Goal: Task Accomplishment & Management: Use online tool/utility

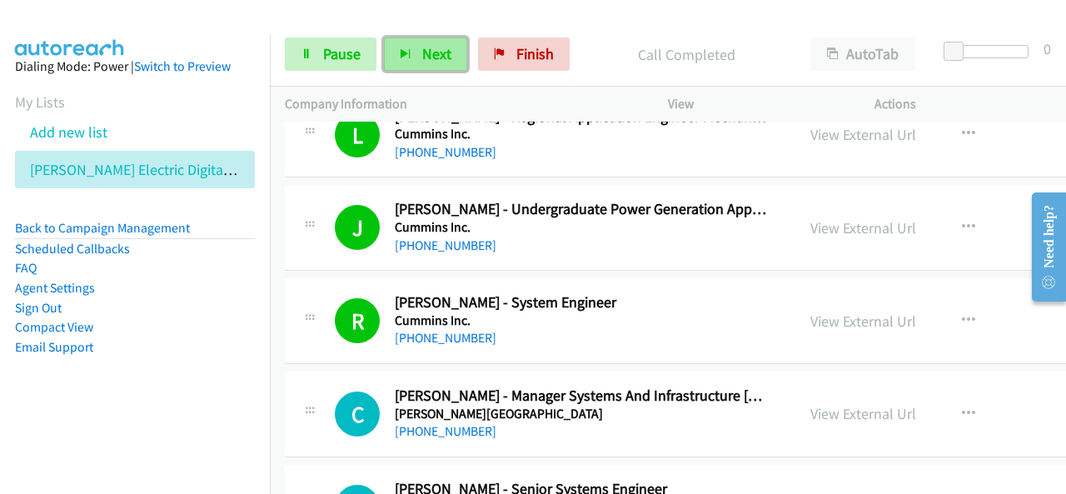
click at [422, 47] on span "Next" at bounding box center [436, 53] width 29 height 19
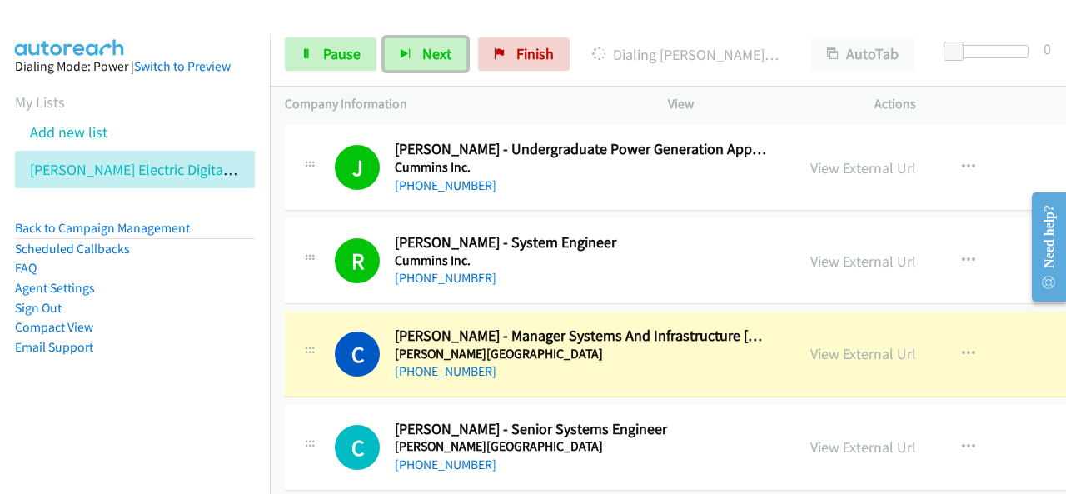
scroll to position [4165, 0]
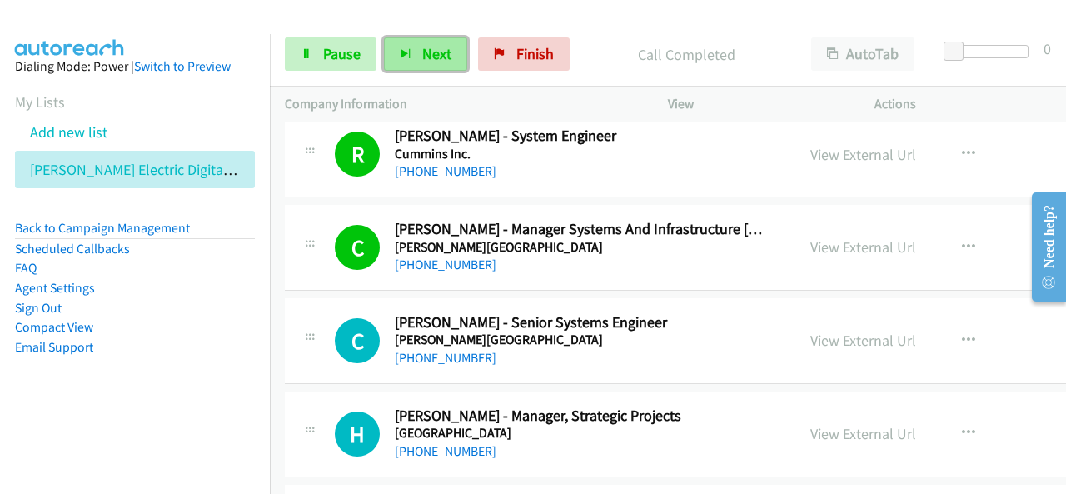
click at [416, 55] on button "Next" at bounding box center [425, 53] width 83 height 33
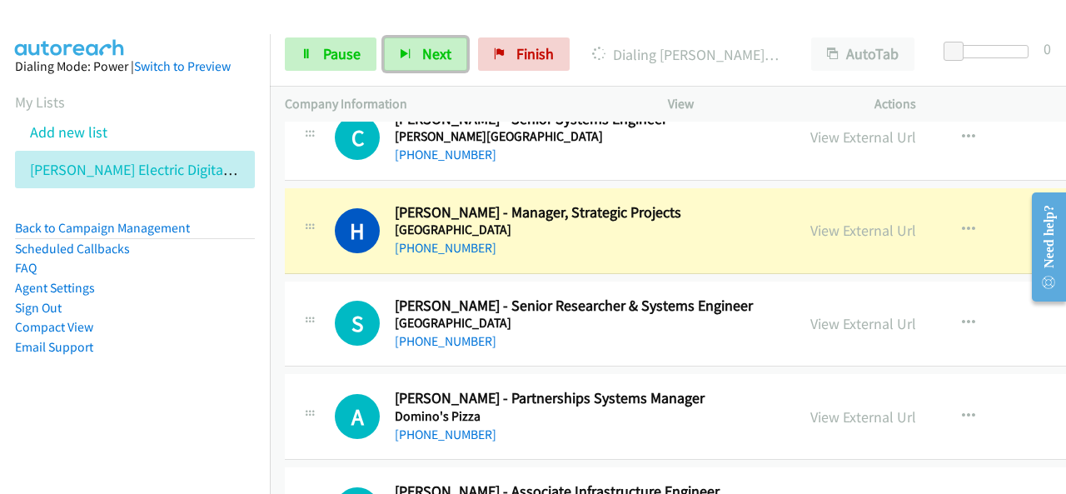
scroll to position [4415, 0]
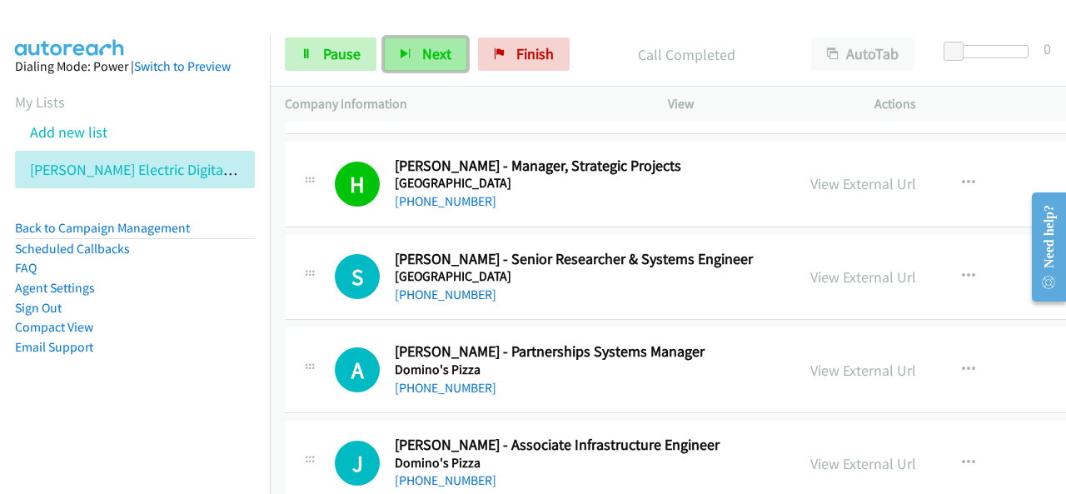
click at [447, 55] on span "Next" at bounding box center [436, 53] width 29 height 19
click at [456, 54] on button "Next" at bounding box center [425, 53] width 83 height 33
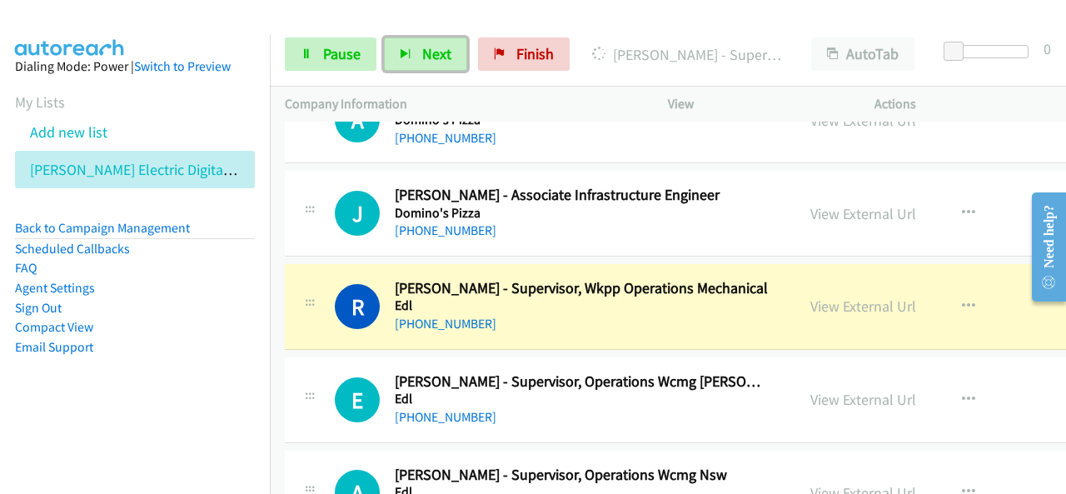
scroll to position [4749, 0]
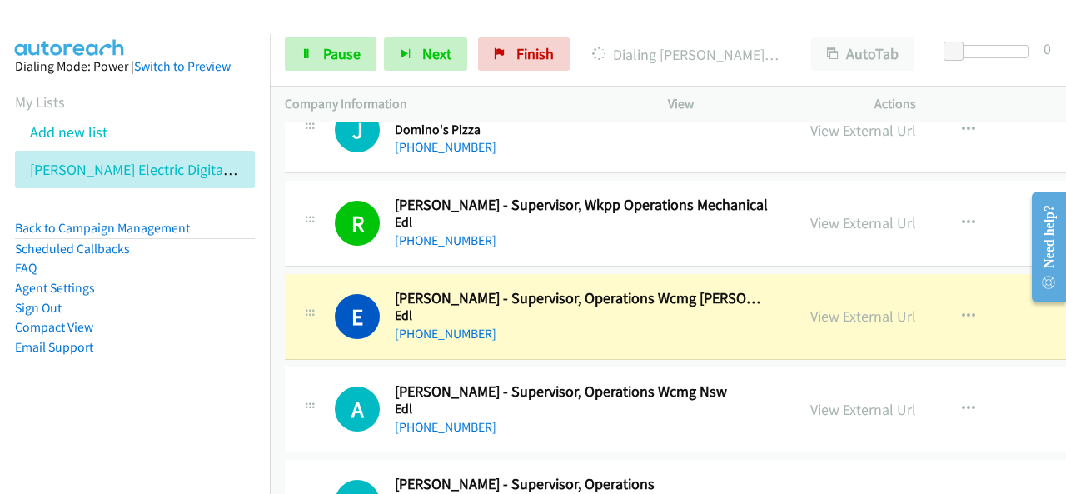
click at [551, 109] on p "Company Information" at bounding box center [461, 104] width 353 height 20
click at [860, 307] on link "View External Url" at bounding box center [864, 316] width 106 height 19
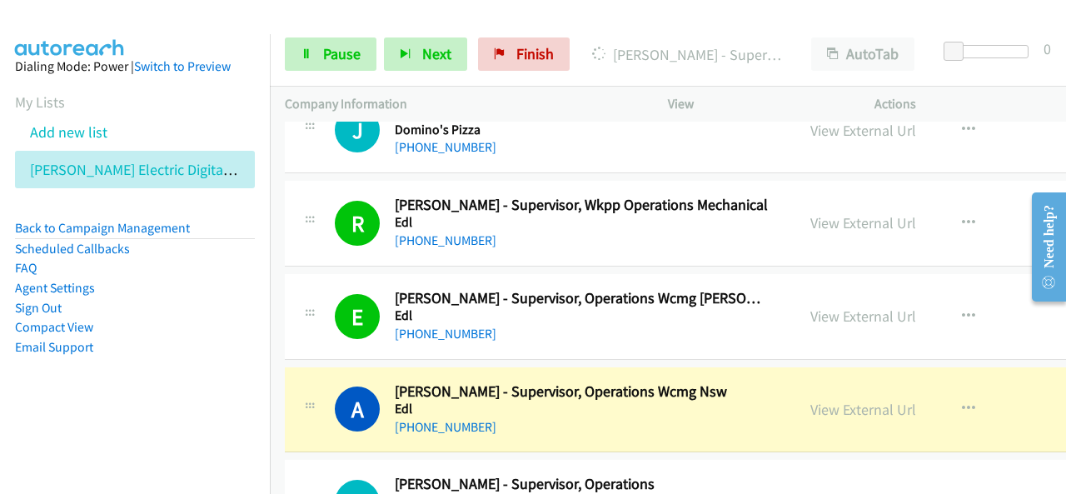
scroll to position [4915, 0]
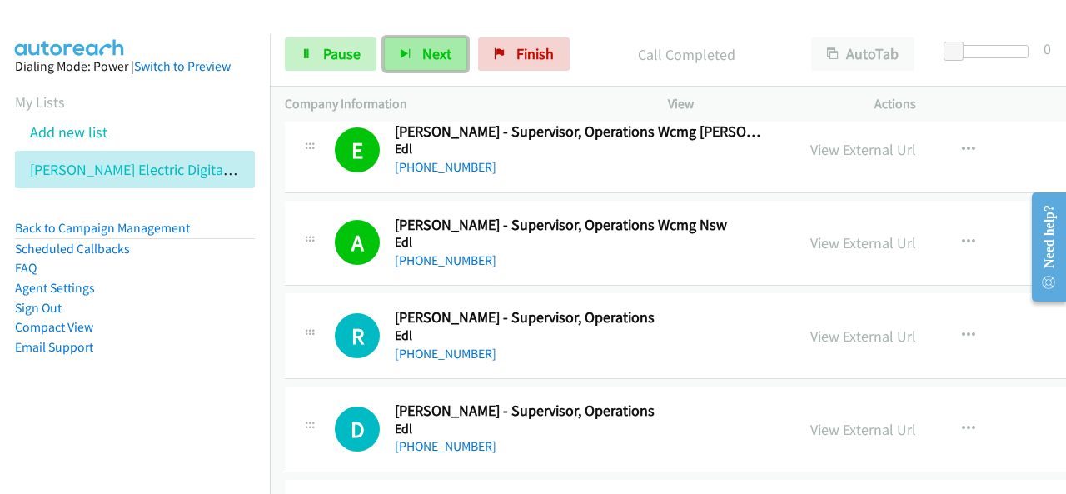
click at [422, 45] on span "Next" at bounding box center [436, 53] width 29 height 19
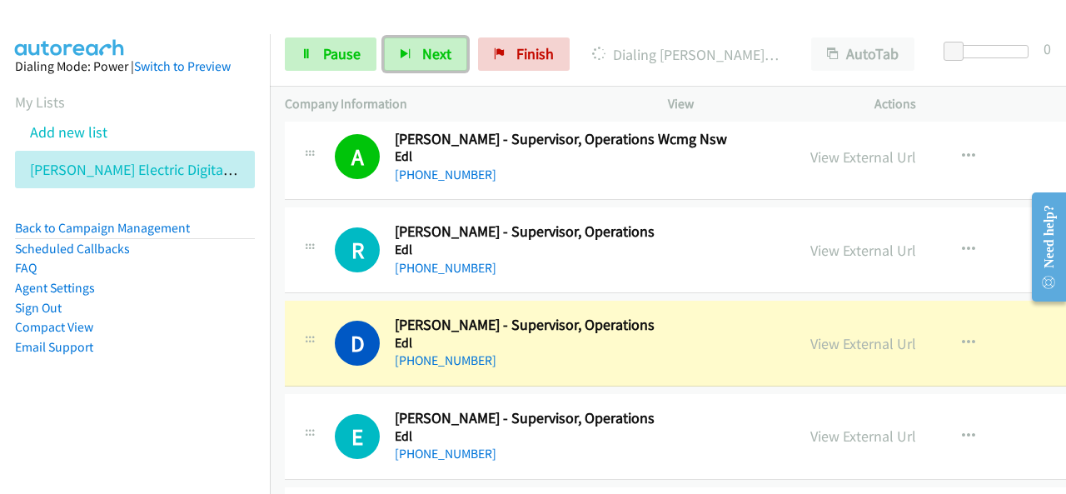
scroll to position [5082, 0]
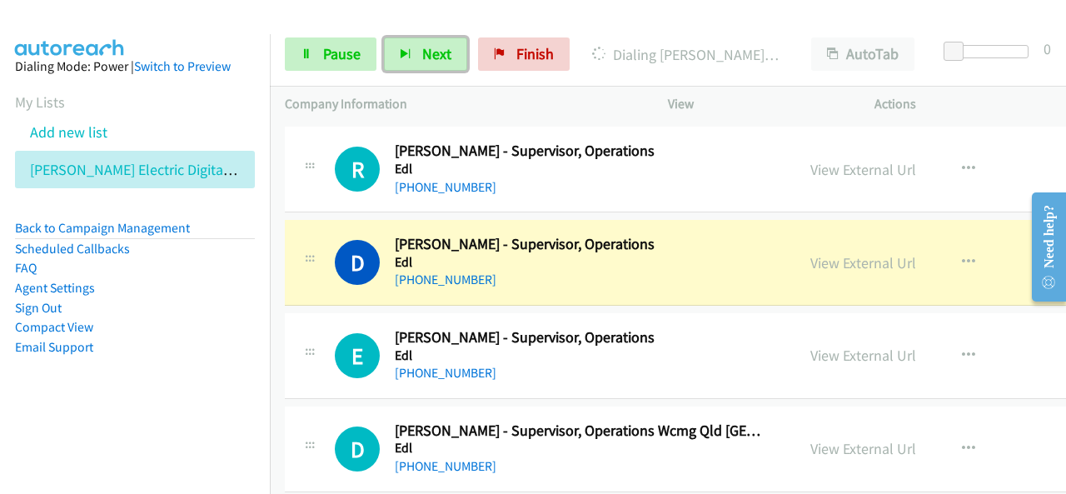
click at [840, 235] on div "View External Url View External Url Schedule/Manage Callback Start Calls Here R…" at bounding box center [931, 262] width 271 height 55
click at [836, 253] on link "View External Url" at bounding box center [864, 262] width 106 height 19
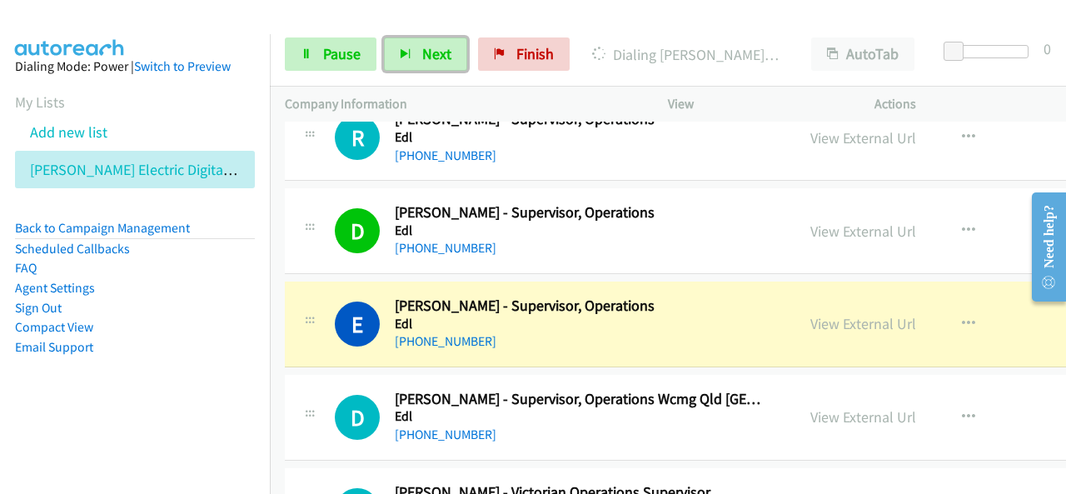
scroll to position [5165, 0]
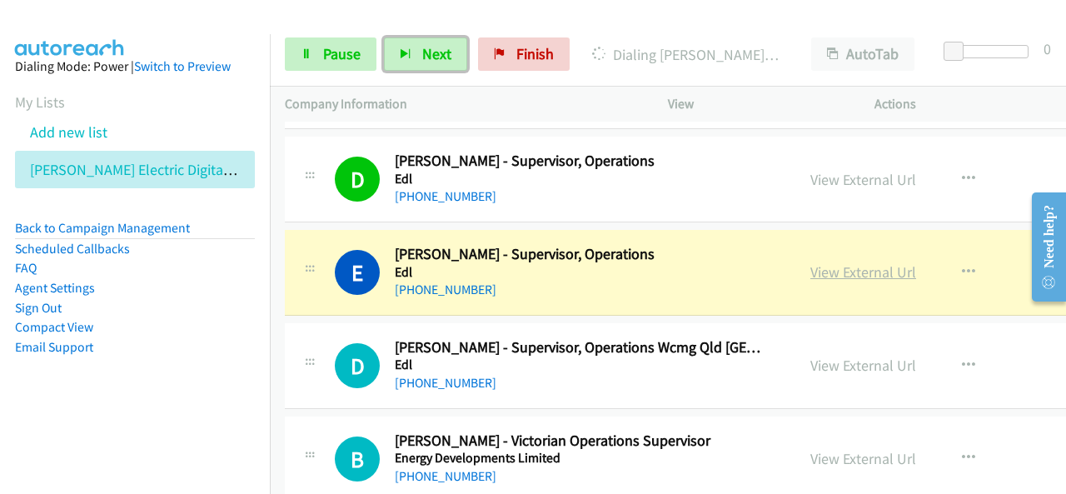
click at [830, 262] on link "View External Url" at bounding box center [864, 271] width 106 height 19
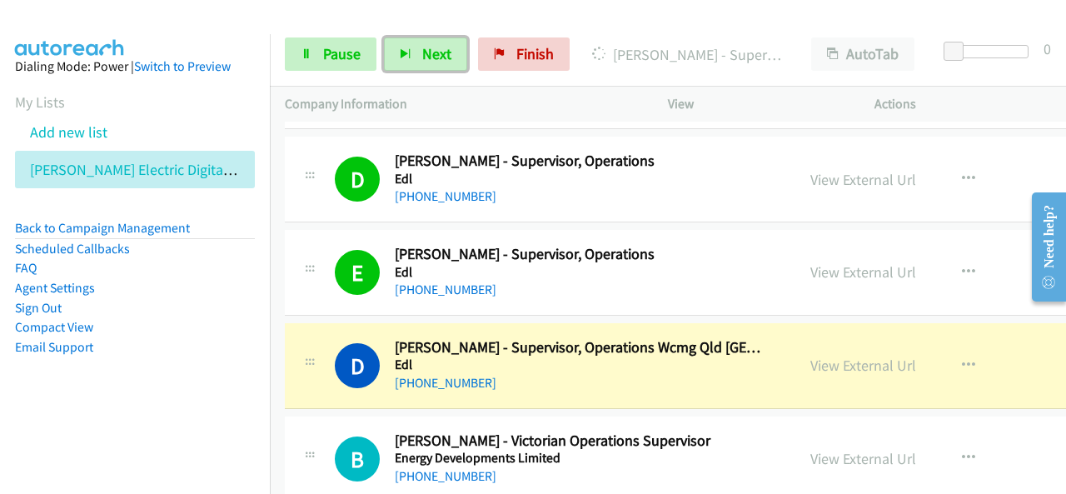
click at [846, 356] on link "View External Url" at bounding box center [864, 365] width 106 height 19
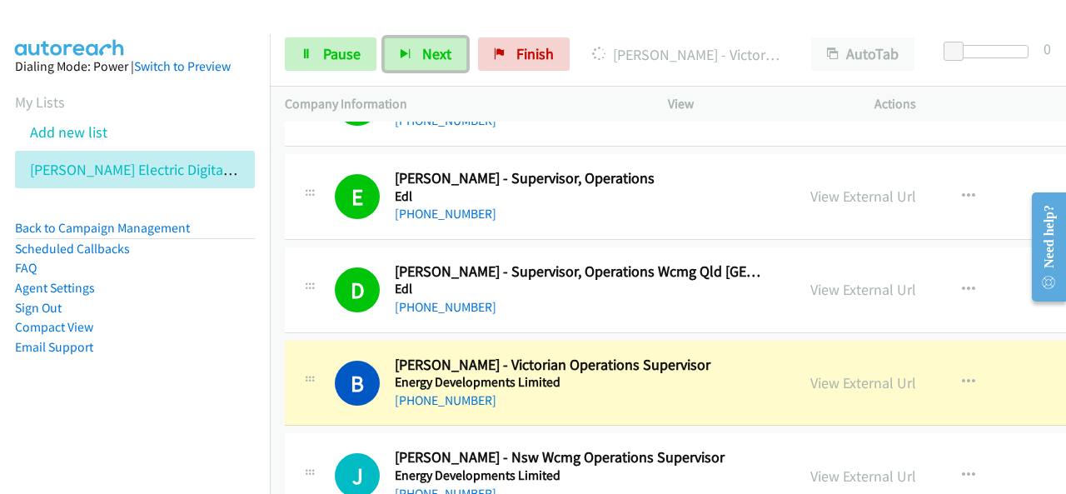
scroll to position [5332, 0]
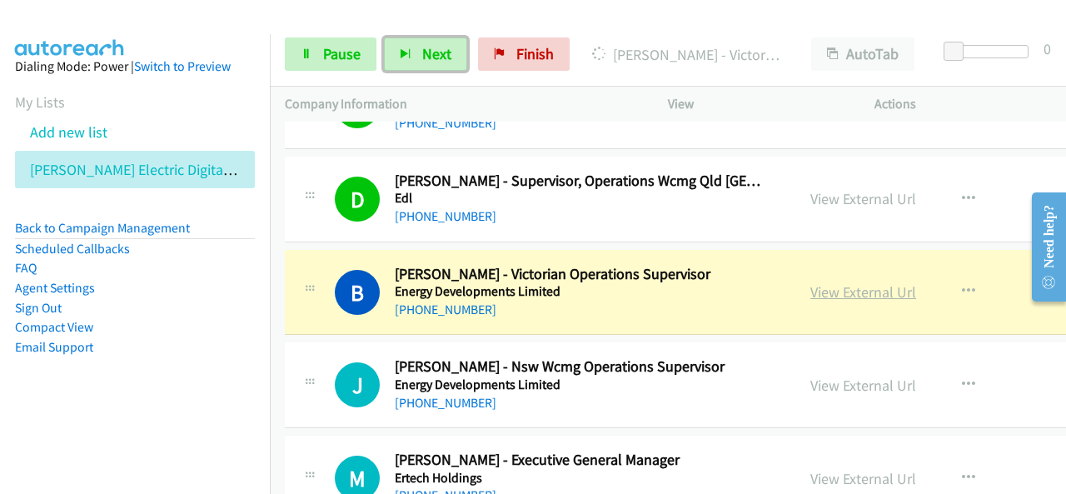
click at [865, 282] on link "View External Url" at bounding box center [864, 291] width 106 height 19
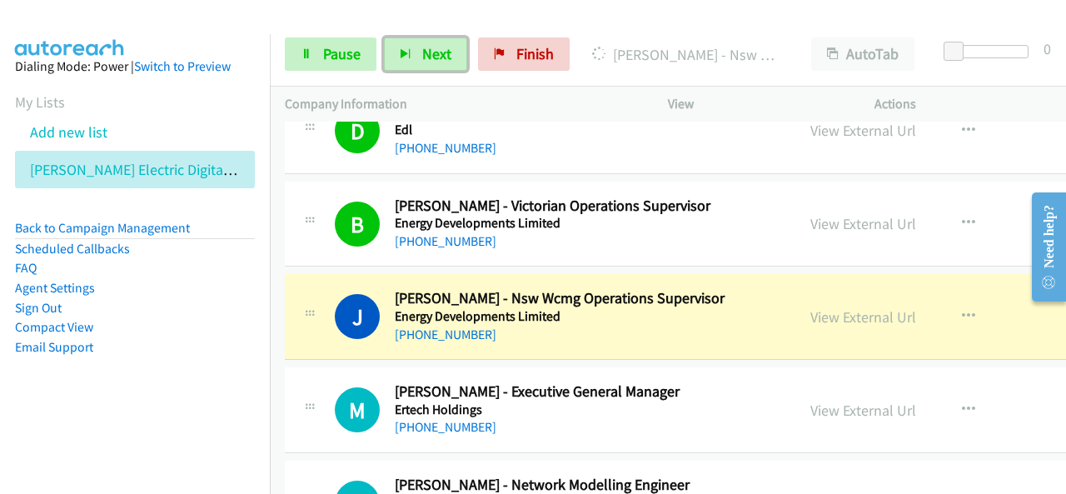
scroll to position [5415, 0]
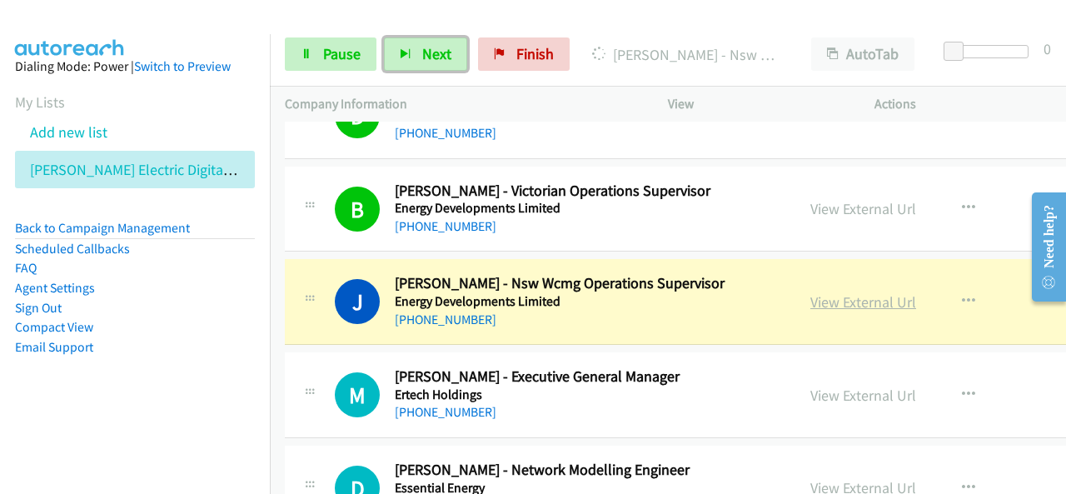
click at [858, 292] on link "View External Url" at bounding box center [864, 301] width 106 height 19
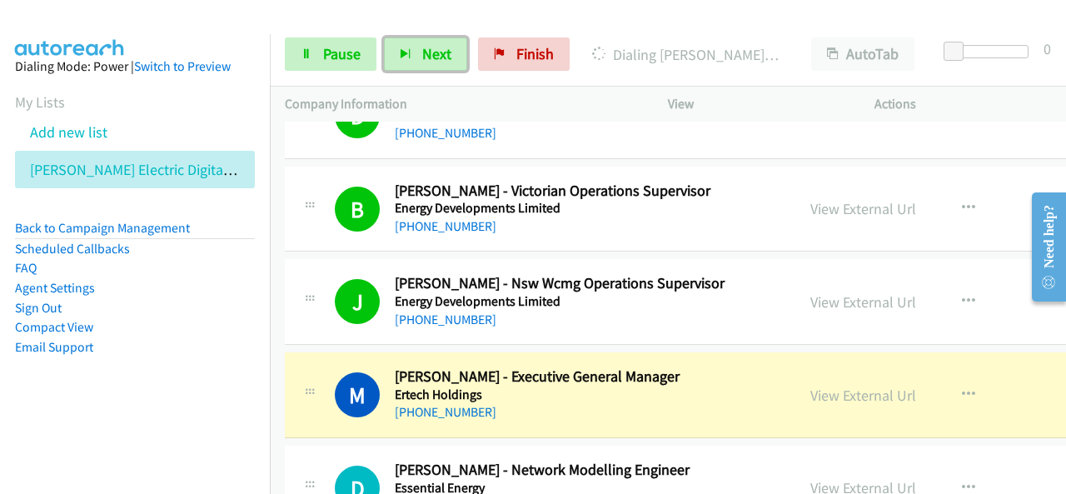
scroll to position [5498, 0]
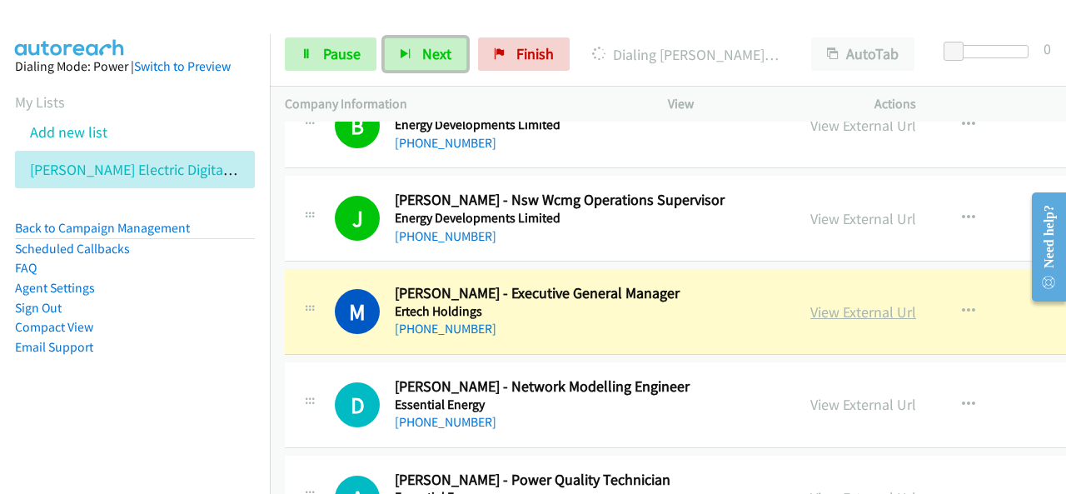
click at [818, 302] on link "View External Url" at bounding box center [864, 311] width 106 height 19
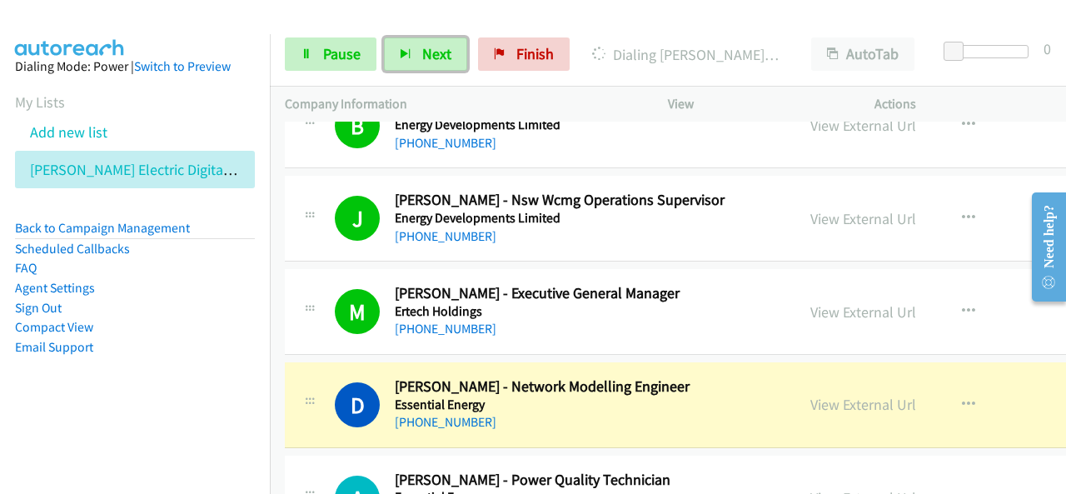
scroll to position [5582, 0]
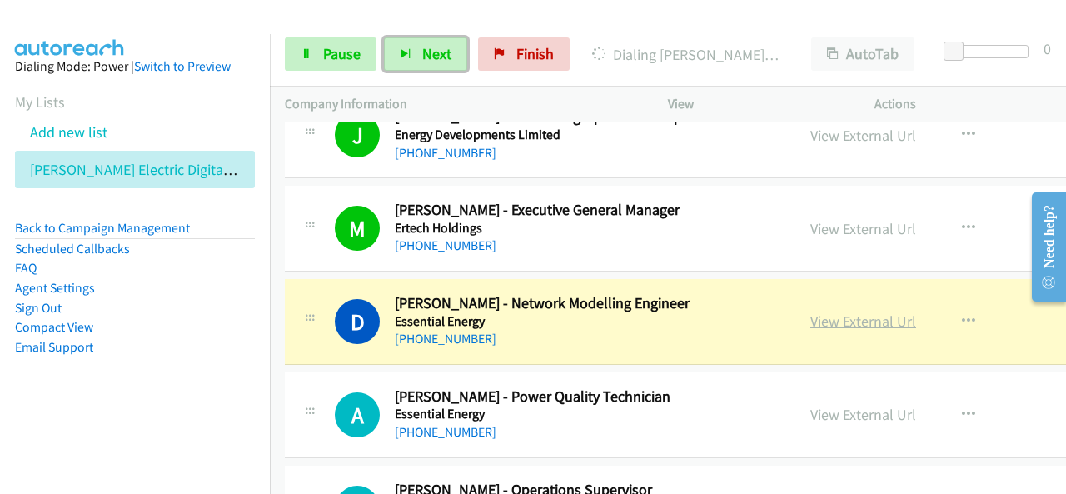
click at [859, 312] on link "View External Url" at bounding box center [864, 321] width 106 height 19
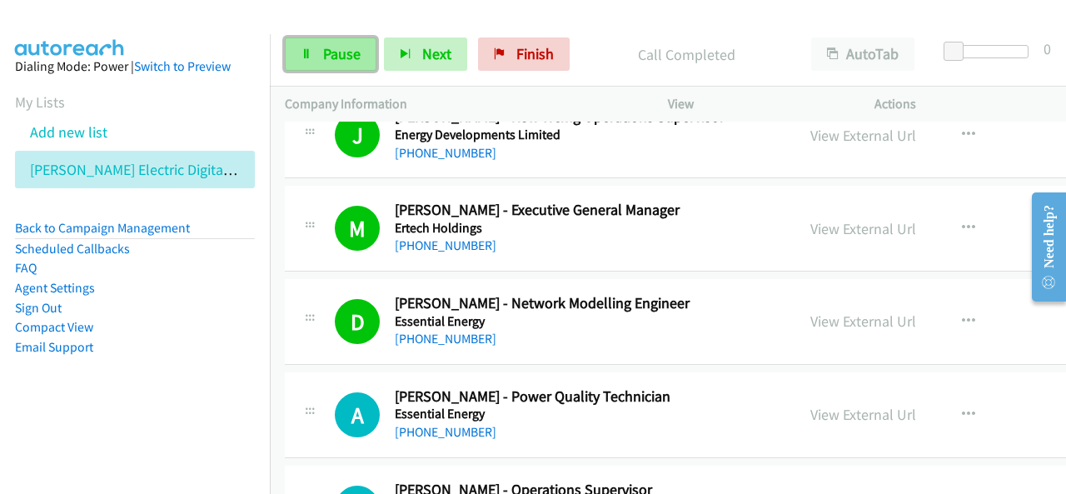
click at [352, 62] on link "Pause" at bounding box center [331, 53] width 92 height 33
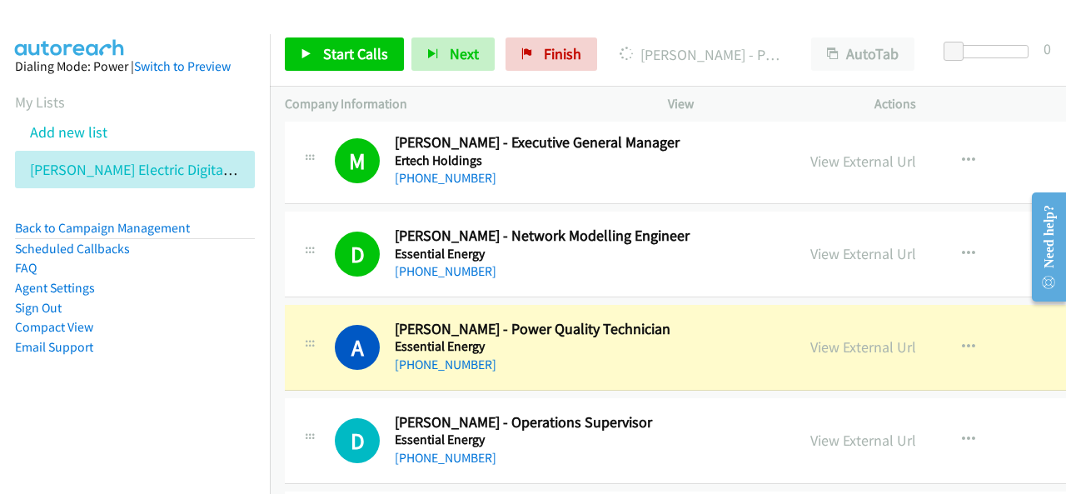
scroll to position [5665, 0]
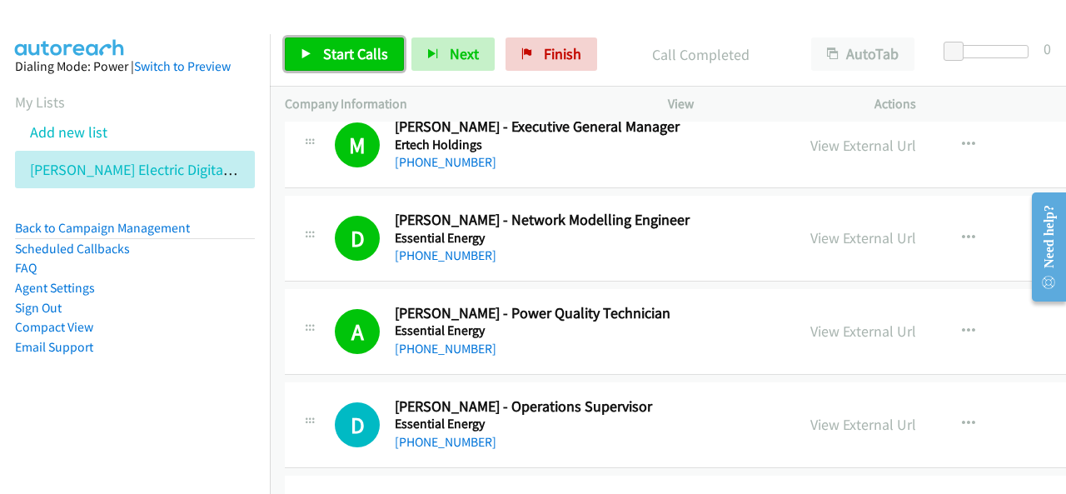
click at [373, 66] on link "Start Calls" at bounding box center [344, 53] width 119 height 33
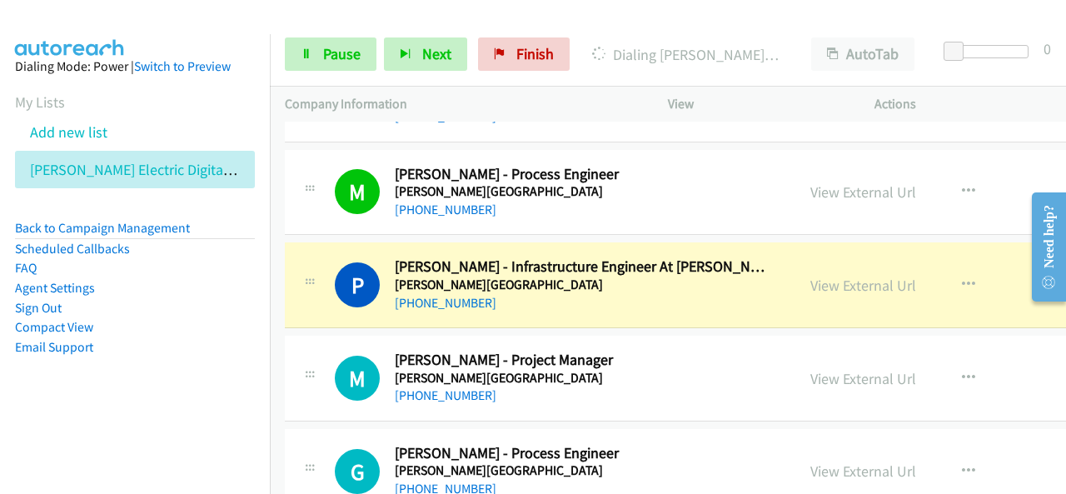
scroll to position [6082, 0]
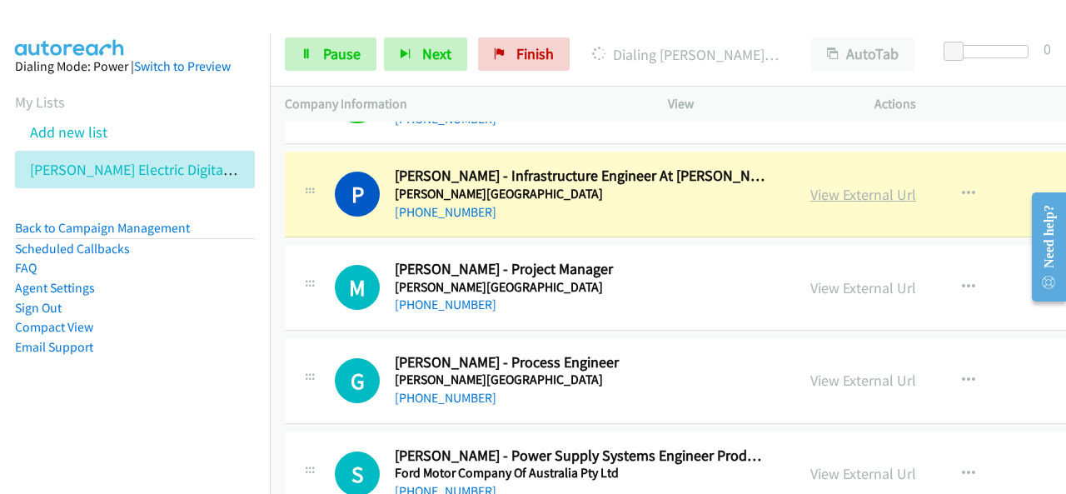
click at [840, 185] on link "View External Url" at bounding box center [864, 194] width 106 height 19
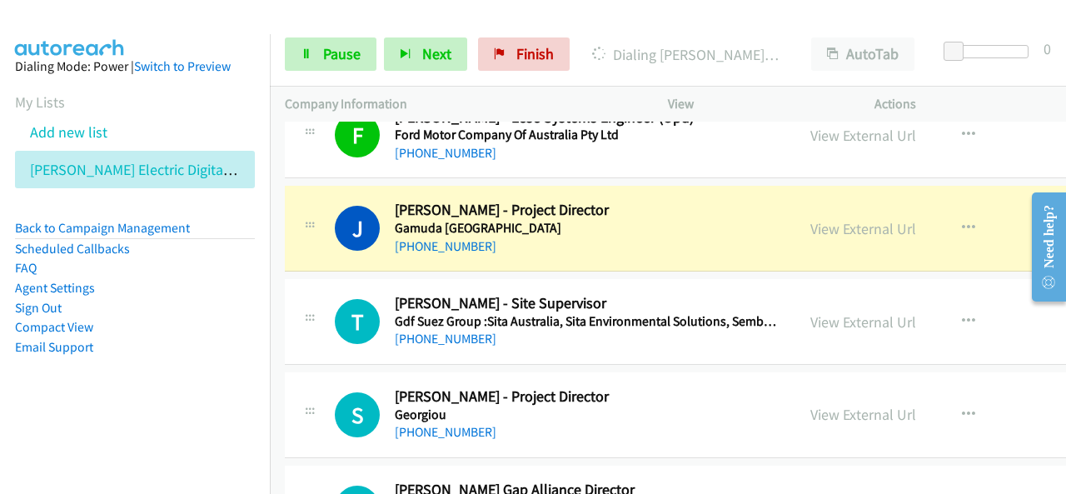
scroll to position [6498, 0]
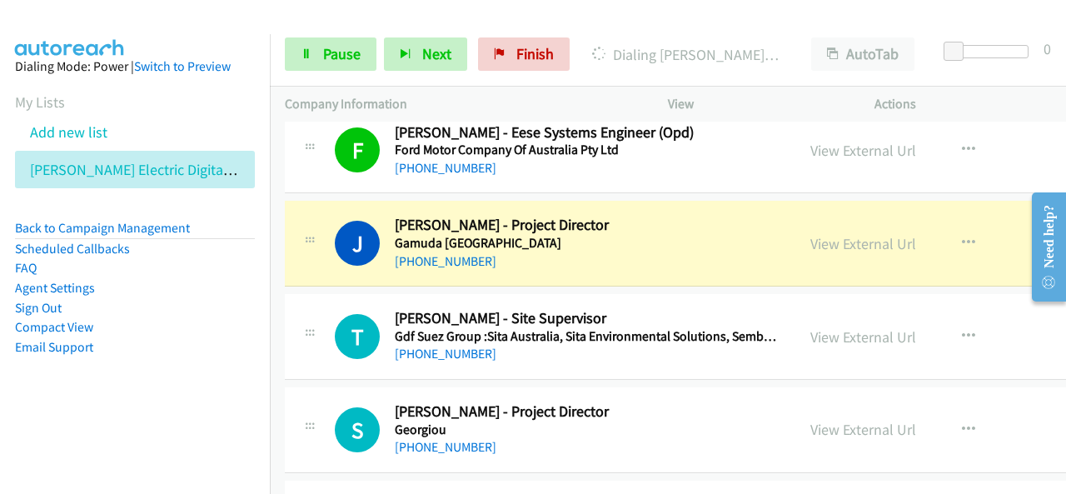
drag, startPoint x: 862, startPoint y: 225, endPoint x: 681, endPoint y: 279, distance: 188.7
click at [659, 235] on h5 "Gamuda [GEOGRAPHIC_DATA]" at bounding box center [582, 243] width 374 height 17
click at [831, 234] on link "View External Url" at bounding box center [864, 243] width 106 height 19
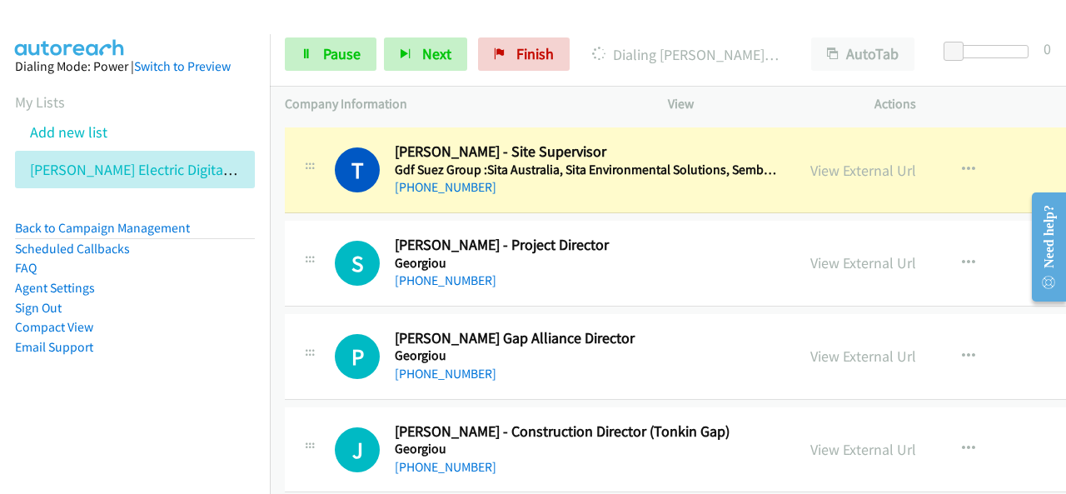
scroll to position [6581, 0]
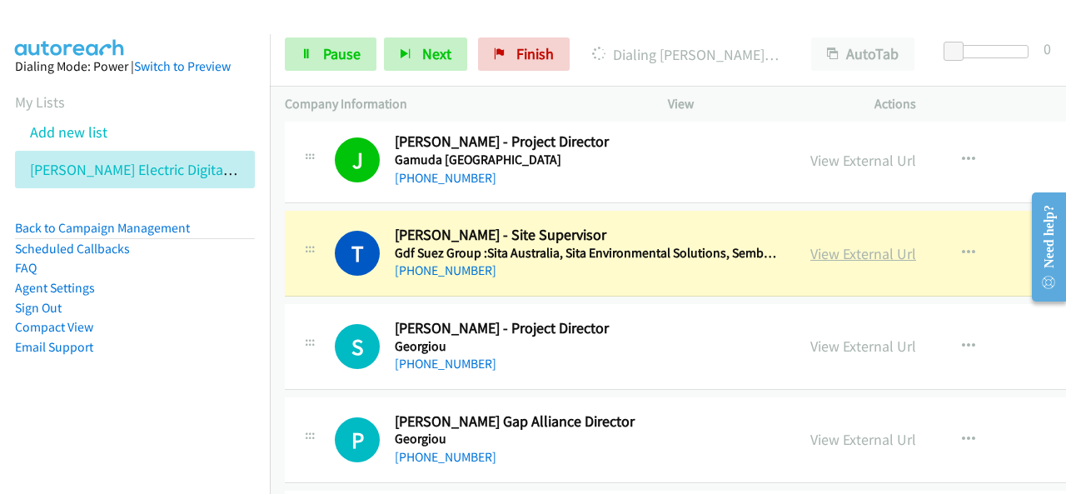
click at [853, 244] on link "View External Url" at bounding box center [864, 253] width 106 height 19
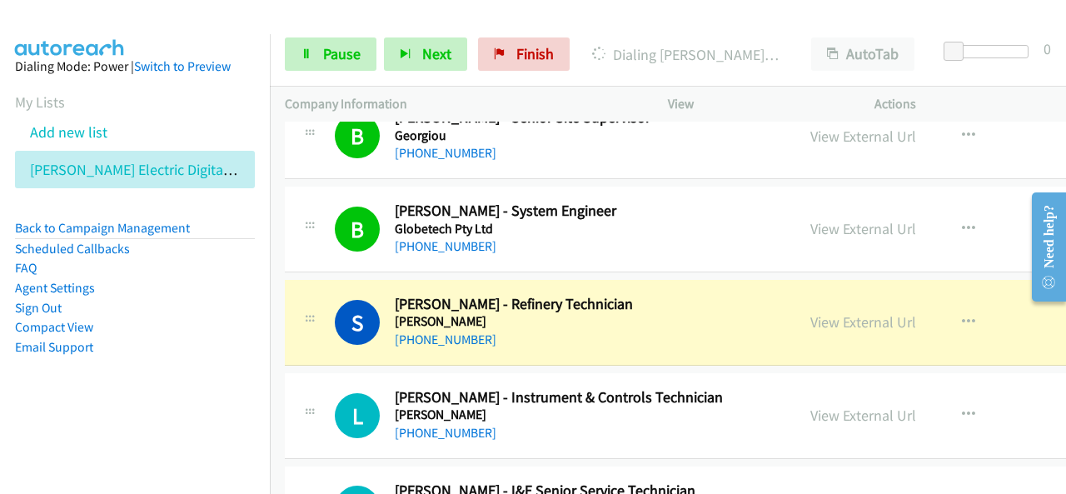
scroll to position [7248, 0]
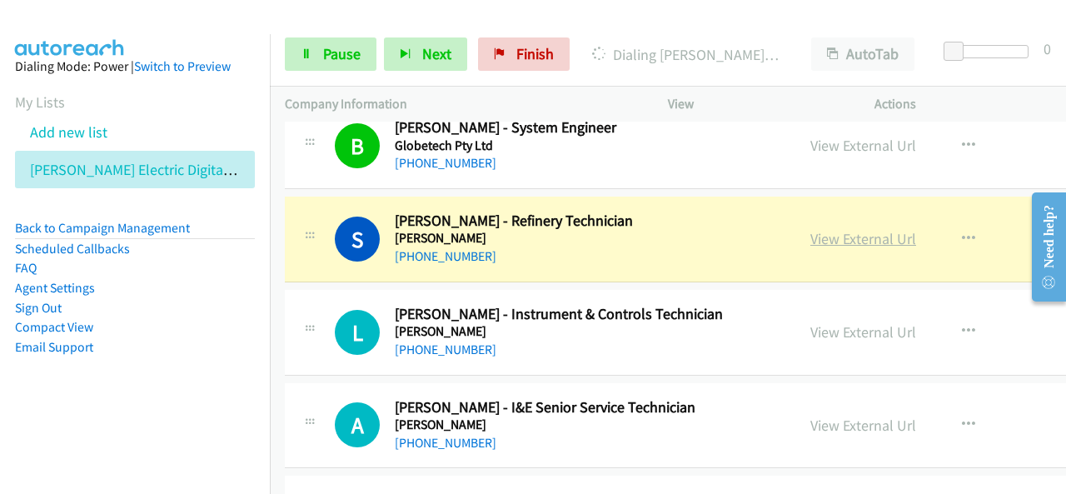
click at [861, 229] on link "View External Url" at bounding box center [864, 238] width 106 height 19
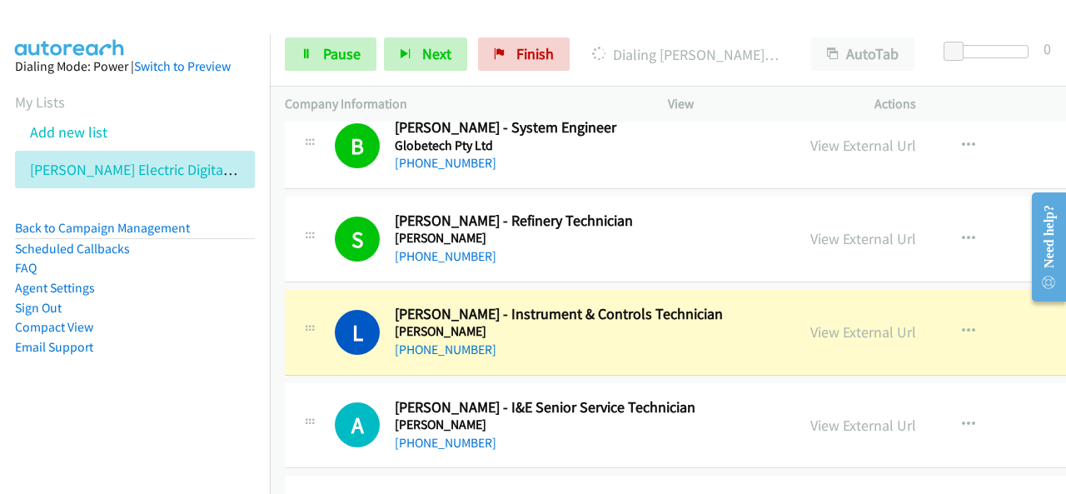
click at [673, 340] on div "[PHONE_NUMBER]" at bounding box center [582, 350] width 374 height 20
click at [844, 322] on link "View External Url" at bounding box center [864, 331] width 106 height 19
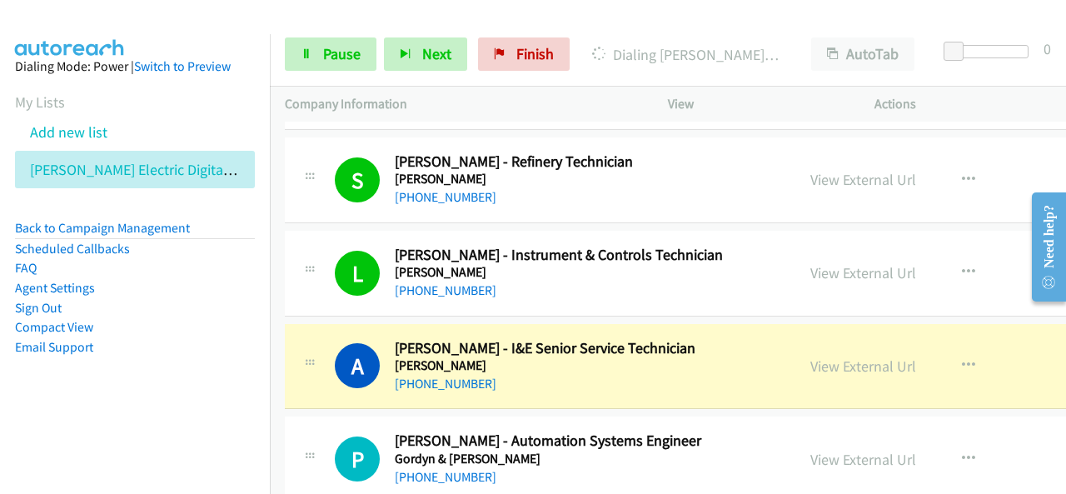
scroll to position [7331, 0]
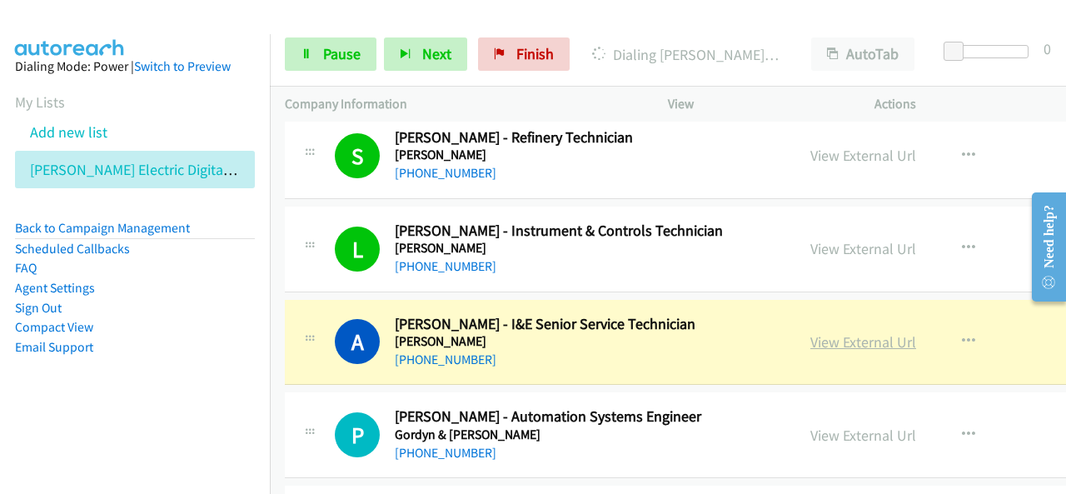
click at [829, 332] on link "View External Url" at bounding box center [864, 341] width 106 height 19
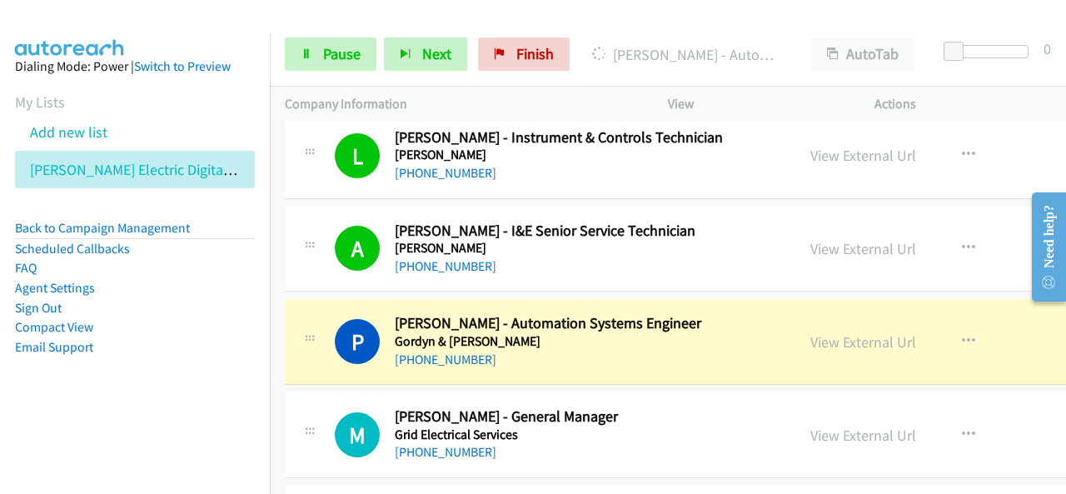
scroll to position [7498, 0]
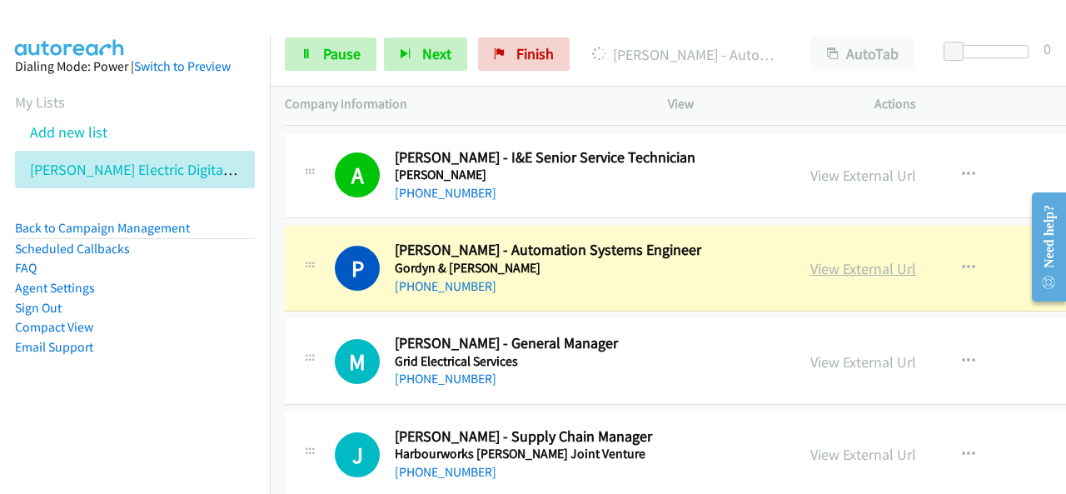
click at [840, 259] on link "View External Url" at bounding box center [864, 268] width 106 height 19
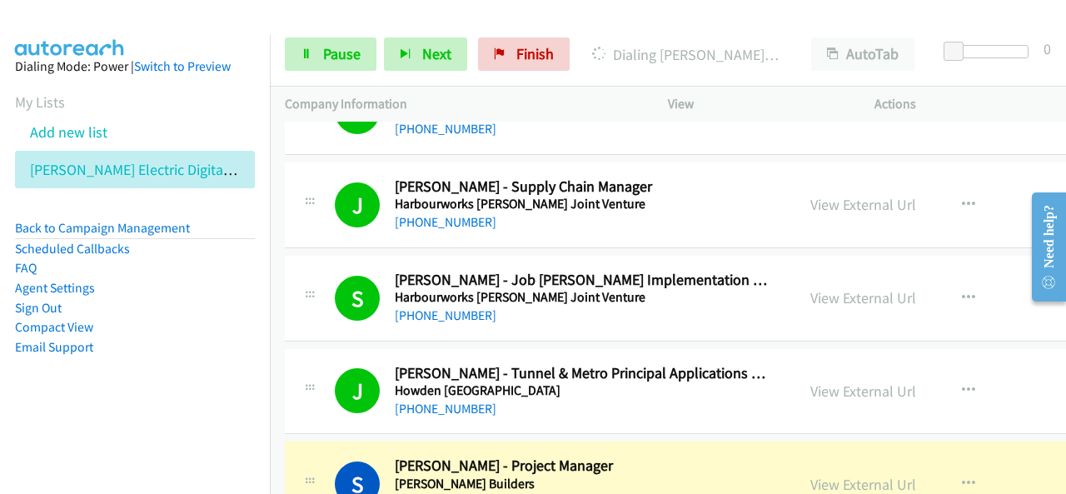
scroll to position [7914, 0]
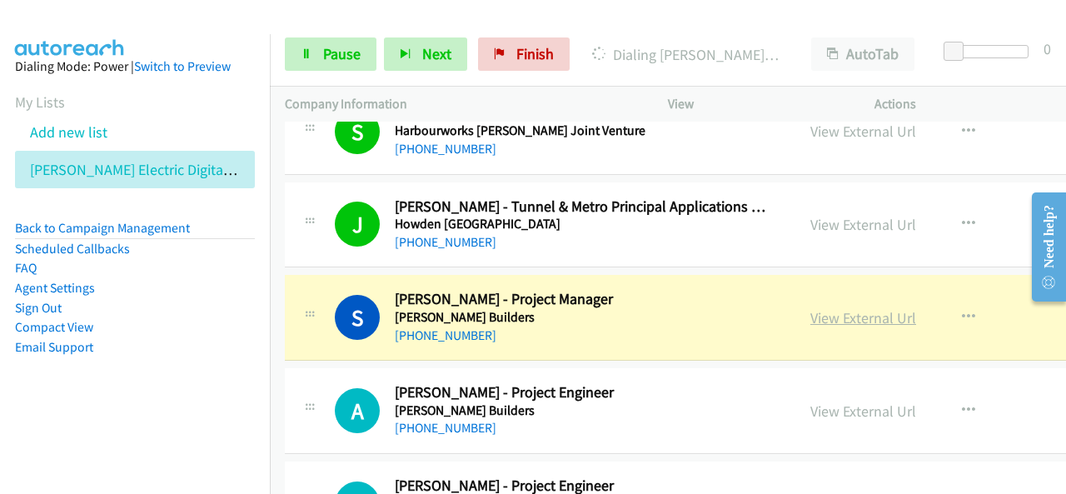
click at [861, 308] on link "View External Url" at bounding box center [864, 317] width 106 height 19
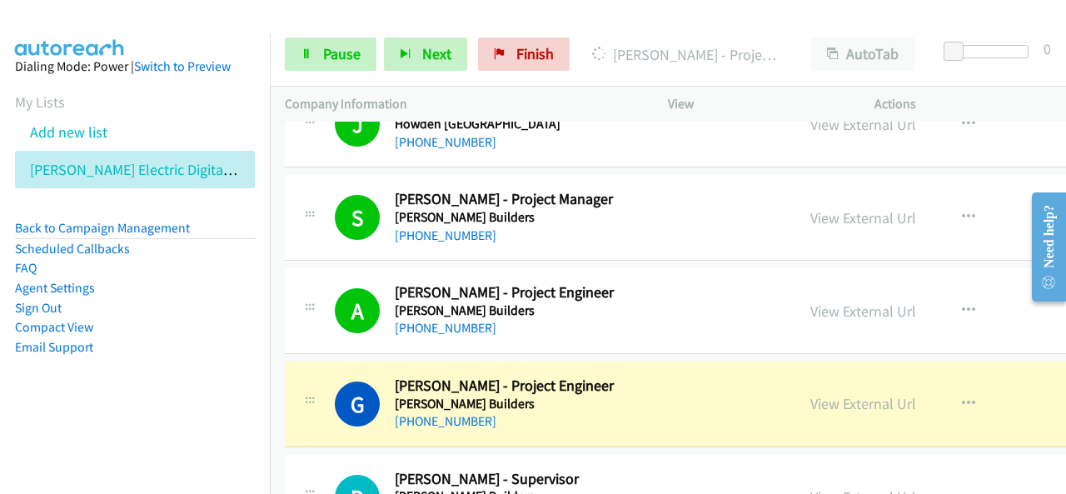
scroll to position [8081, 0]
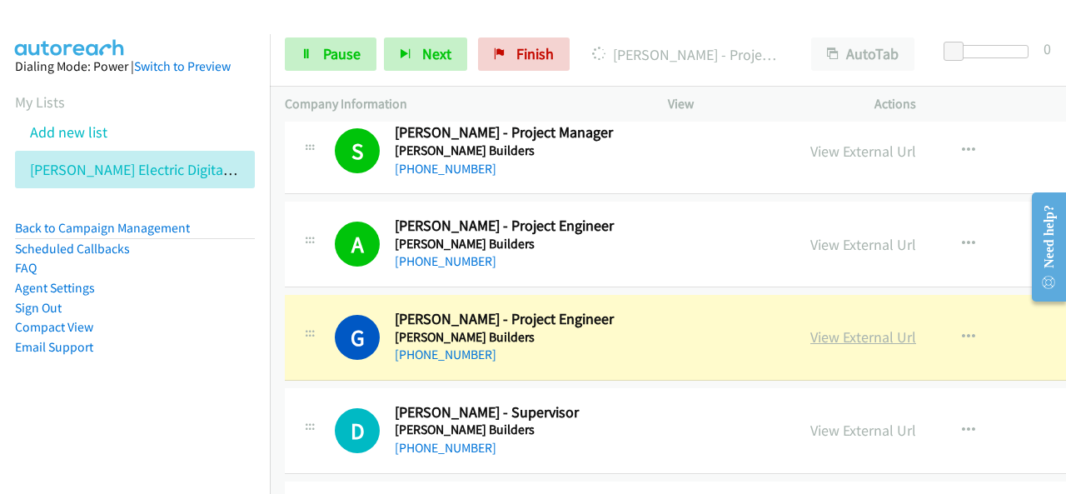
click at [833, 327] on link "View External Url" at bounding box center [864, 336] width 106 height 19
click at [345, 58] on span "Pause" at bounding box center [341, 53] width 37 height 19
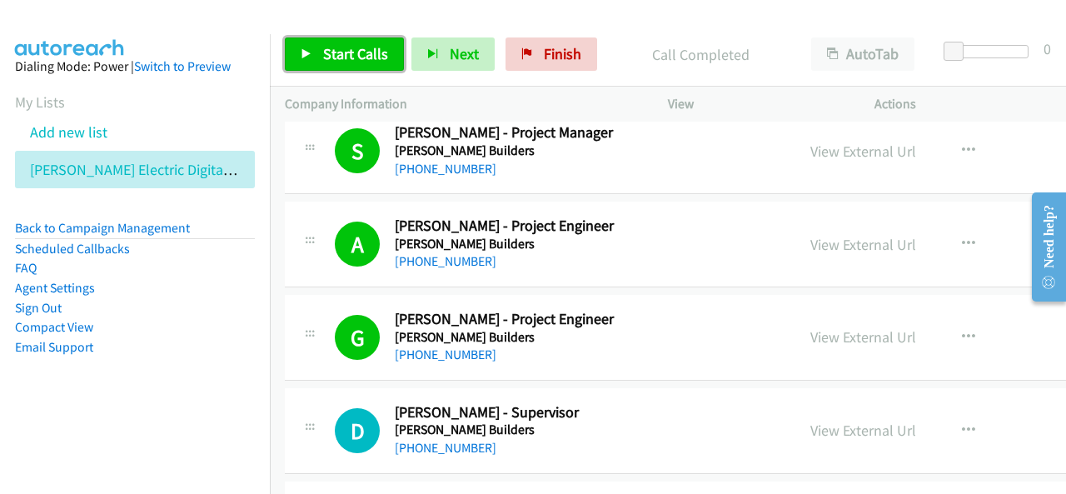
click at [362, 62] on span "Start Calls" at bounding box center [355, 53] width 65 height 19
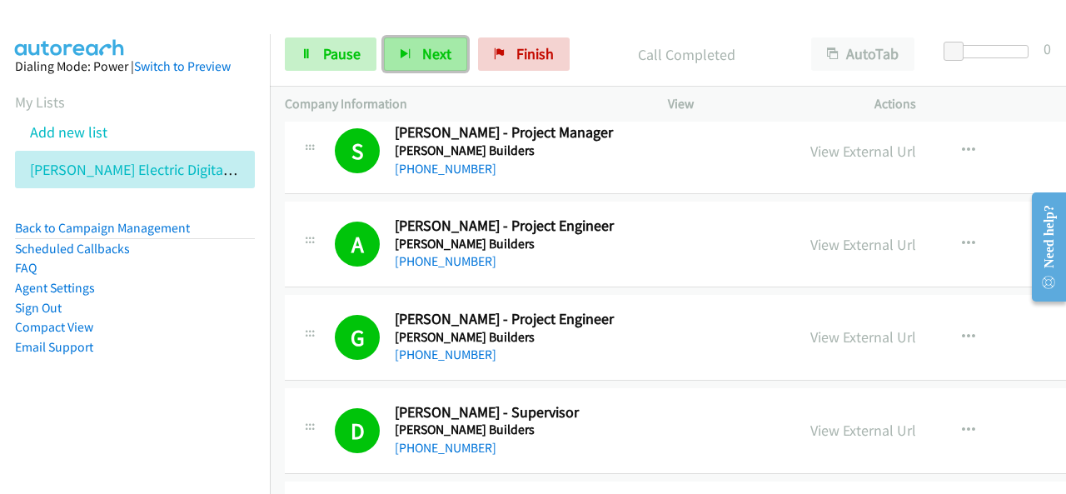
click at [437, 70] on button "Next" at bounding box center [425, 53] width 83 height 33
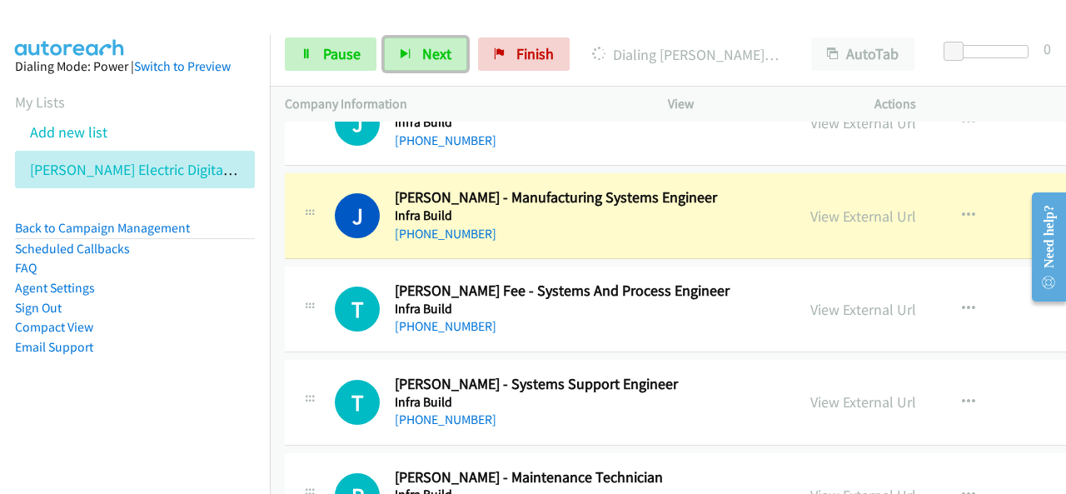
scroll to position [8498, 0]
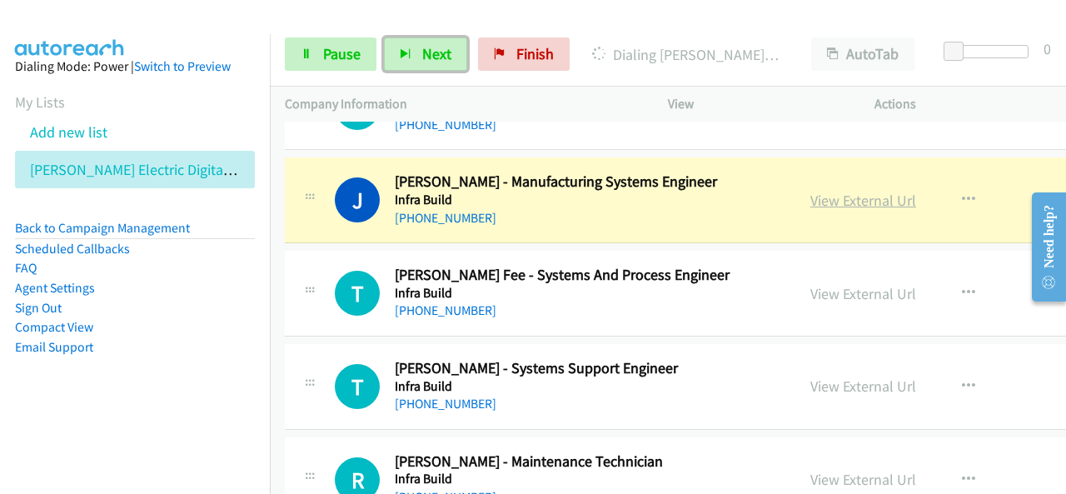
click at [843, 191] on link "View External Url" at bounding box center [864, 200] width 106 height 19
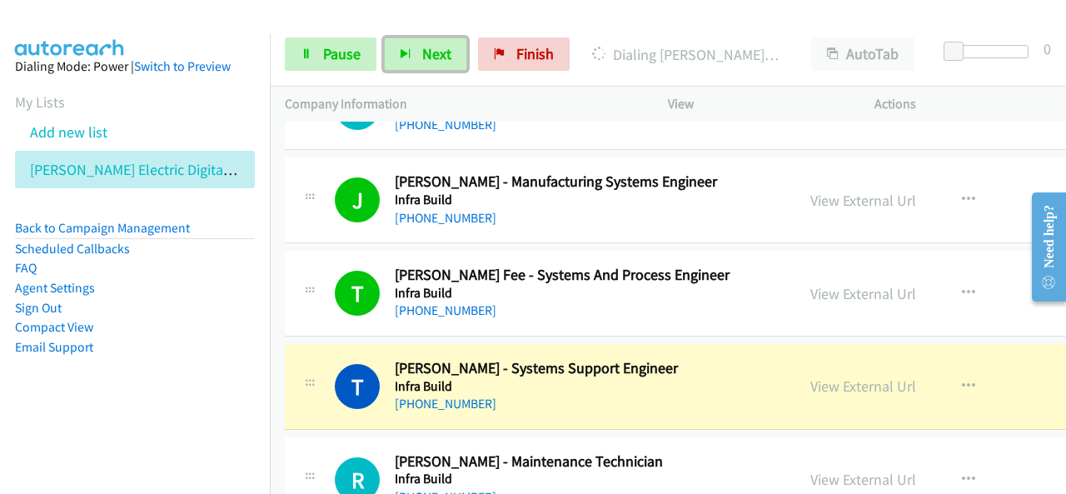
scroll to position [8581, 0]
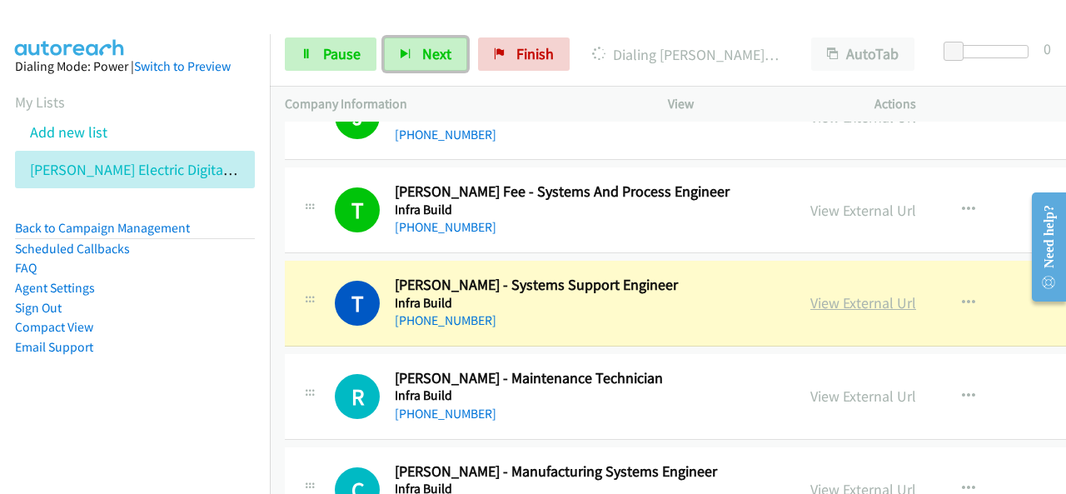
click at [869, 293] on link "View External Url" at bounding box center [864, 302] width 106 height 19
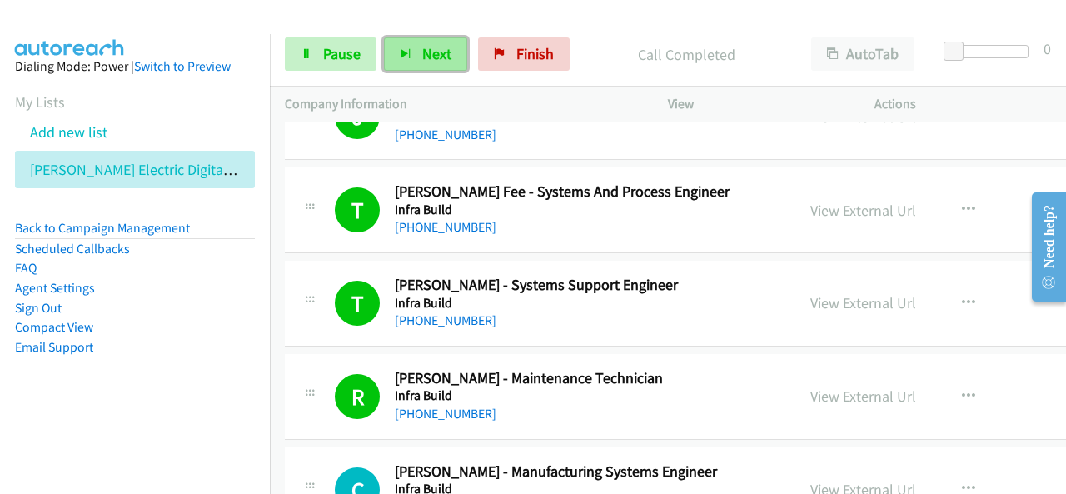
click at [435, 52] on span "Next" at bounding box center [436, 53] width 29 height 19
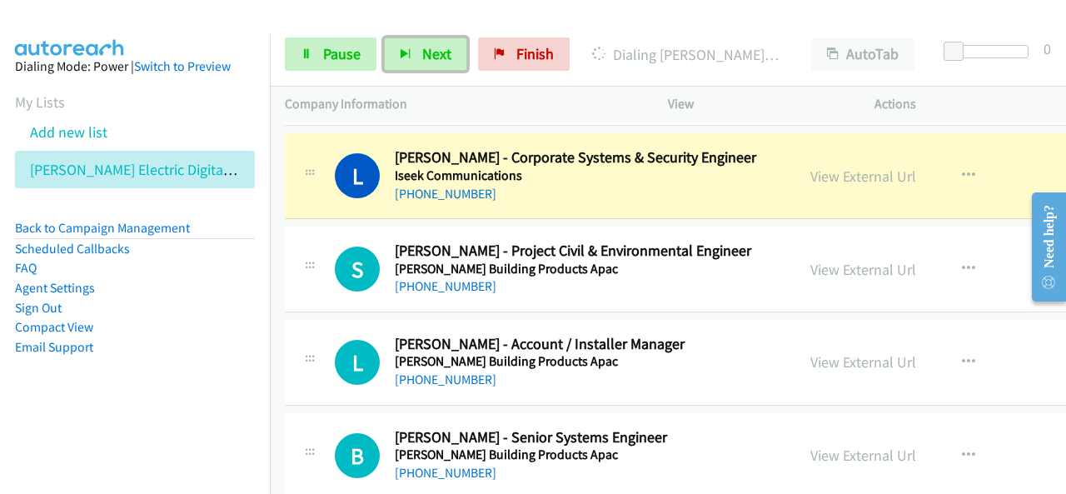
scroll to position [8997, 0]
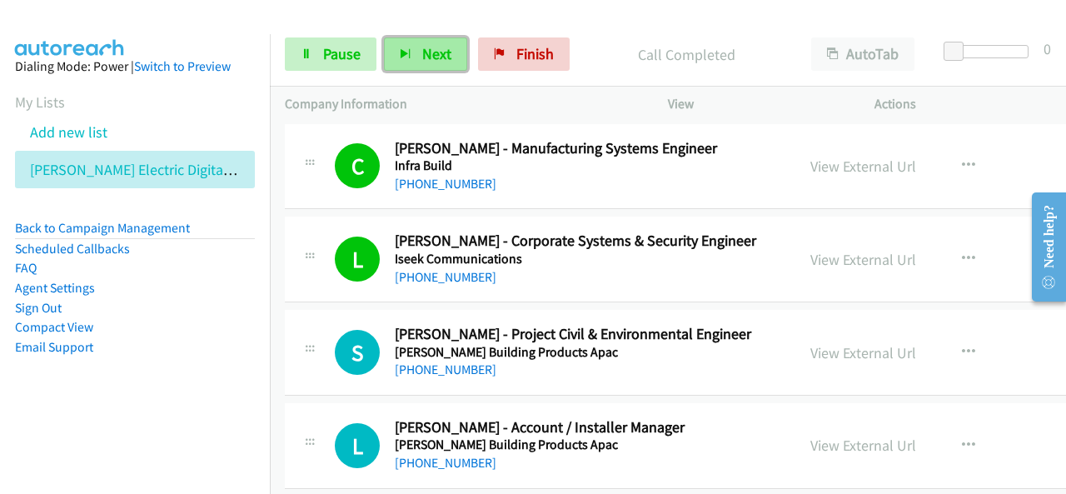
click at [450, 56] on button "Next" at bounding box center [425, 53] width 83 height 33
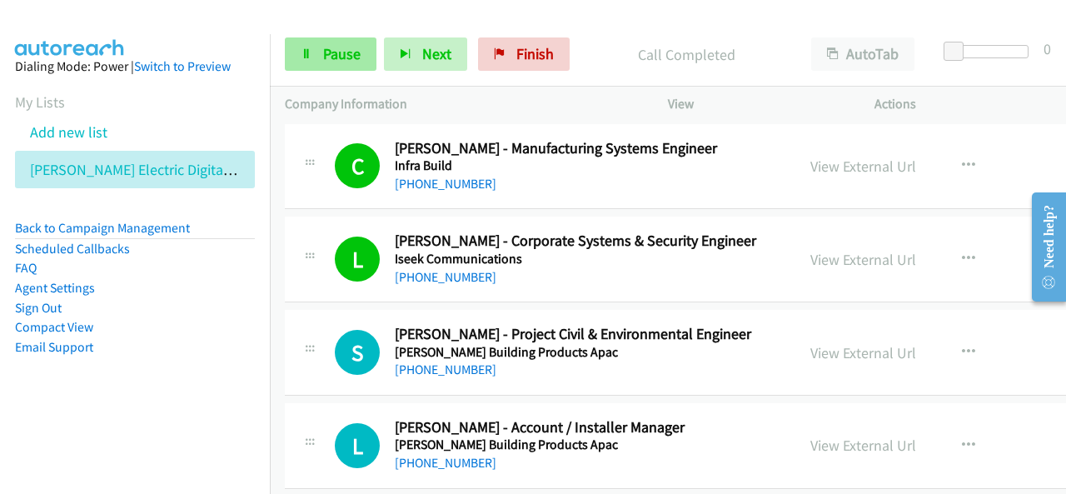
drag, startPoint x: 285, startPoint y: 37, endPoint x: 313, endPoint y: 49, distance: 30.6
click at [288, 42] on div "Start Calls Pause Next Finish" at bounding box center [431, 53] width 292 height 33
click at [314, 49] on link "Pause" at bounding box center [331, 53] width 92 height 33
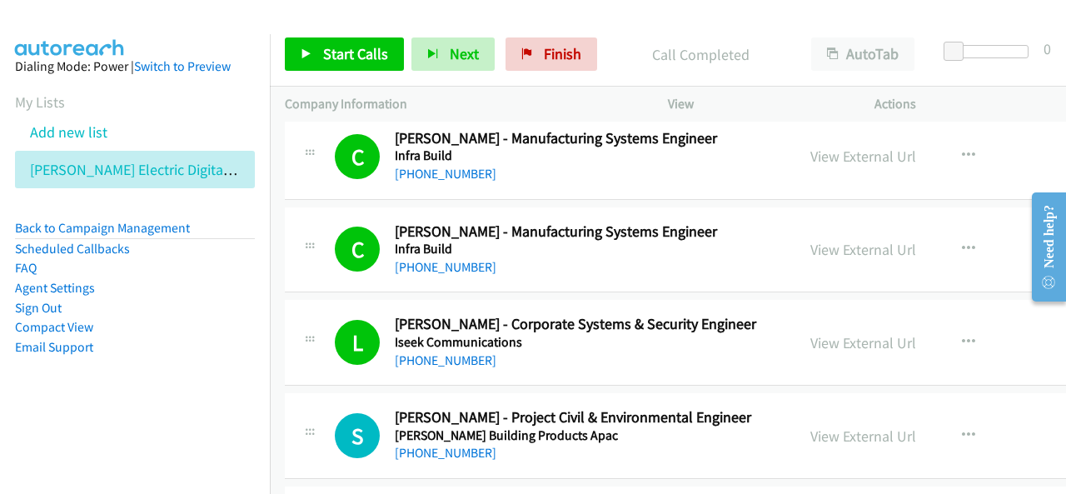
scroll to position [8831, 0]
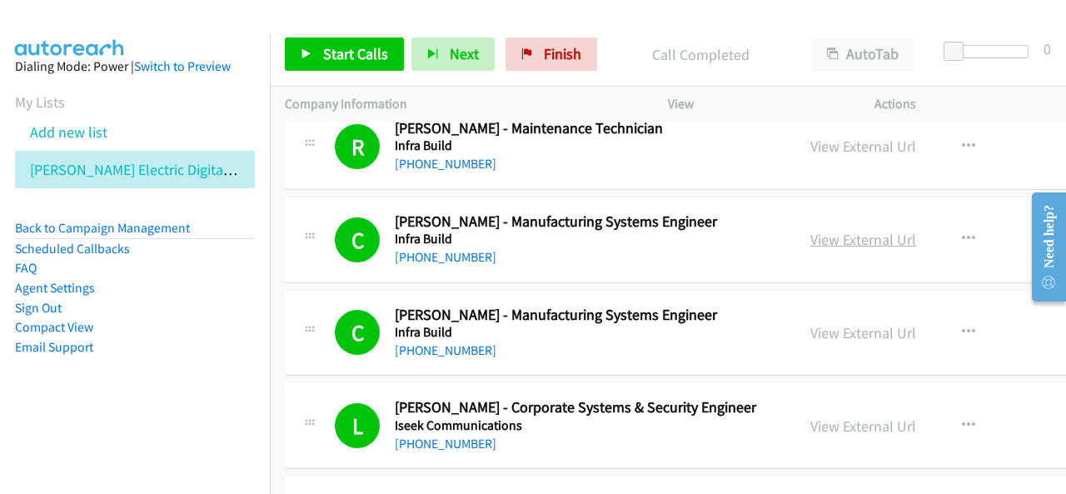
click at [870, 230] on link "View External Url" at bounding box center [864, 239] width 106 height 19
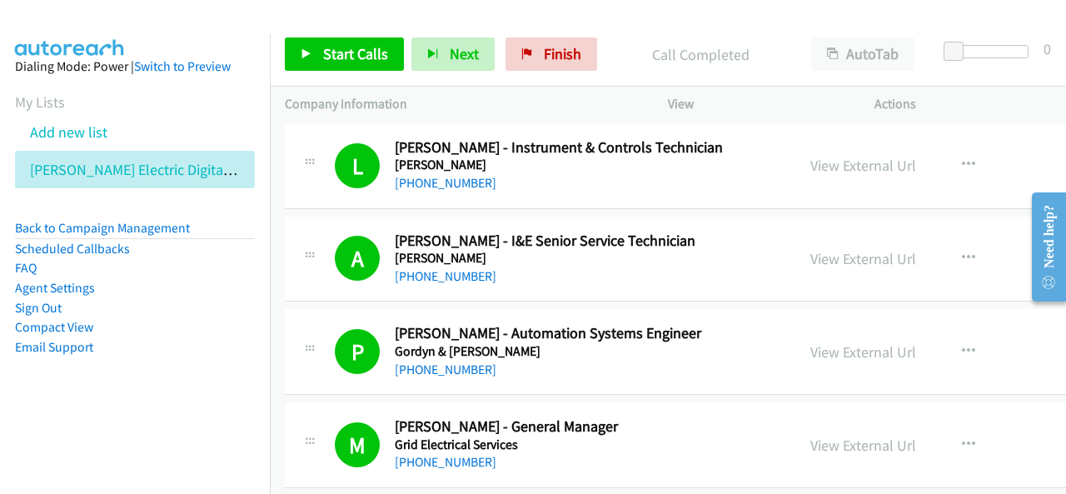
scroll to position [7331, 0]
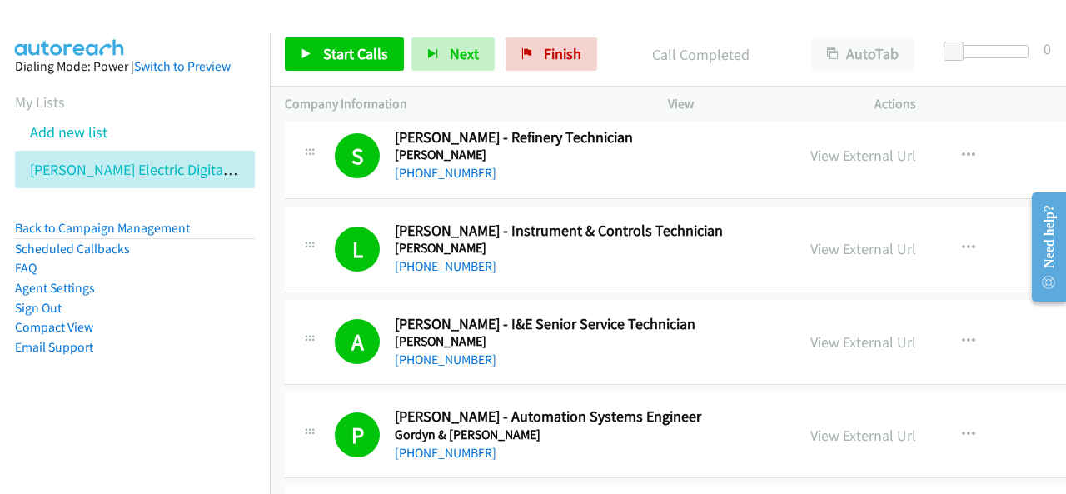
click at [660, 333] on h5 "[PERSON_NAME]" at bounding box center [582, 341] width 374 height 17
click at [852, 332] on link "View External Url" at bounding box center [864, 341] width 106 height 19
click at [350, 50] on span "Start Calls" at bounding box center [355, 53] width 65 height 19
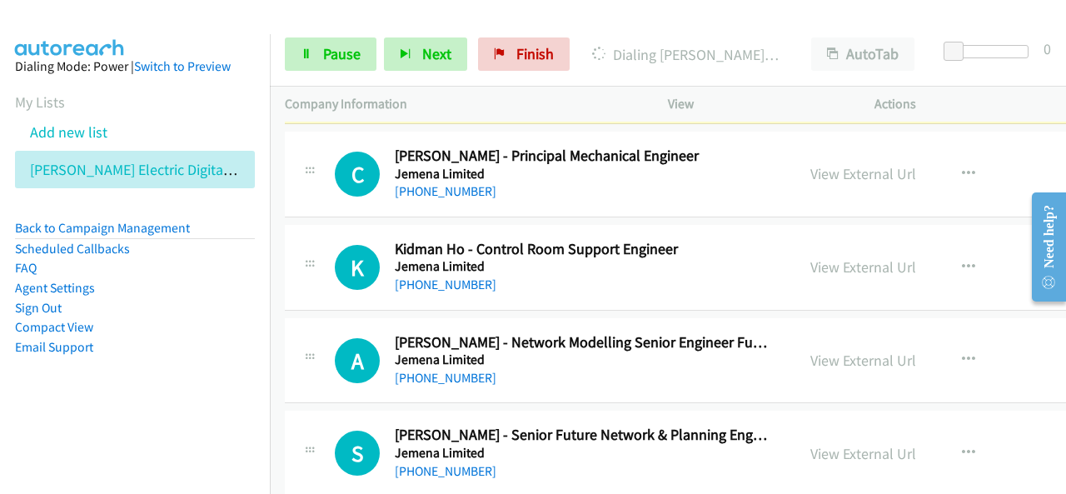
scroll to position [9581, 0]
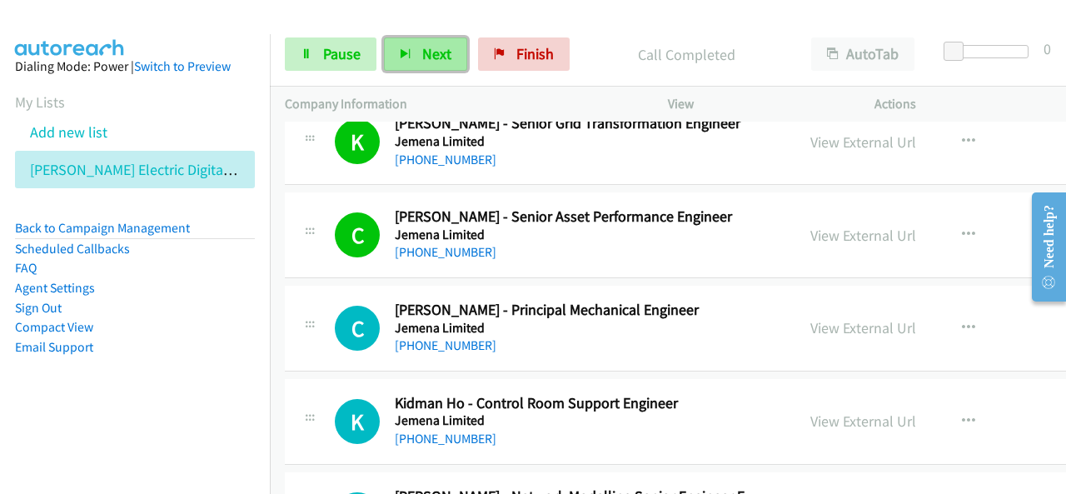
click at [427, 54] on span "Next" at bounding box center [436, 53] width 29 height 19
click at [440, 58] on span "Next" at bounding box center [436, 53] width 29 height 19
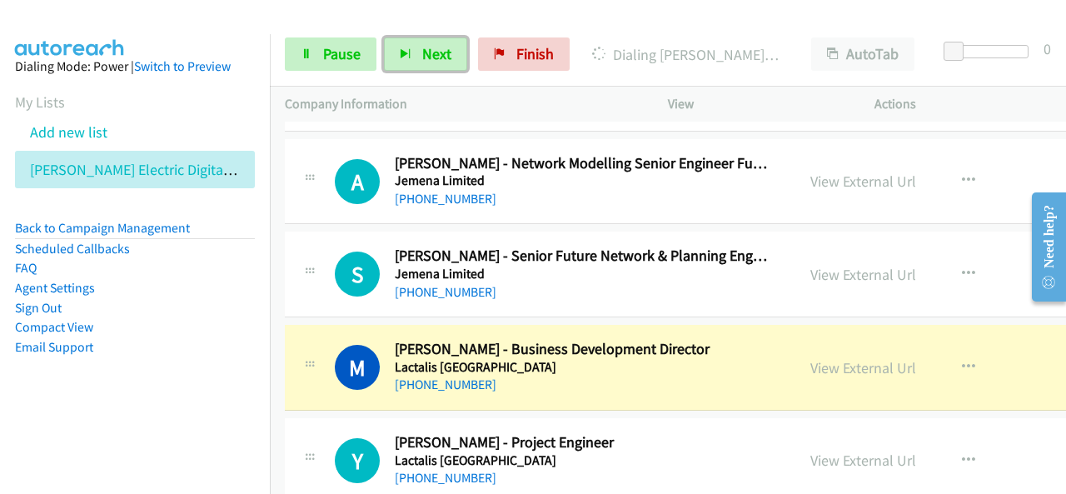
scroll to position [9997, 0]
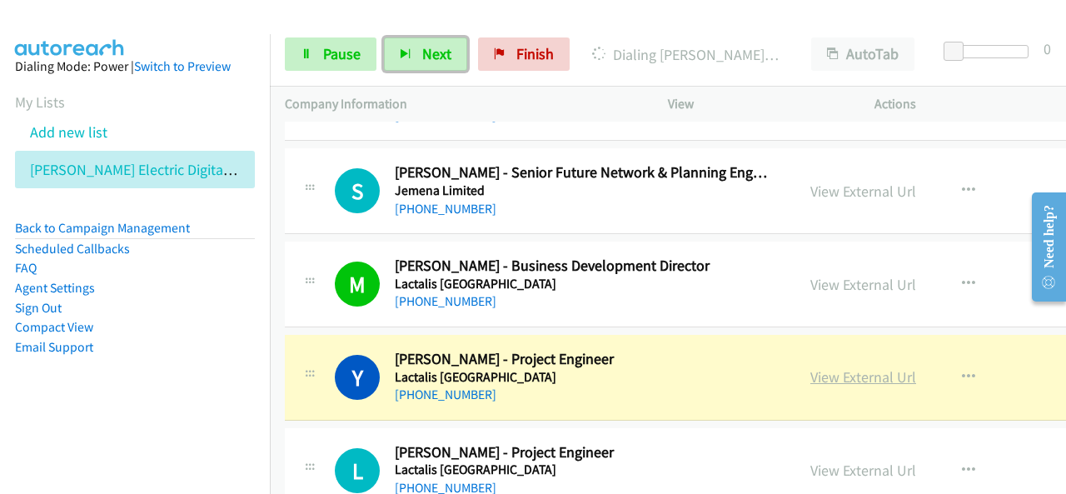
click at [865, 367] on link "View External Url" at bounding box center [864, 376] width 106 height 19
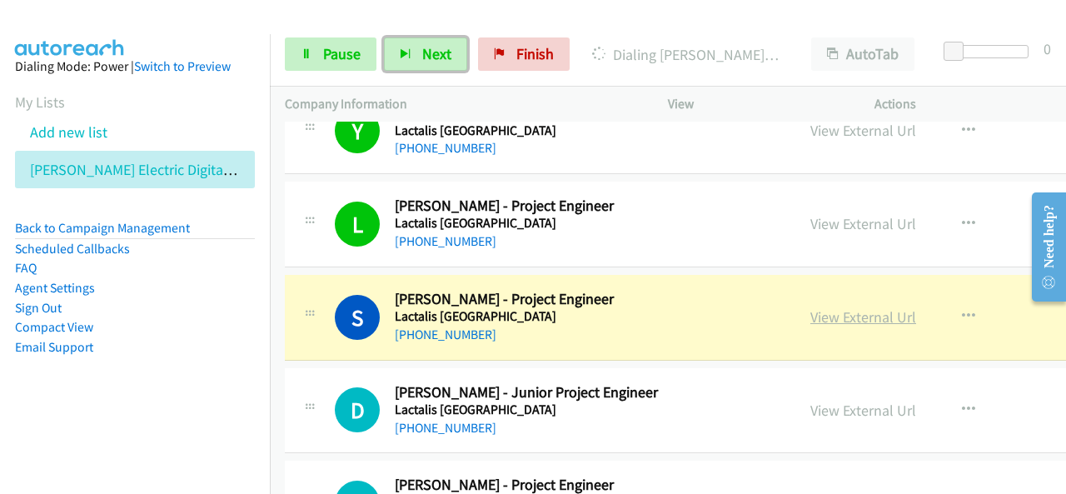
scroll to position [10247, 0]
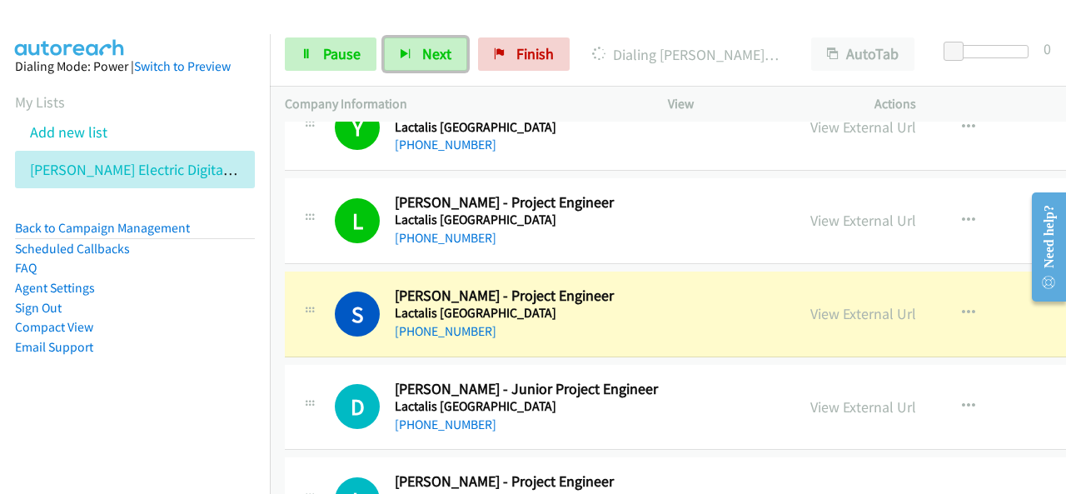
drag, startPoint x: 857, startPoint y: 285, endPoint x: 745, endPoint y: 101, distance: 215.7
click at [841, 304] on link "View External Url" at bounding box center [864, 313] width 106 height 19
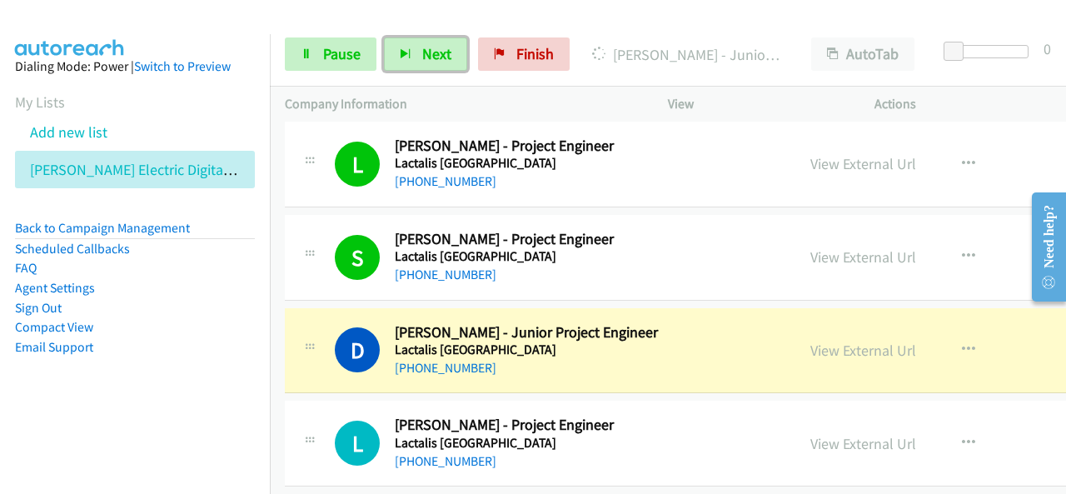
scroll to position [10330, 0]
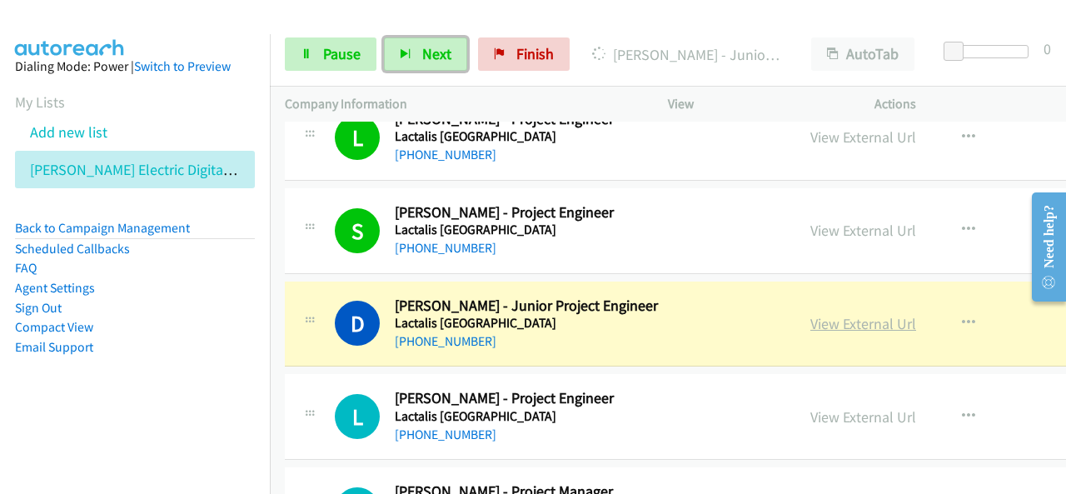
click at [843, 314] on link "View External Url" at bounding box center [864, 323] width 106 height 19
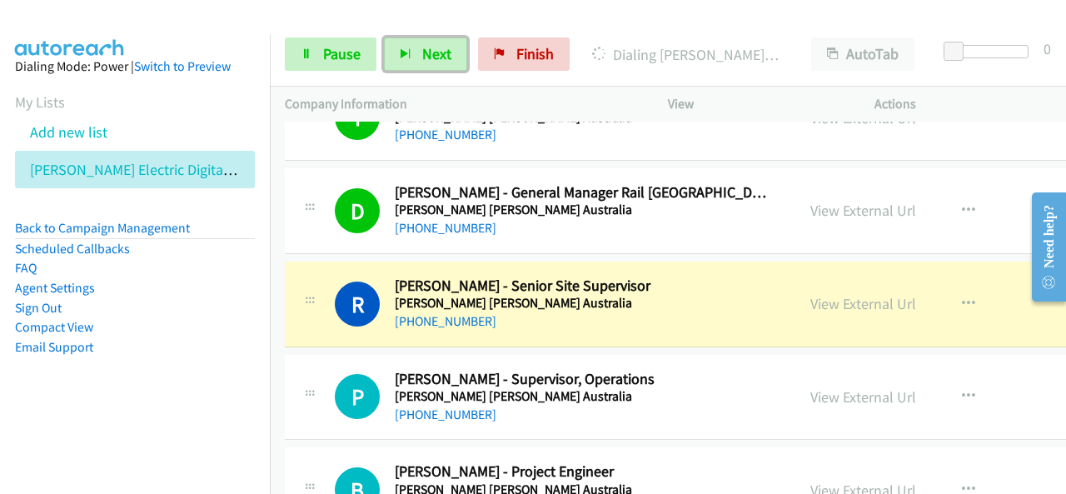
scroll to position [10747, 0]
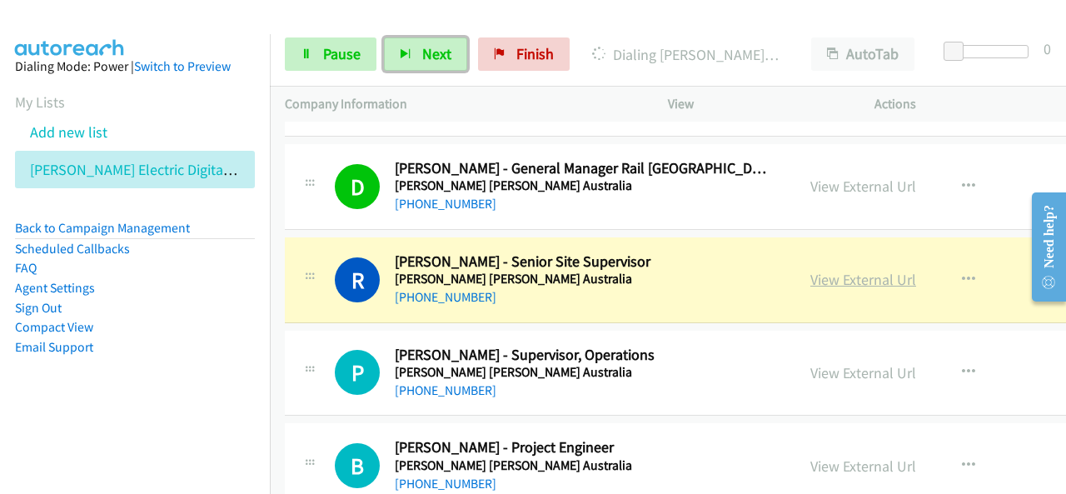
click at [828, 270] on link "View External Url" at bounding box center [864, 279] width 106 height 19
click at [367, 55] on link "Pause" at bounding box center [331, 53] width 92 height 33
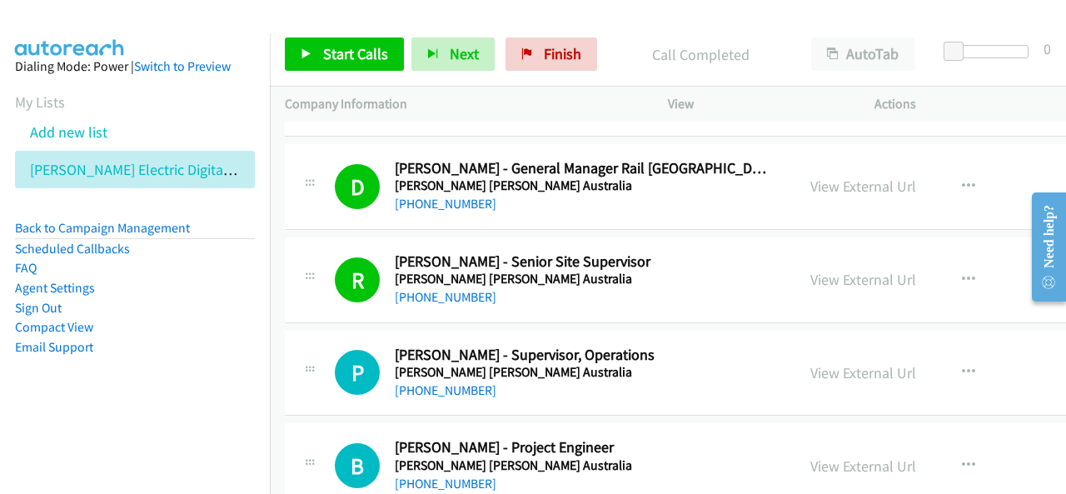
click at [113, 325] on li "Compact View" at bounding box center [135, 327] width 240 height 20
click at [337, 47] on span "Start Calls" at bounding box center [355, 53] width 65 height 19
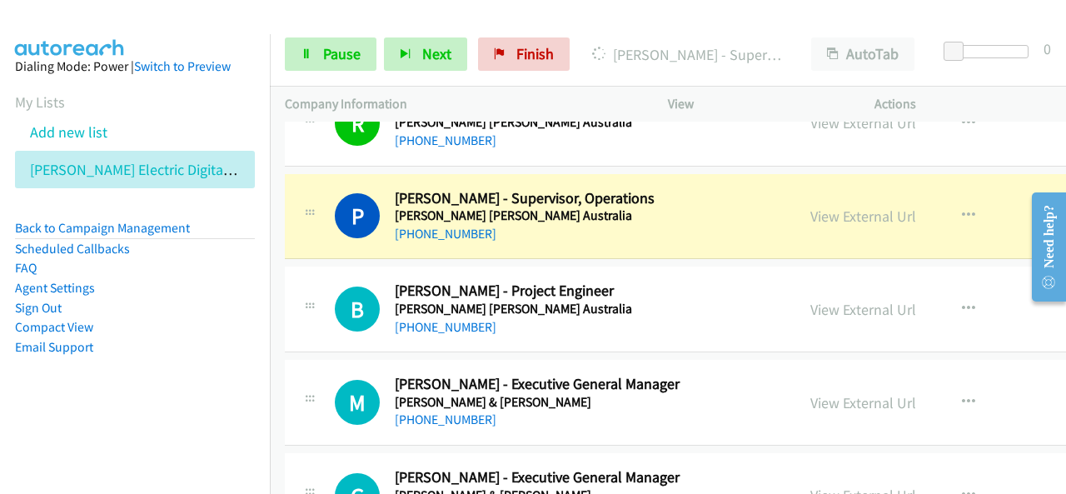
scroll to position [10914, 0]
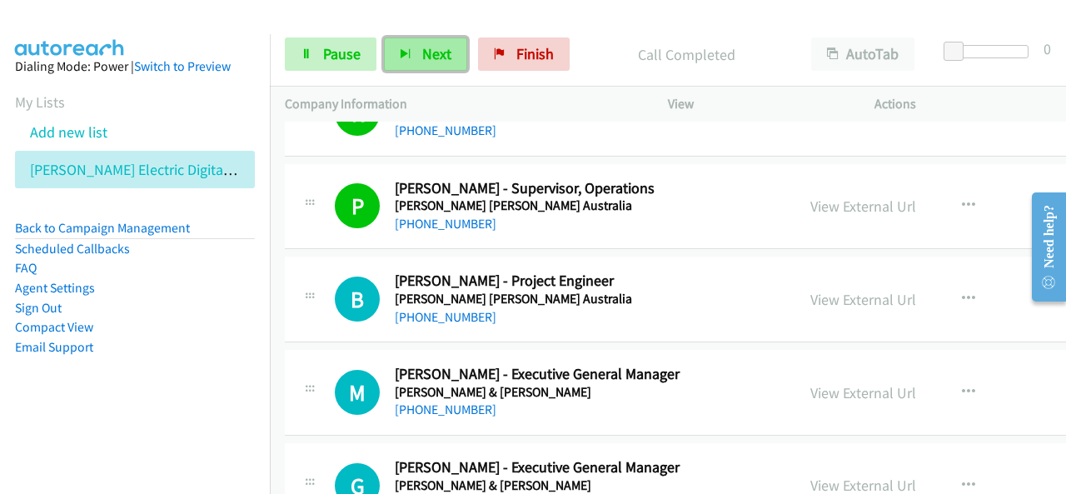
click at [442, 56] on span "Next" at bounding box center [436, 53] width 29 height 19
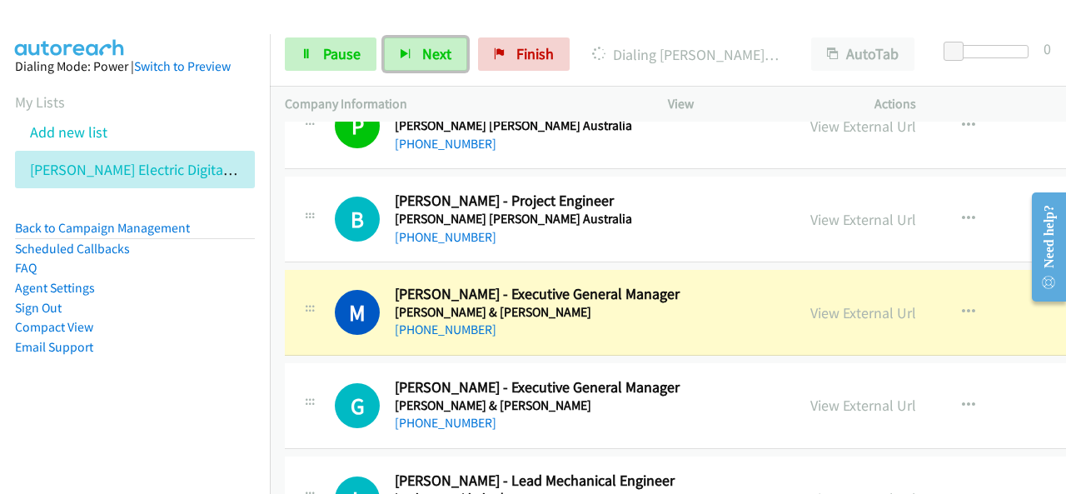
scroll to position [11080, 0]
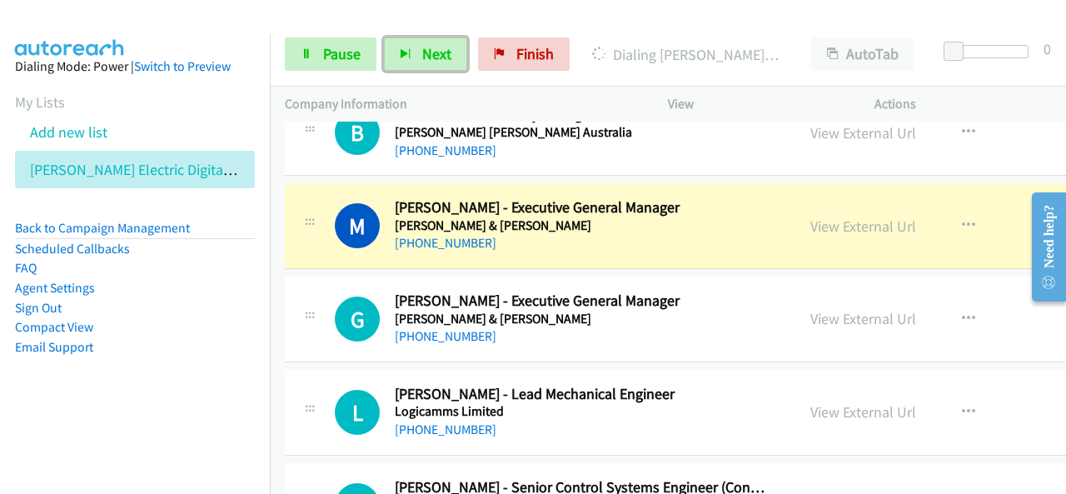
click at [664, 233] on div "[PHONE_NUMBER]" at bounding box center [582, 243] width 374 height 20
click at [839, 217] on link "View External Url" at bounding box center [864, 226] width 106 height 19
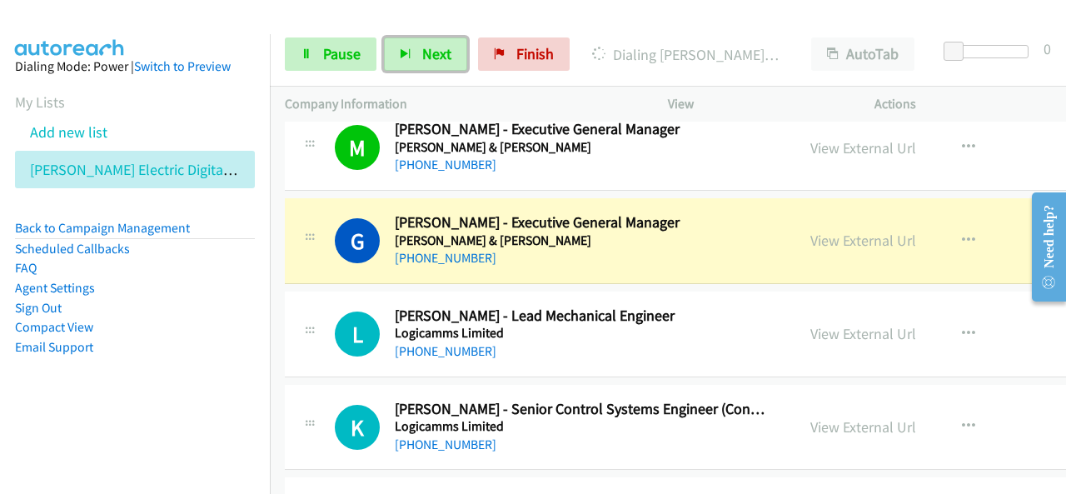
scroll to position [11164, 0]
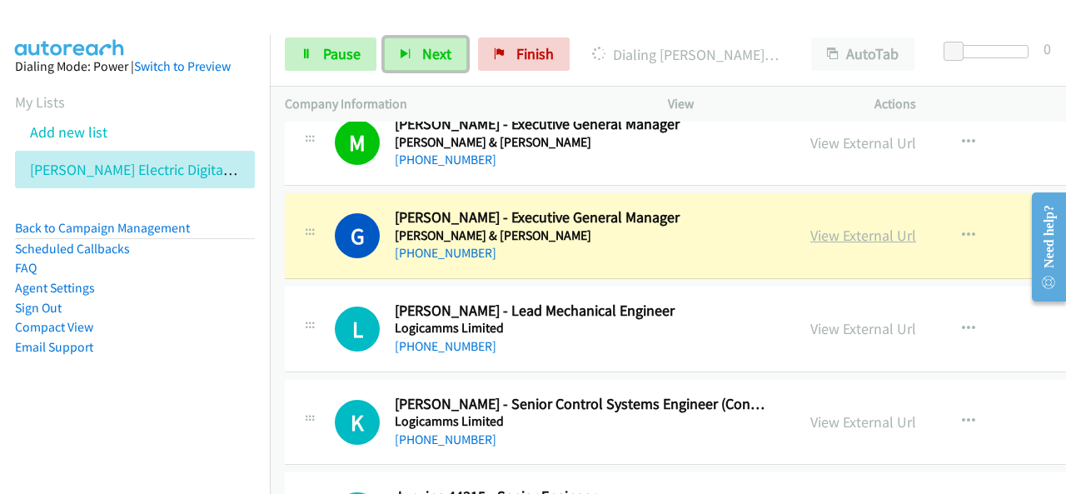
click at [811, 226] on link "View External Url" at bounding box center [864, 235] width 106 height 19
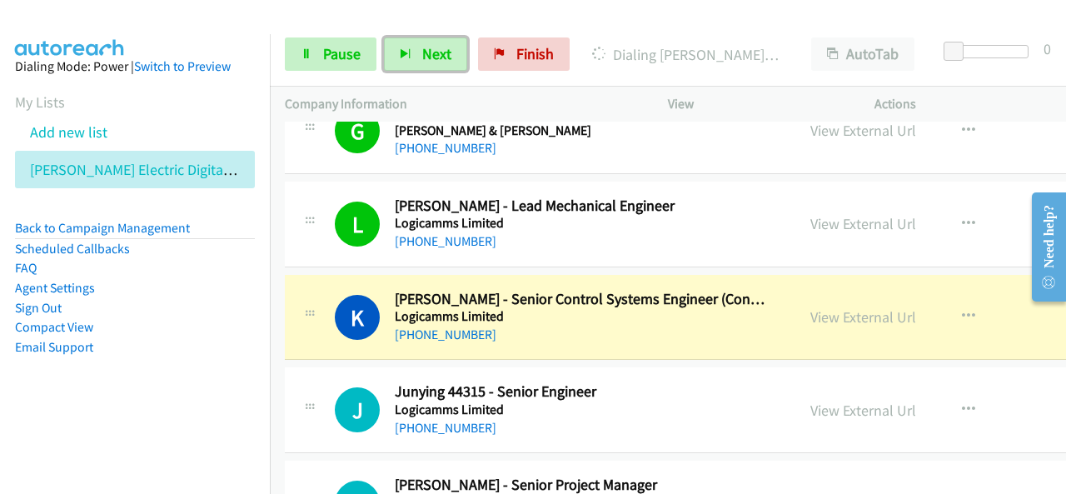
scroll to position [11330, 0]
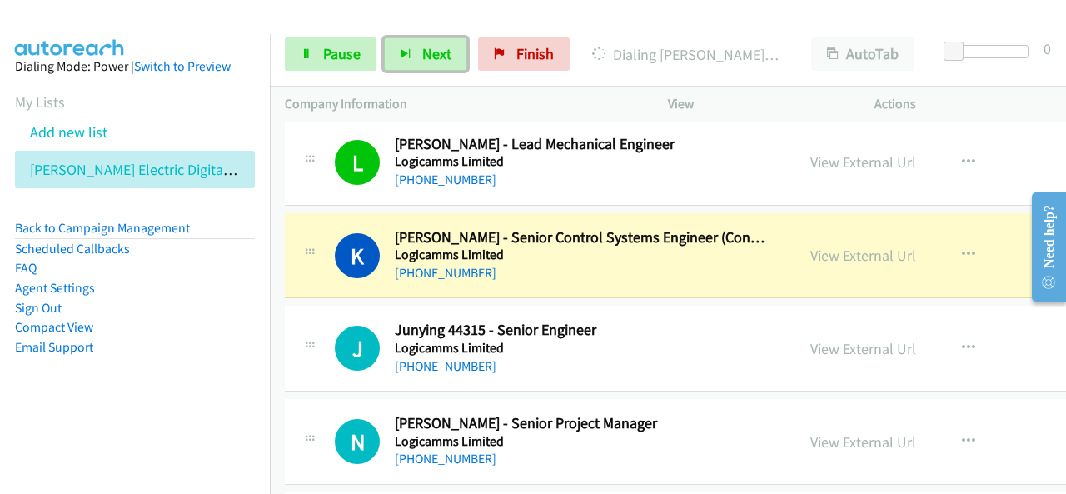
click at [849, 246] on link "View External Url" at bounding box center [864, 255] width 106 height 19
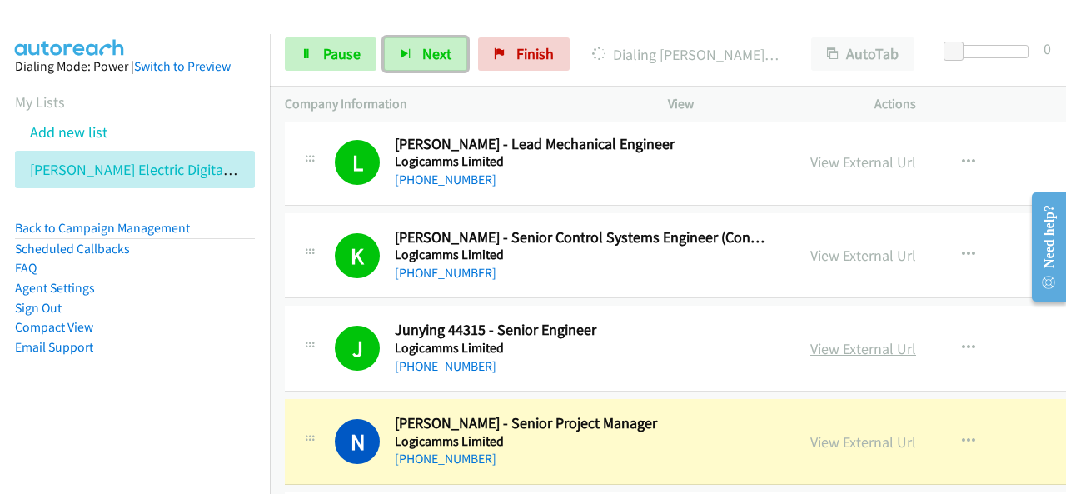
scroll to position [11413, 0]
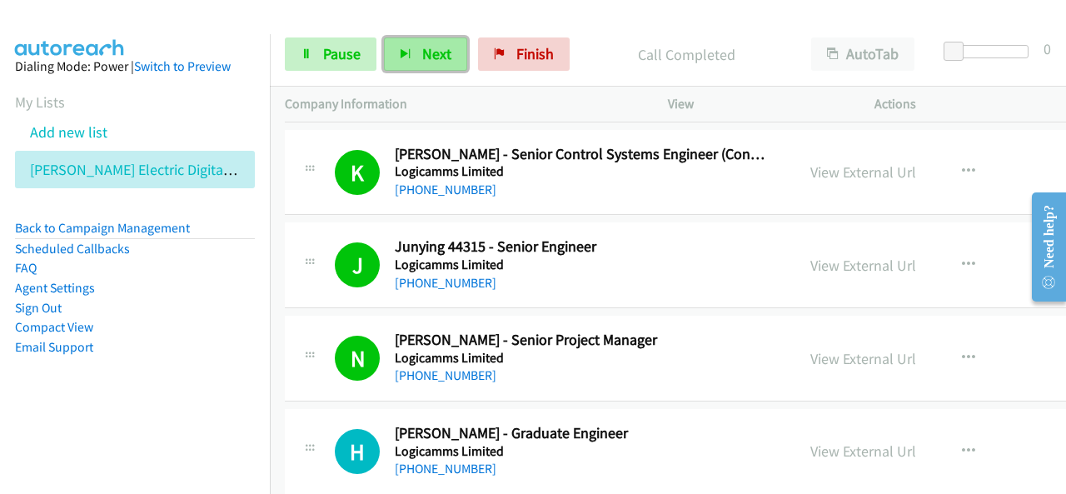
click at [422, 57] on span "Next" at bounding box center [436, 53] width 29 height 19
click at [422, 54] on span "Next" at bounding box center [436, 53] width 29 height 19
click at [418, 57] on button "Next" at bounding box center [425, 53] width 83 height 33
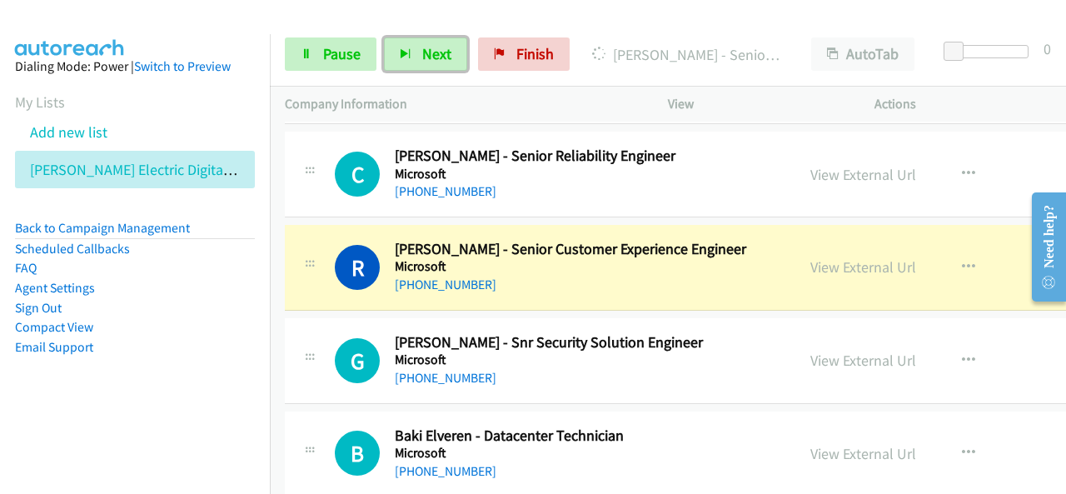
scroll to position [12163, 0]
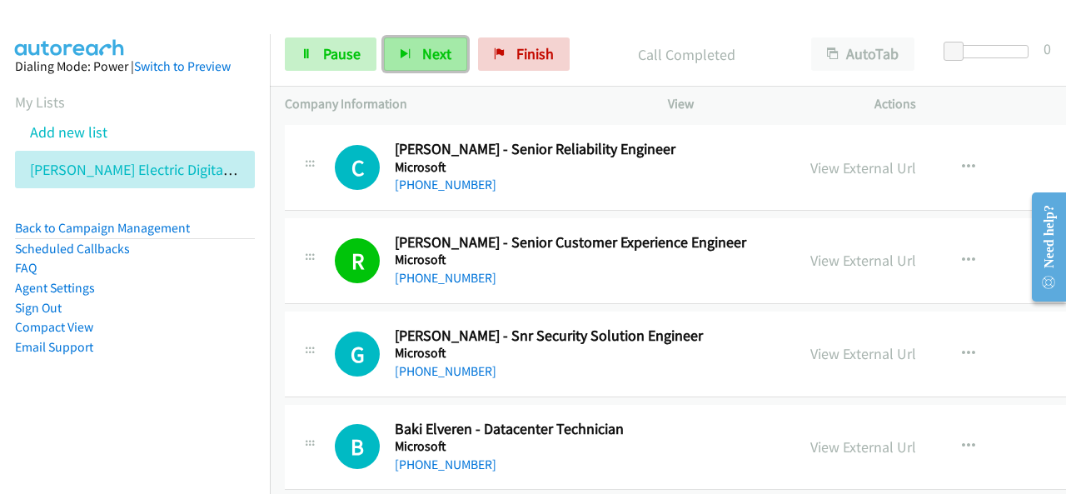
click at [416, 62] on button "Next" at bounding box center [425, 53] width 83 height 33
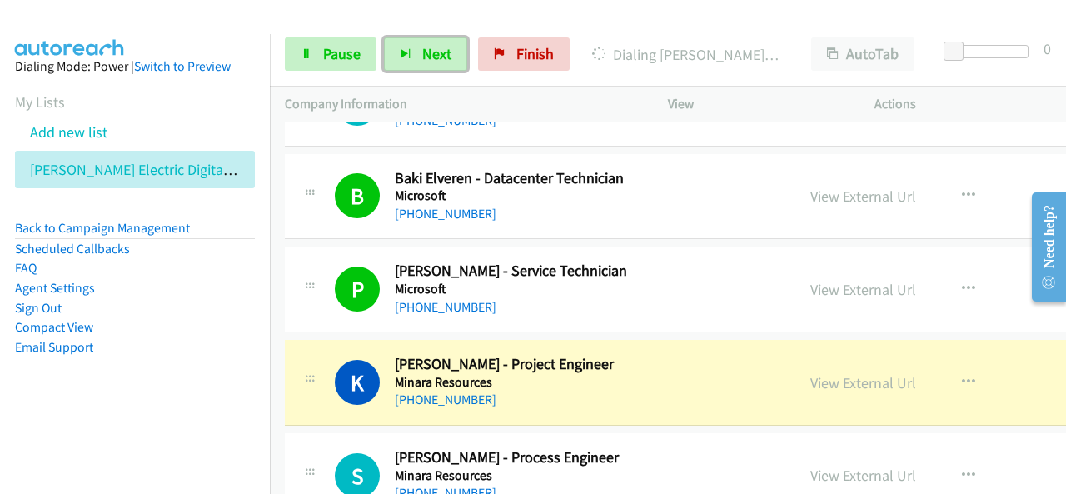
scroll to position [12496, 0]
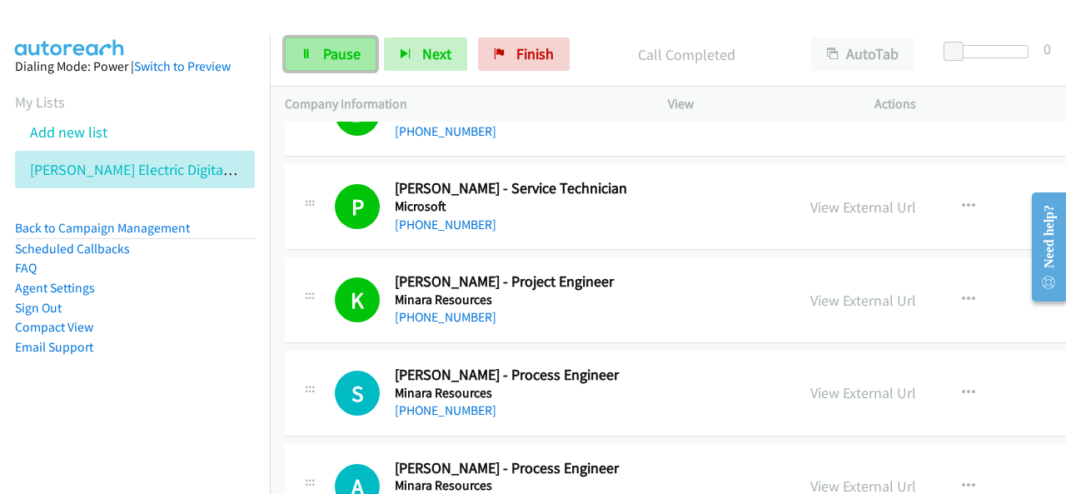
click at [348, 49] on span "Pause" at bounding box center [341, 53] width 37 height 19
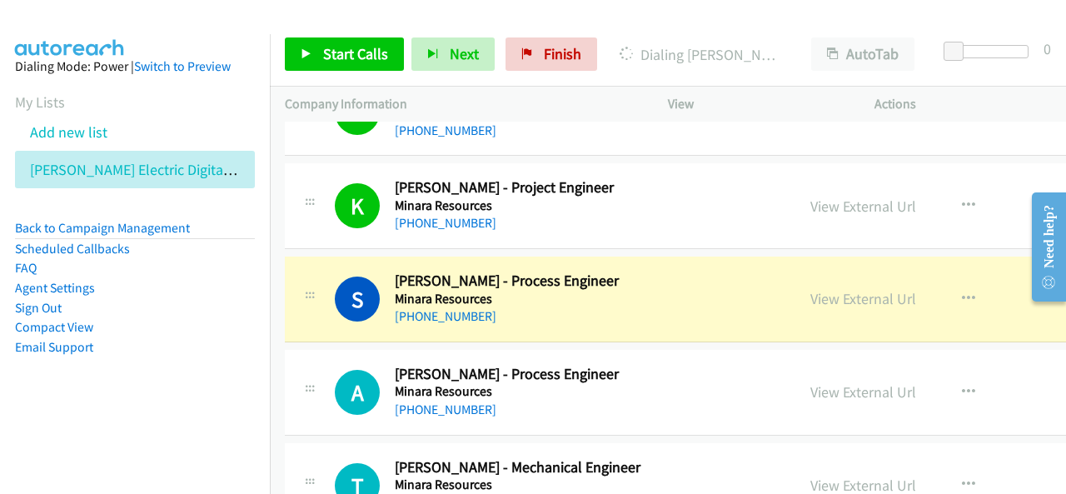
scroll to position [12663, 0]
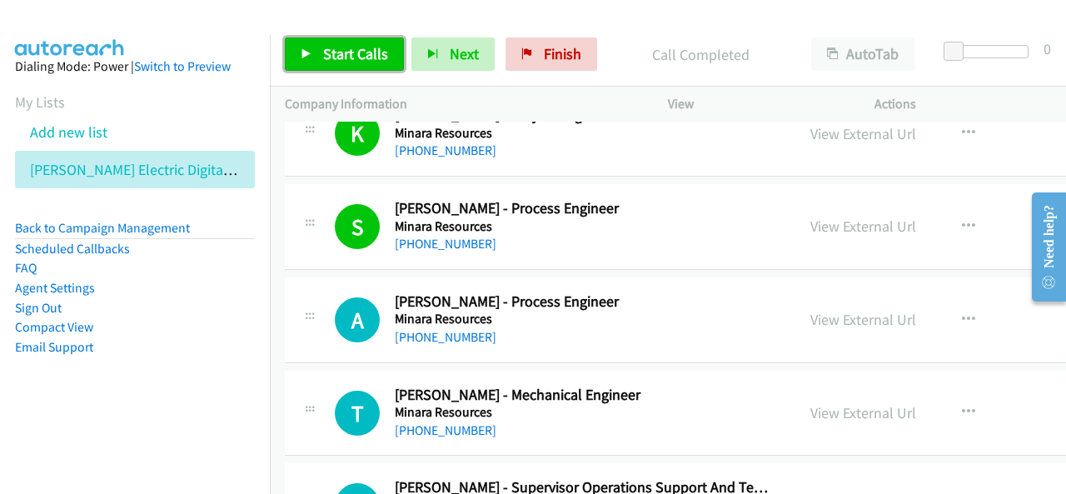
click at [337, 56] on span "Start Calls" at bounding box center [355, 53] width 65 height 19
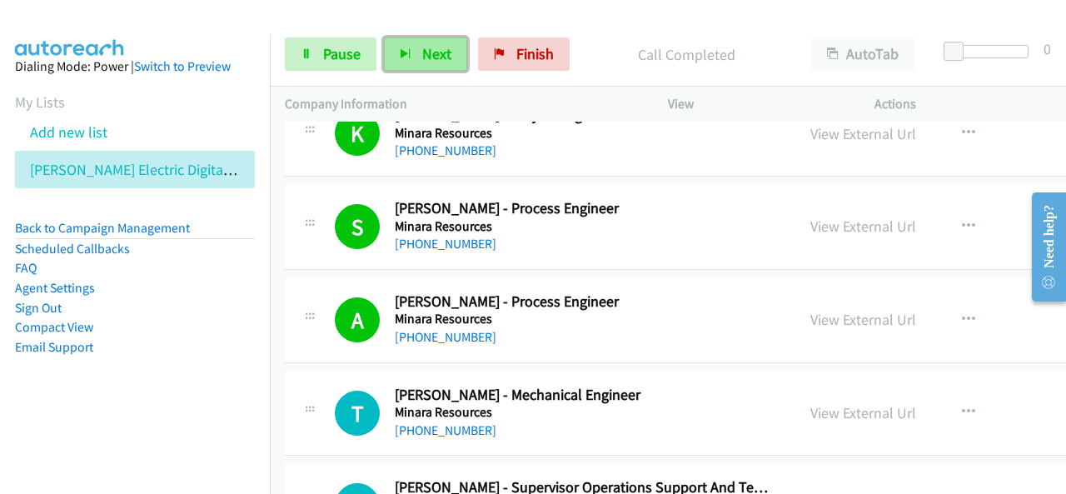
click at [417, 61] on button "Next" at bounding box center [425, 53] width 83 height 33
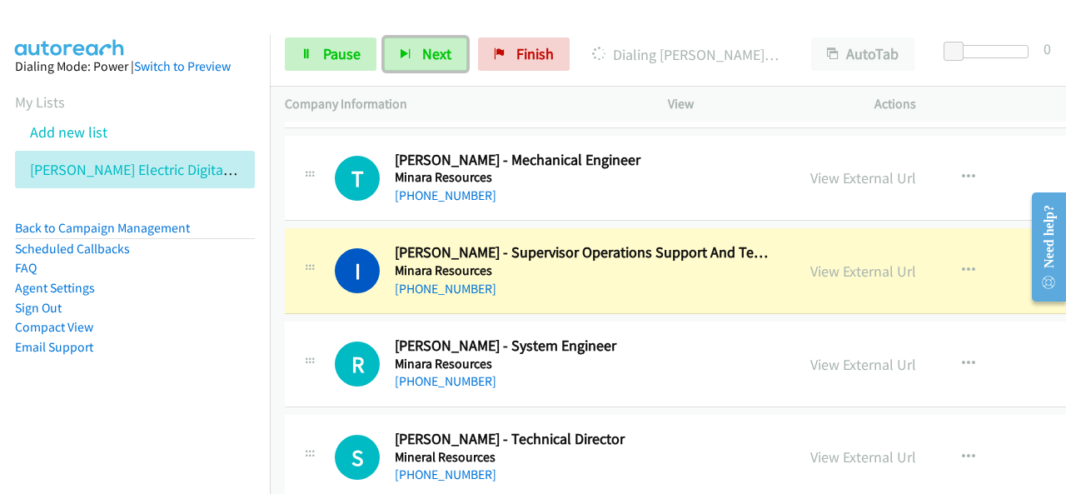
scroll to position [12913, 0]
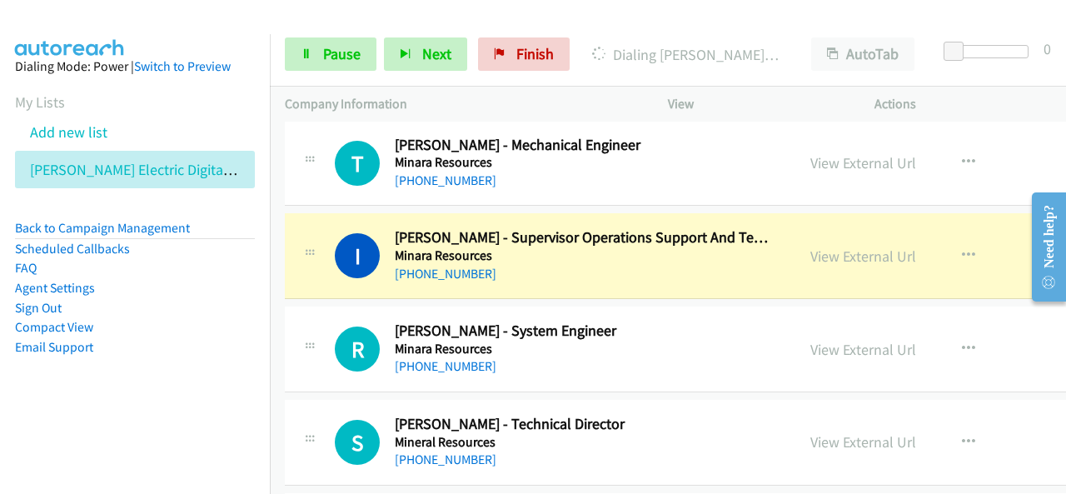
click at [68, 311] on li "Sign Out" at bounding box center [135, 308] width 240 height 20
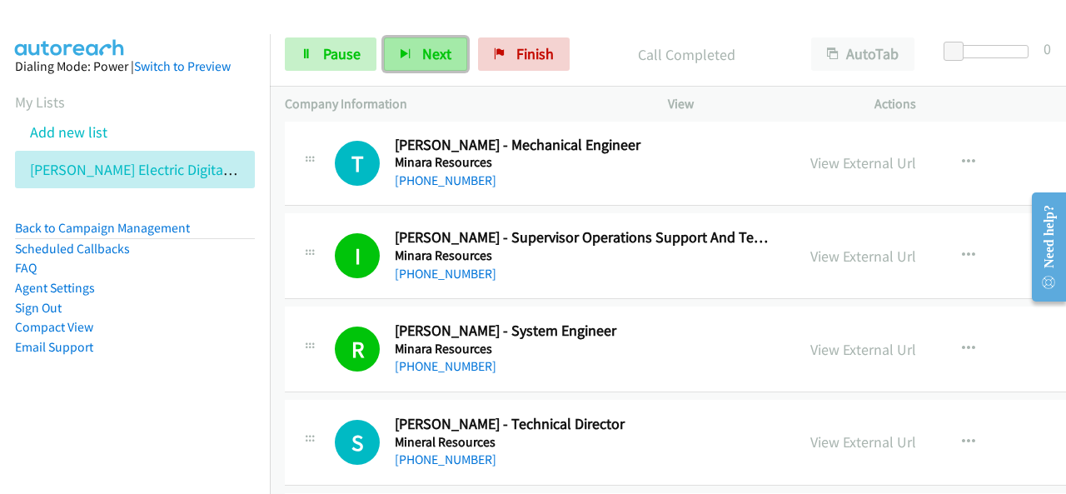
click at [418, 52] on button "Next" at bounding box center [425, 53] width 83 height 33
click at [443, 66] on button "Next" at bounding box center [425, 53] width 83 height 33
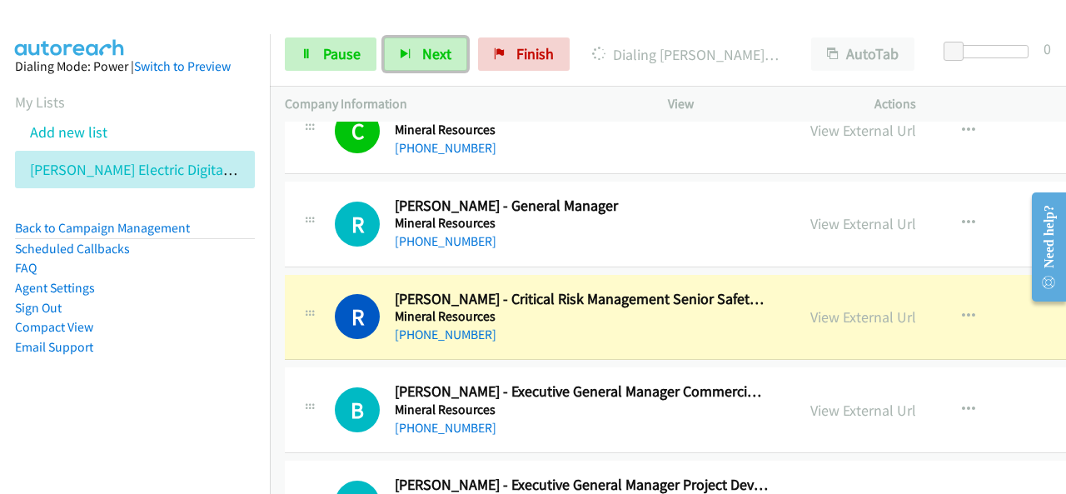
scroll to position [13330, 0]
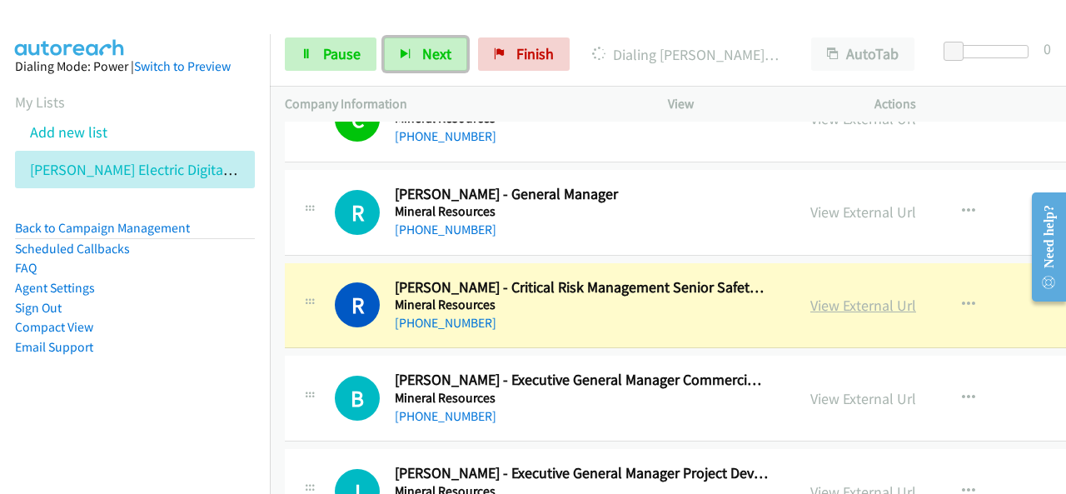
click at [831, 296] on link "View External Url" at bounding box center [864, 305] width 106 height 19
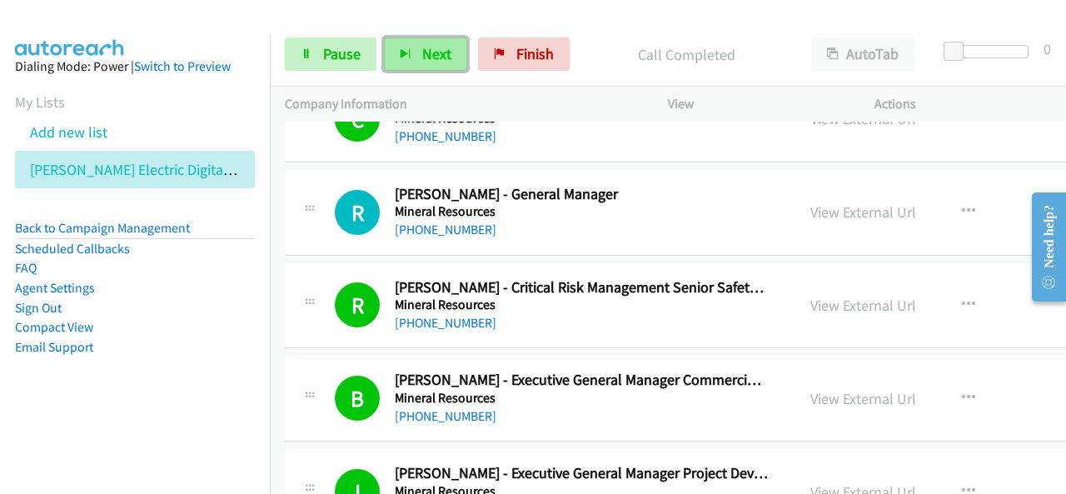
click at [442, 51] on span "Next" at bounding box center [436, 53] width 29 height 19
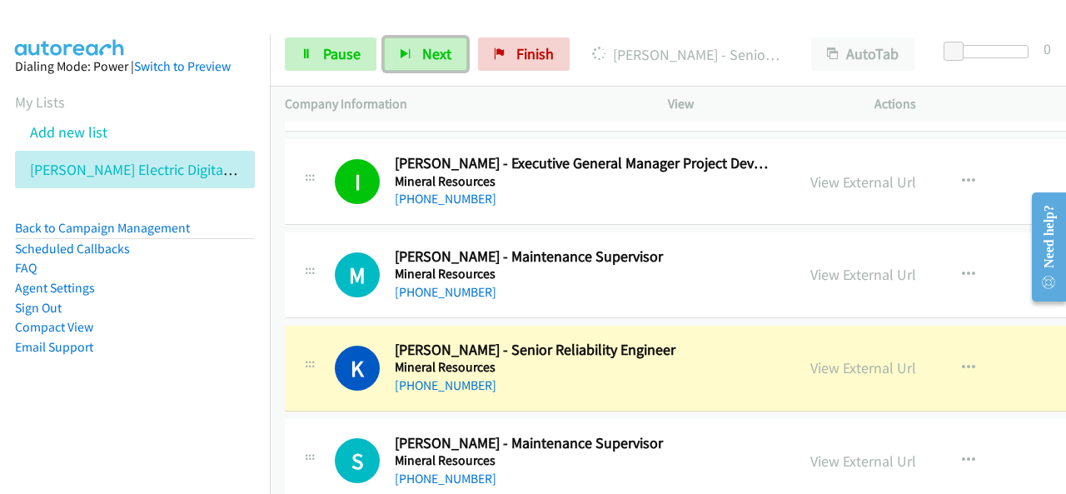
scroll to position [13746, 0]
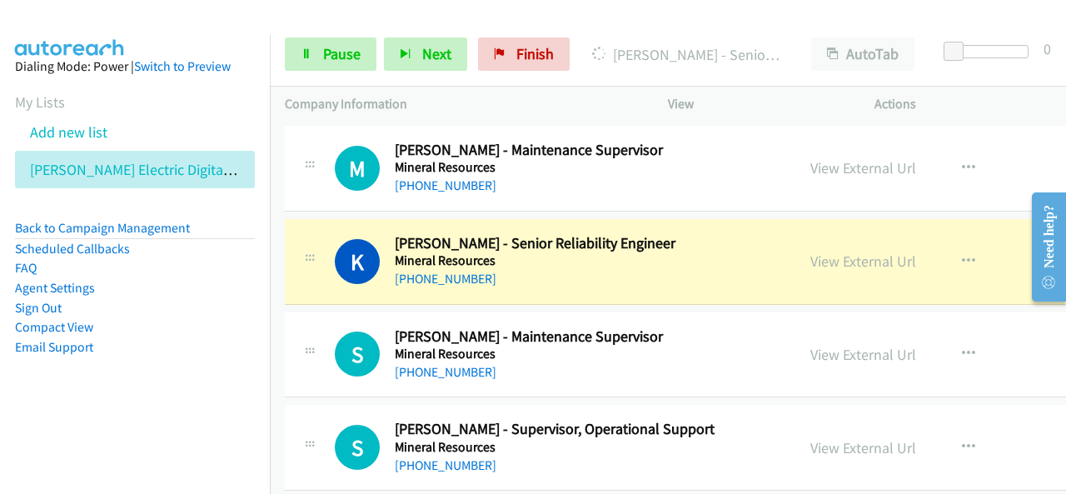
drag, startPoint x: 187, startPoint y: 381, endPoint x: 543, endPoint y: 300, distance: 365.6
click at [187, 381] on aside "Dialing Mode: Power | Switch to Preview My Lists Add new list [PERSON_NAME] Ele…" at bounding box center [135, 233] width 270 height 398
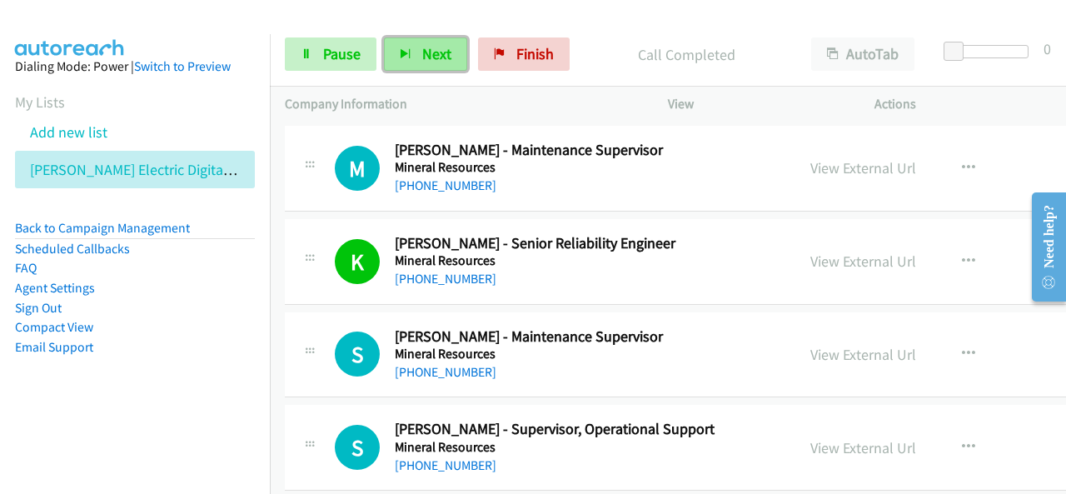
click at [452, 44] on button "Next" at bounding box center [425, 53] width 83 height 33
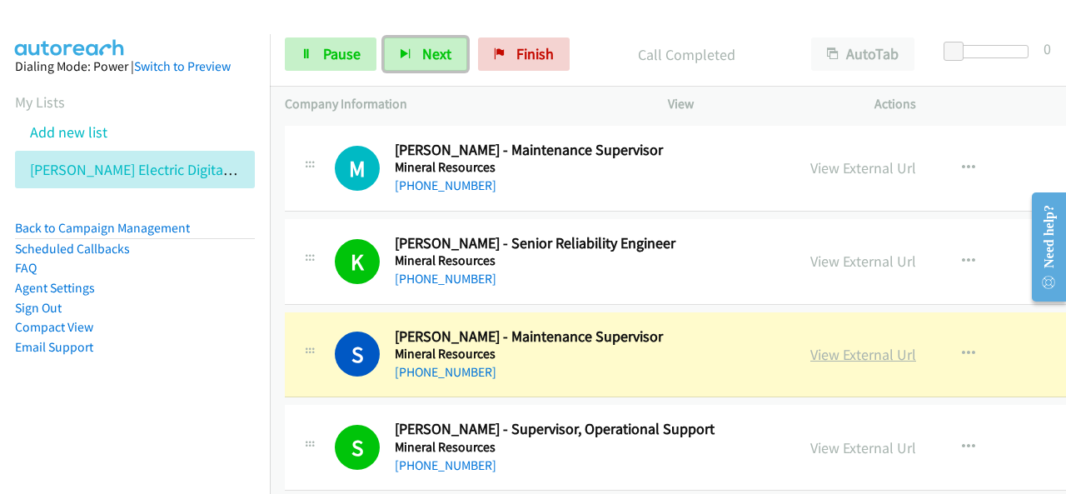
click at [843, 345] on link "View External Url" at bounding box center [864, 354] width 106 height 19
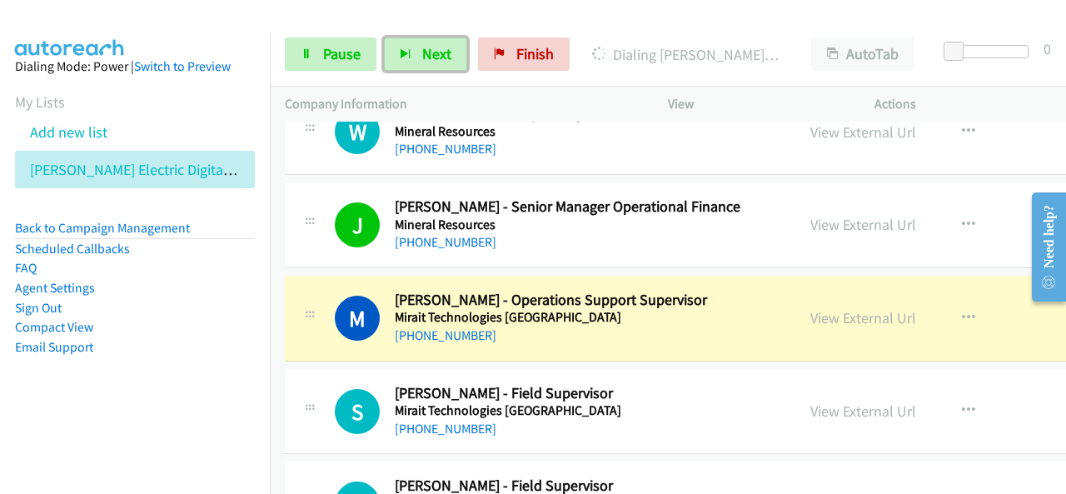
scroll to position [14163, 0]
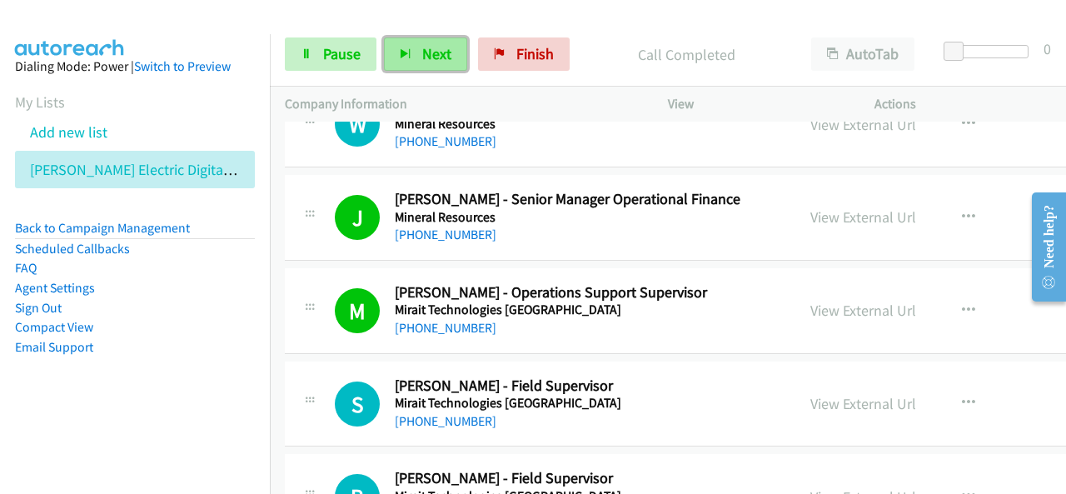
click at [451, 51] on button "Next" at bounding box center [425, 53] width 83 height 33
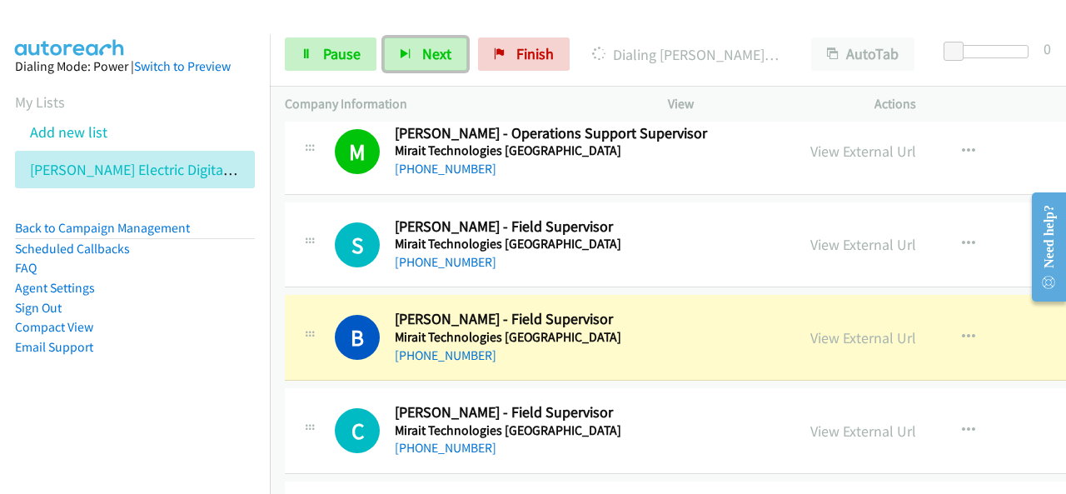
scroll to position [14413, 0]
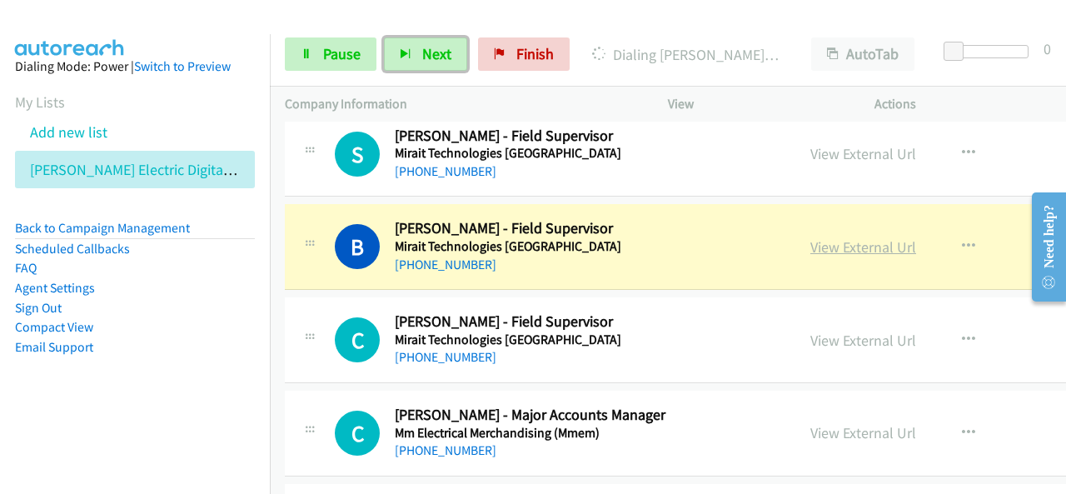
click at [822, 237] on link "View External Url" at bounding box center [864, 246] width 106 height 19
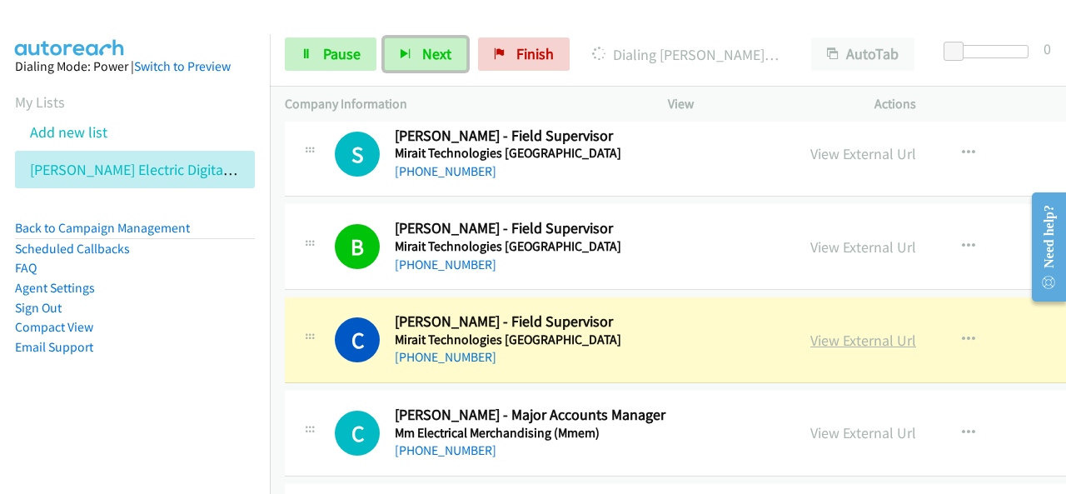
scroll to position [14496, 0]
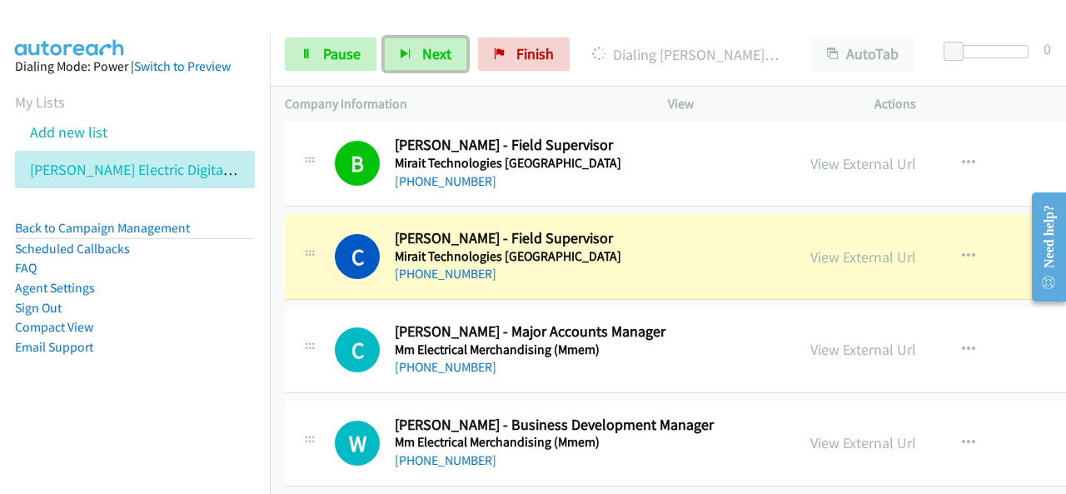
drag, startPoint x: 861, startPoint y: 211, endPoint x: 475, endPoint y: 375, distance: 420.0
click at [845, 247] on link "View External Url" at bounding box center [864, 256] width 106 height 19
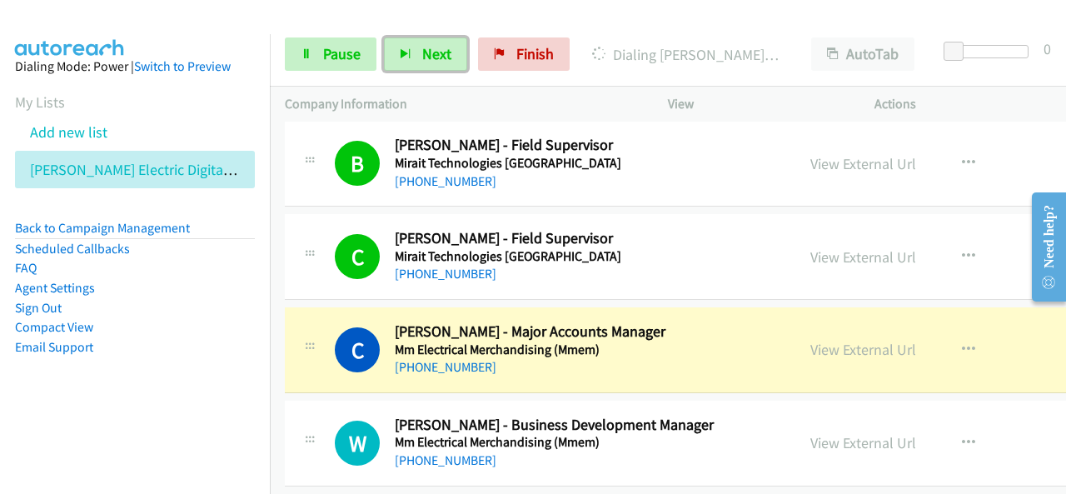
drag, startPoint x: 838, startPoint y: 311, endPoint x: 561, endPoint y: 454, distance: 312.2
drag, startPoint x: 701, startPoint y: 307, endPoint x: 724, endPoint y: 308, distance: 22.5
click at [701, 342] on h5 "Mm Electrical Merchandising (Mmem)" at bounding box center [582, 350] width 374 height 17
click at [861, 340] on link "View External Url" at bounding box center [864, 349] width 106 height 19
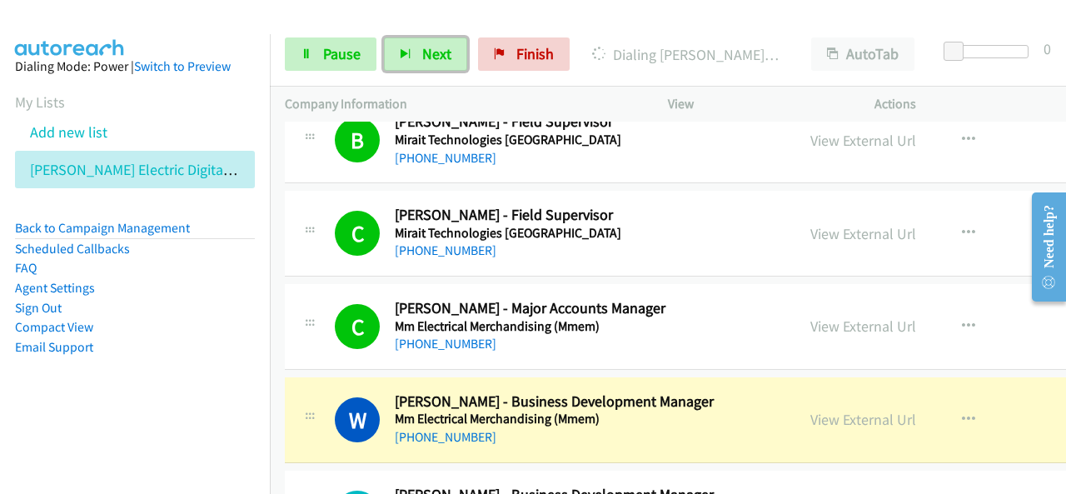
scroll to position [14579, 0]
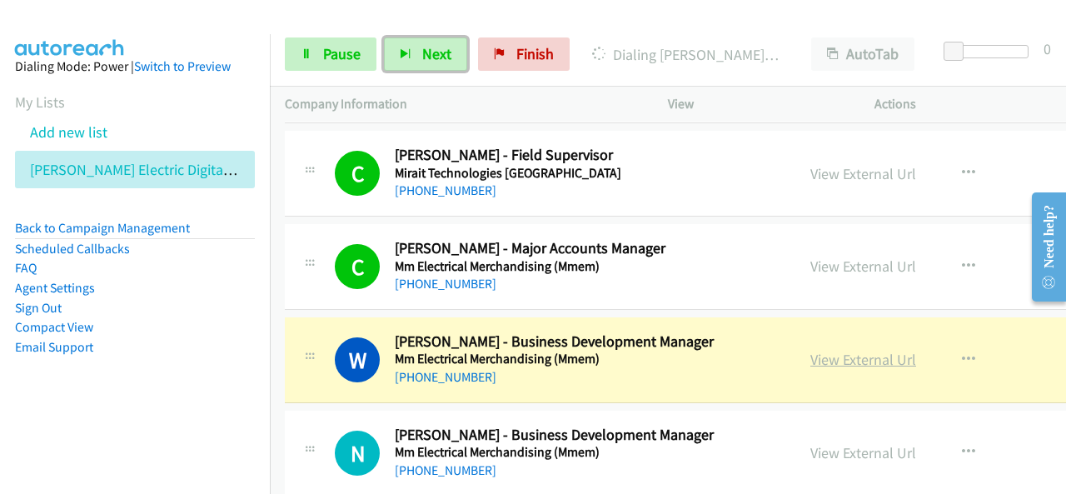
click at [821, 350] on link "View External Url" at bounding box center [864, 359] width 106 height 19
click at [859, 257] on link "View External Url" at bounding box center [864, 266] width 106 height 19
click at [736, 367] on div "[PHONE_NUMBER]" at bounding box center [582, 377] width 374 height 20
click at [870, 350] on link "View External Url" at bounding box center [864, 359] width 106 height 19
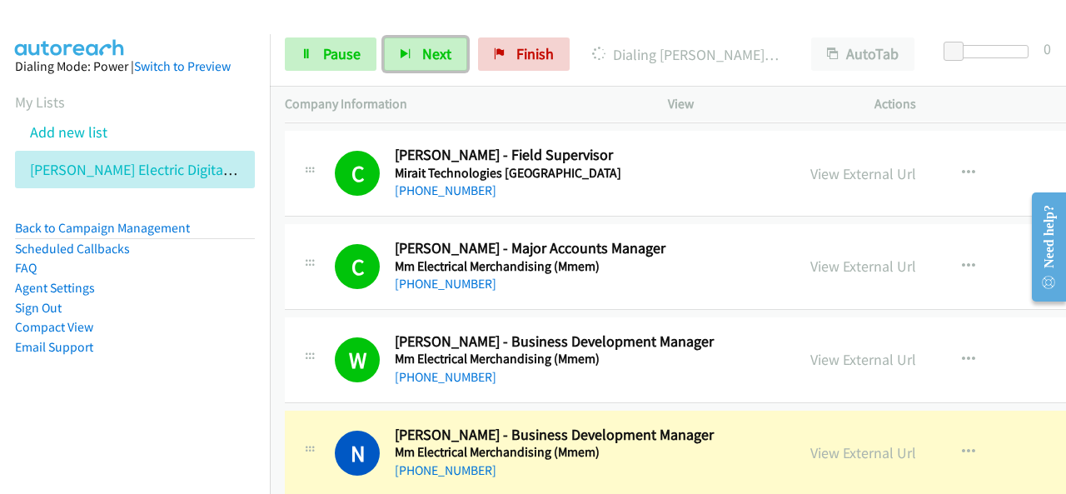
scroll to position [14663, 0]
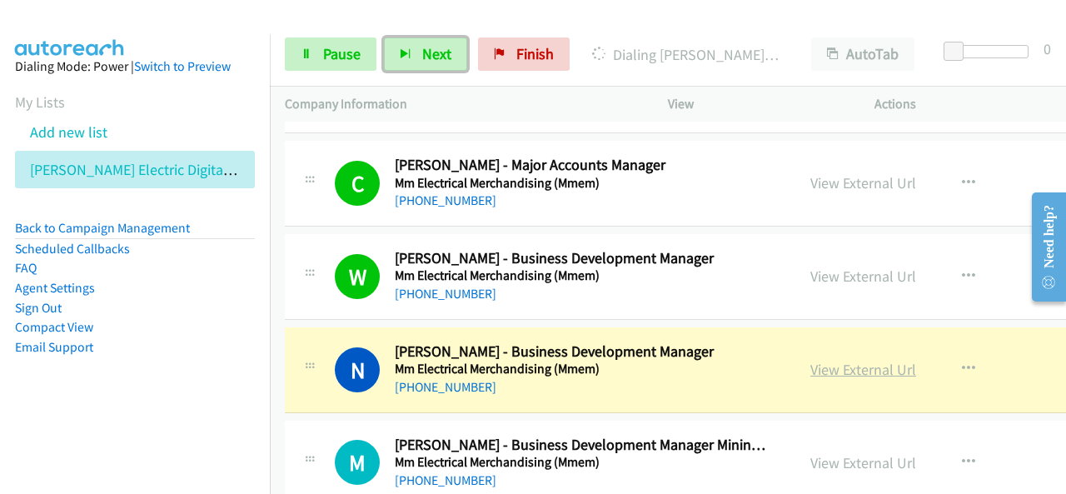
click at [838, 360] on link "View External Url" at bounding box center [864, 369] width 106 height 19
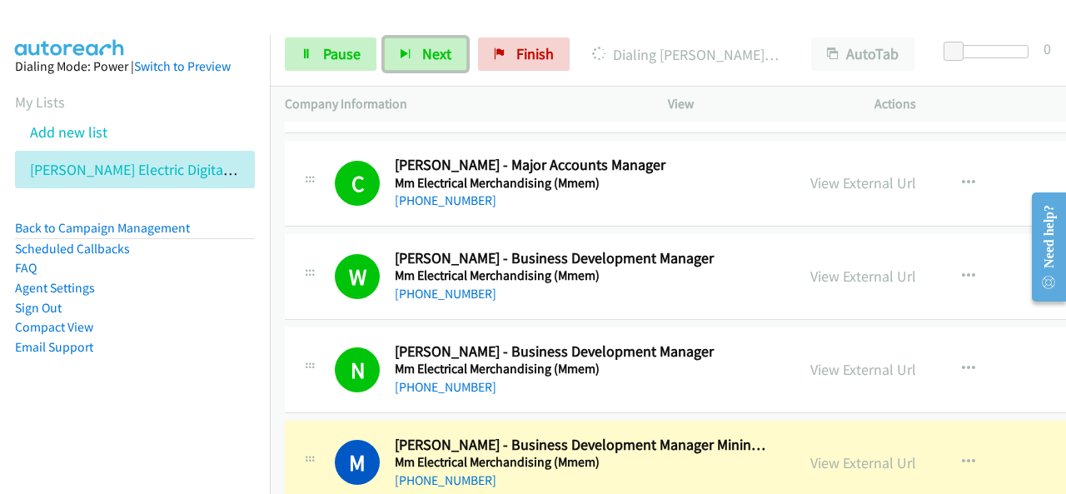
scroll to position [14746, 0]
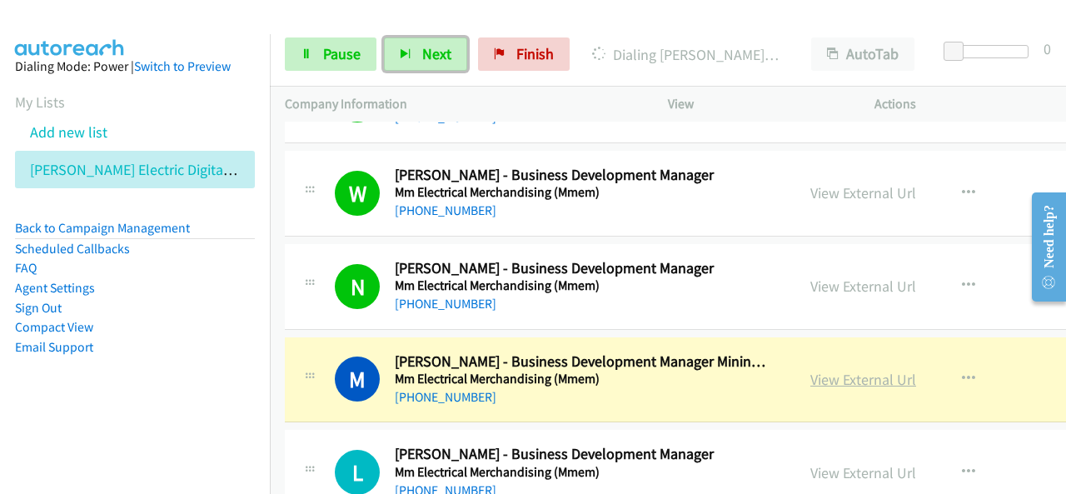
click at [824, 370] on link "View External Url" at bounding box center [864, 379] width 106 height 19
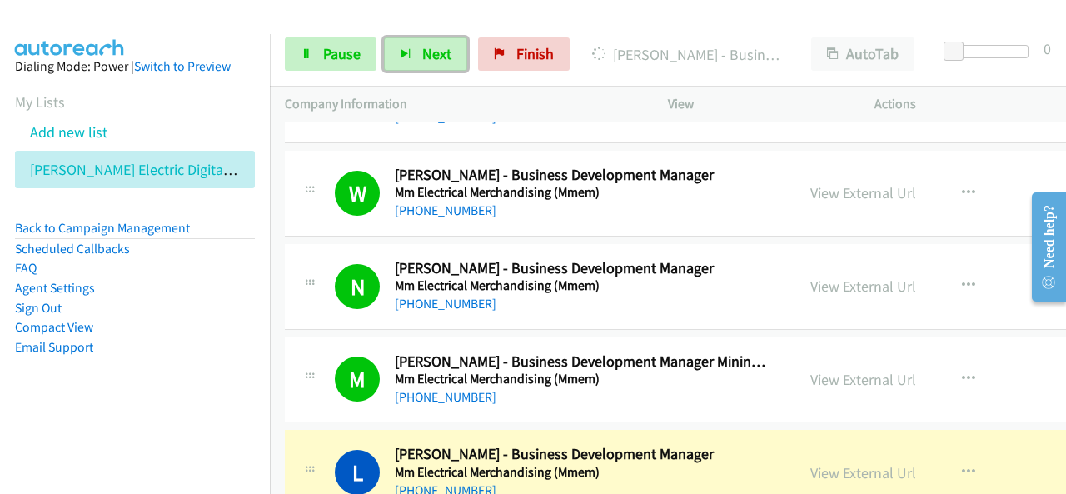
scroll to position [14829, 0]
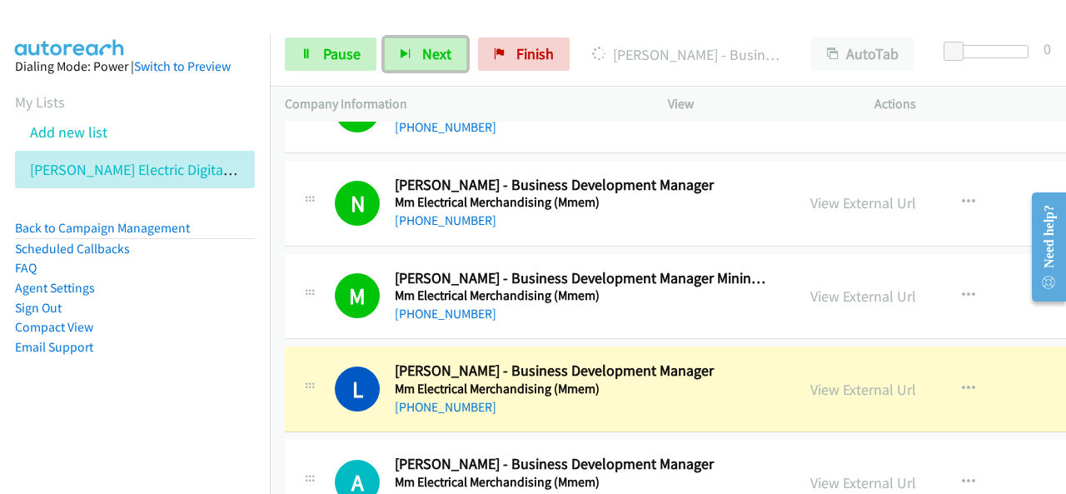
drag, startPoint x: 860, startPoint y: 348, endPoint x: 634, endPoint y: 480, distance: 261.3
drag, startPoint x: 841, startPoint y: 347, endPoint x: 723, endPoint y: 388, distance: 125.1
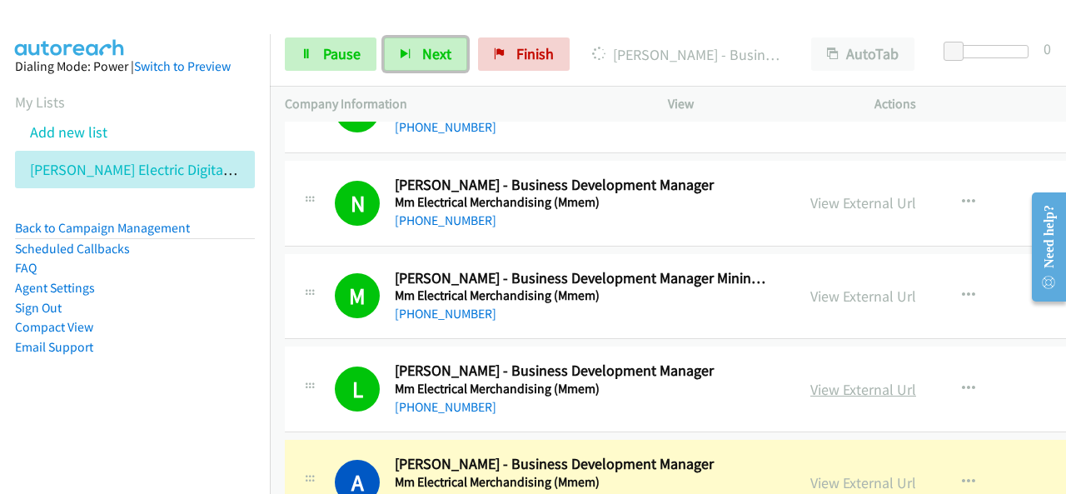
click at [851, 380] on link "View External Url" at bounding box center [864, 389] width 106 height 19
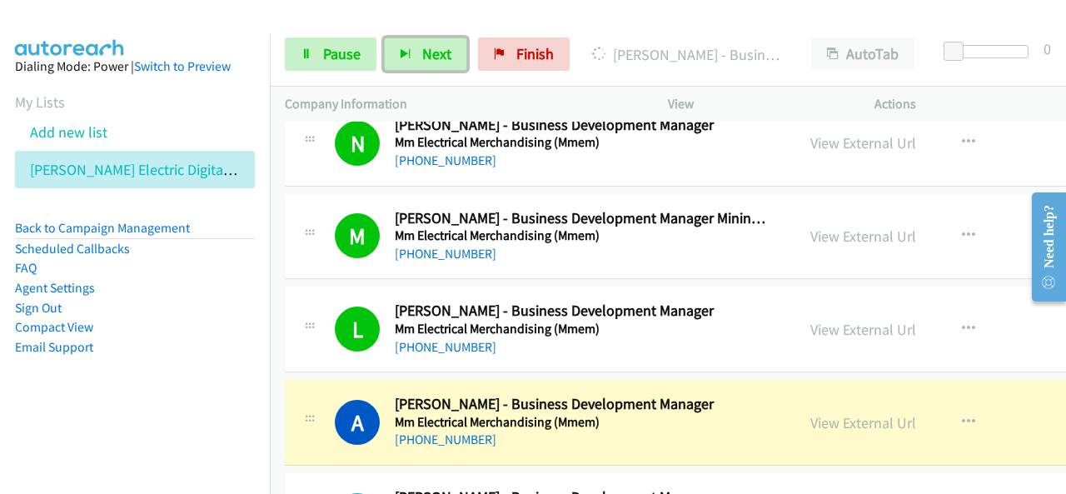
scroll to position [14912, 0]
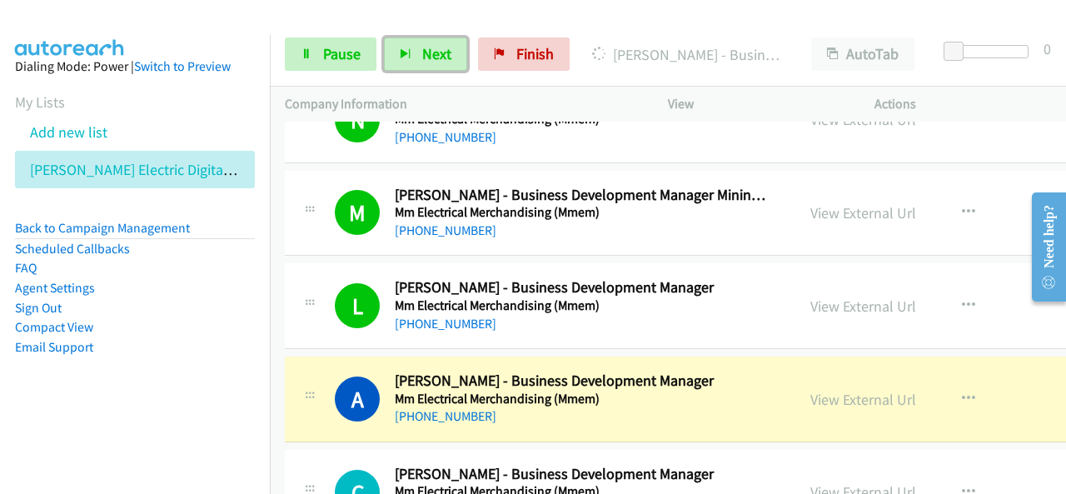
drag, startPoint x: 856, startPoint y: 352, endPoint x: 851, endPoint y: 325, distance: 27.9
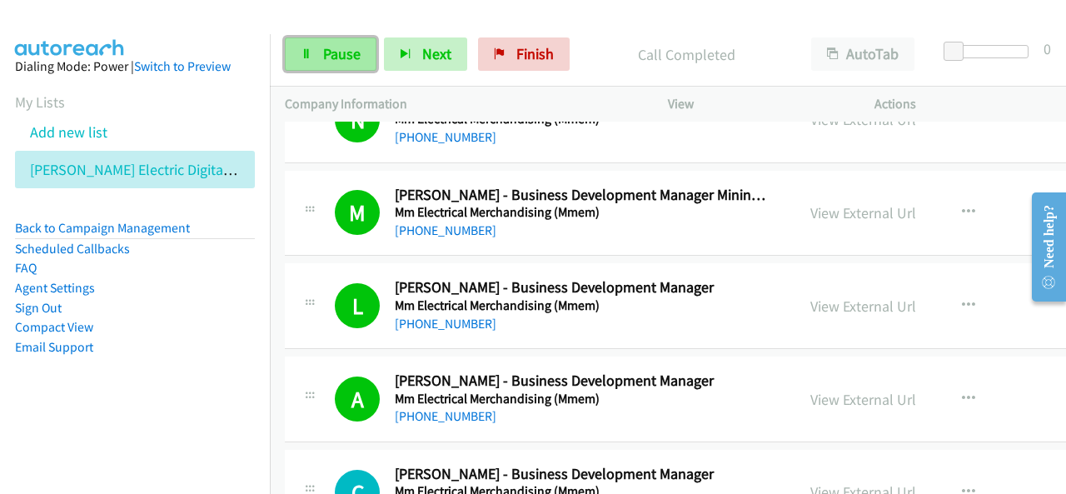
click at [360, 59] on link "Pause" at bounding box center [331, 53] width 92 height 33
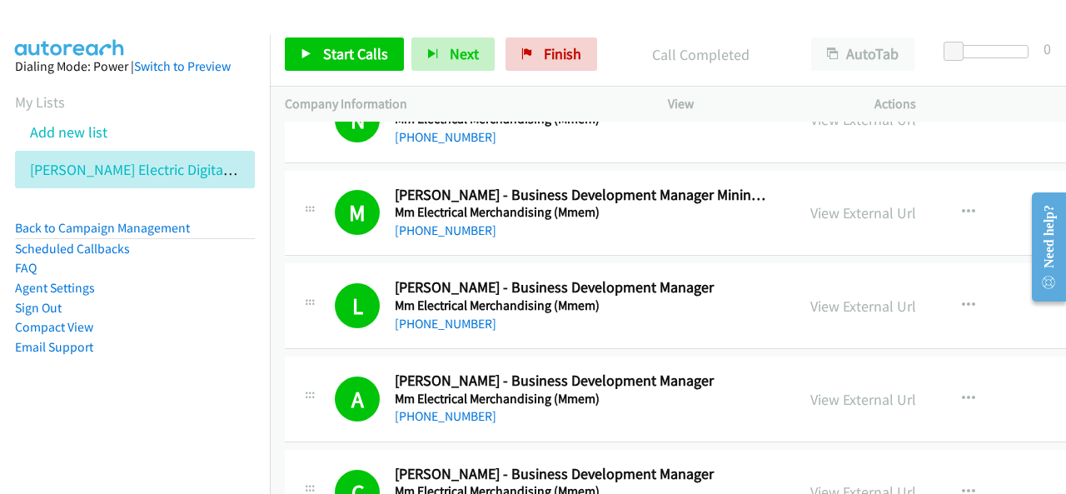
scroll to position [14829, 0]
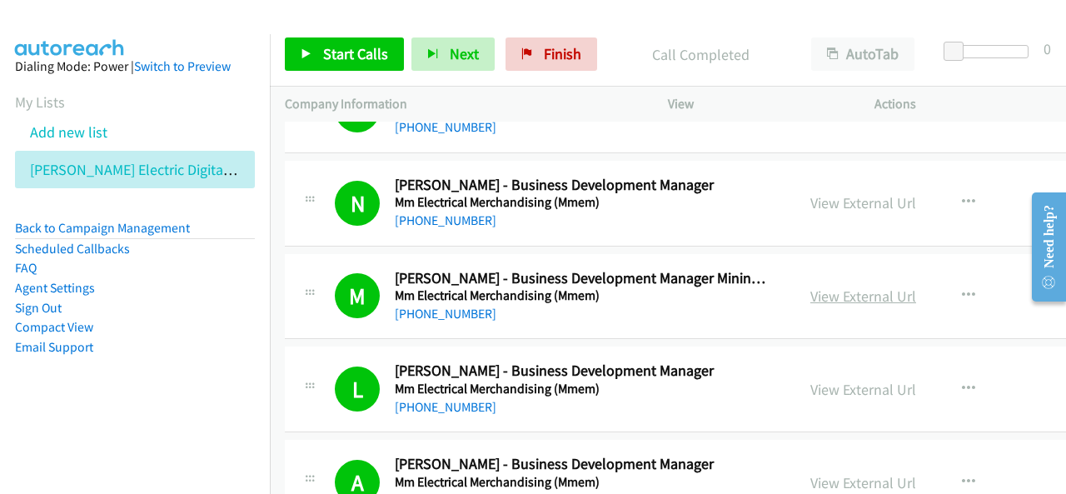
click at [860, 287] on link "View External Url" at bounding box center [864, 296] width 106 height 19
click at [372, 51] on span "Start Calls" at bounding box center [355, 53] width 65 height 19
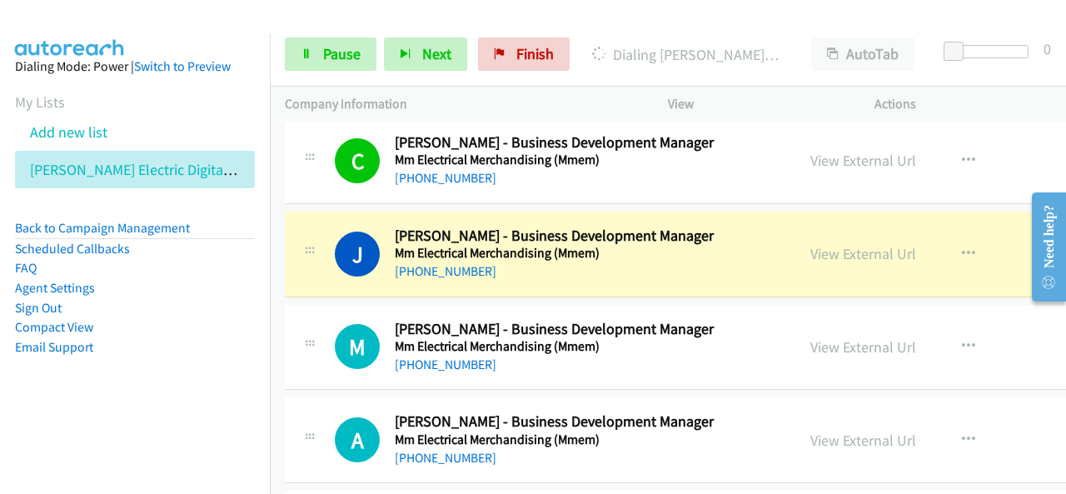
scroll to position [15246, 0]
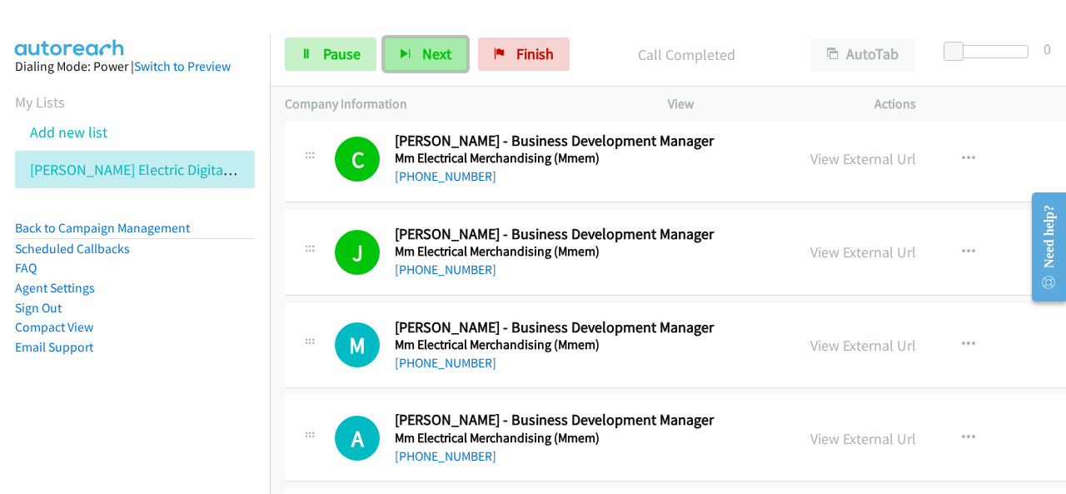
click at [423, 52] on span "Next" at bounding box center [436, 53] width 29 height 19
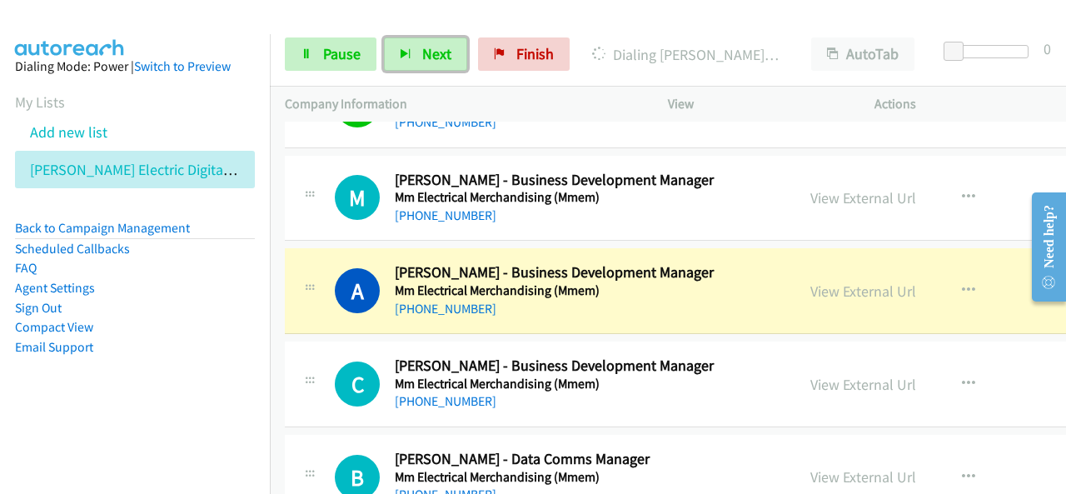
scroll to position [15412, 0]
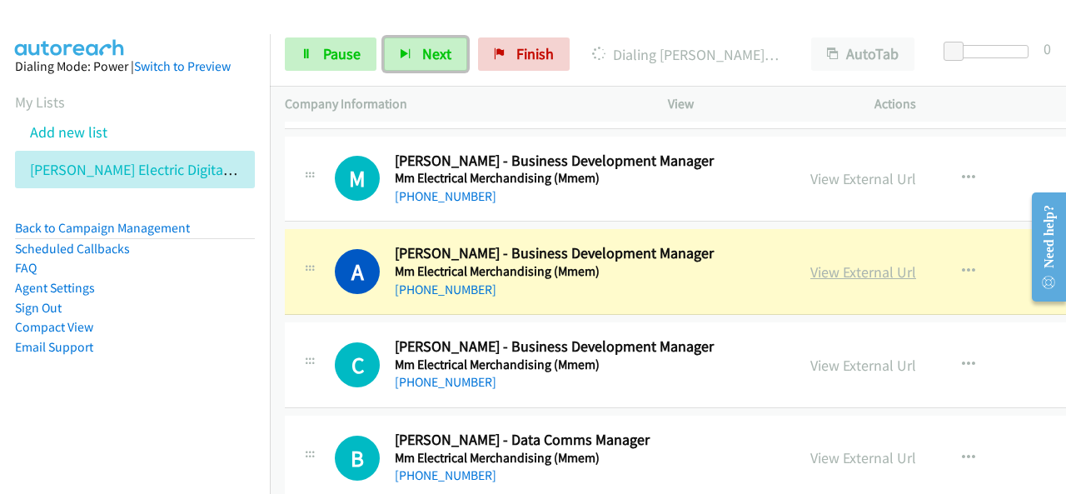
click at [843, 262] on link "View External Url" at bounding box center [864, 271] width 106 height 19
click at [334, 47] on span "Pause" at bounding box center [341, 53] width 37 height 19
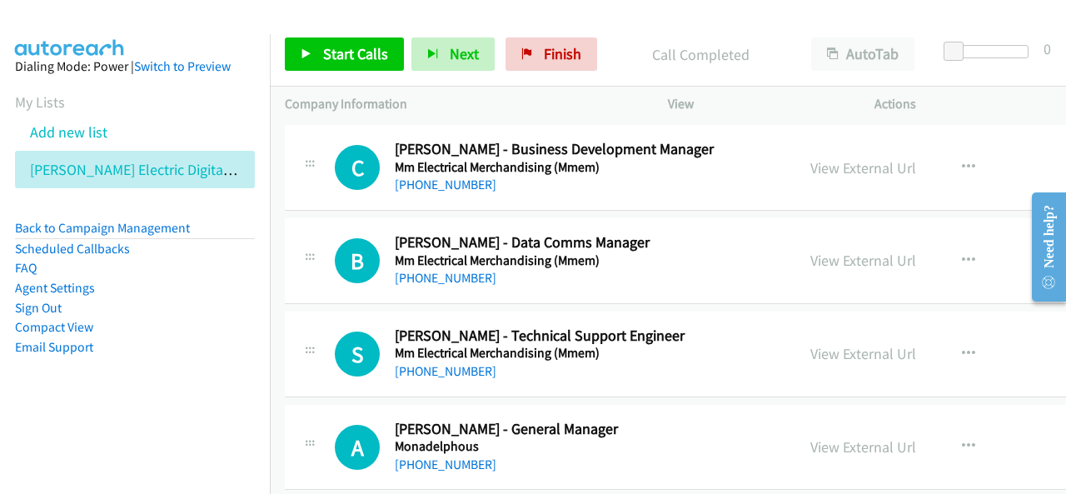
scroll to position [15662, 0]
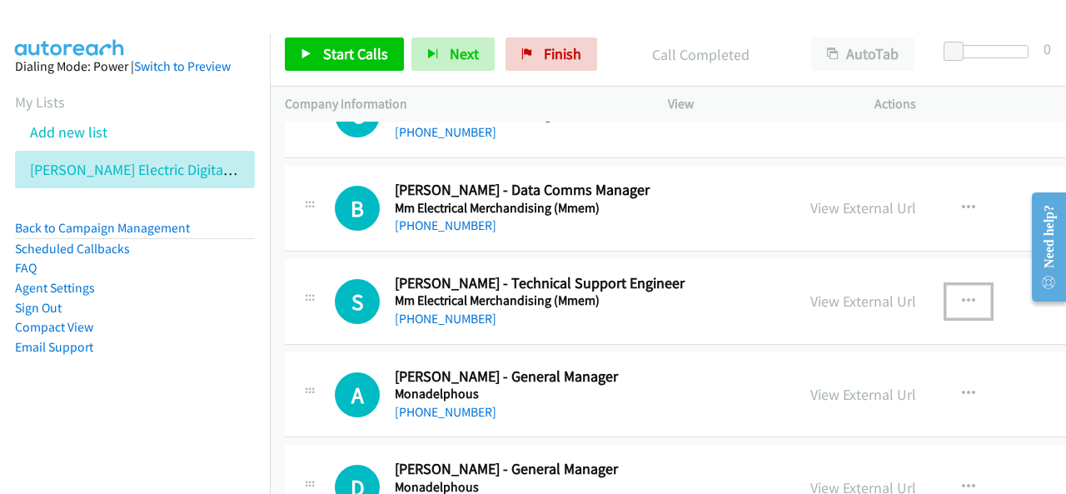
click at [962, 295] on icon "button" at bounding box center [968, 301] width 13 height 13
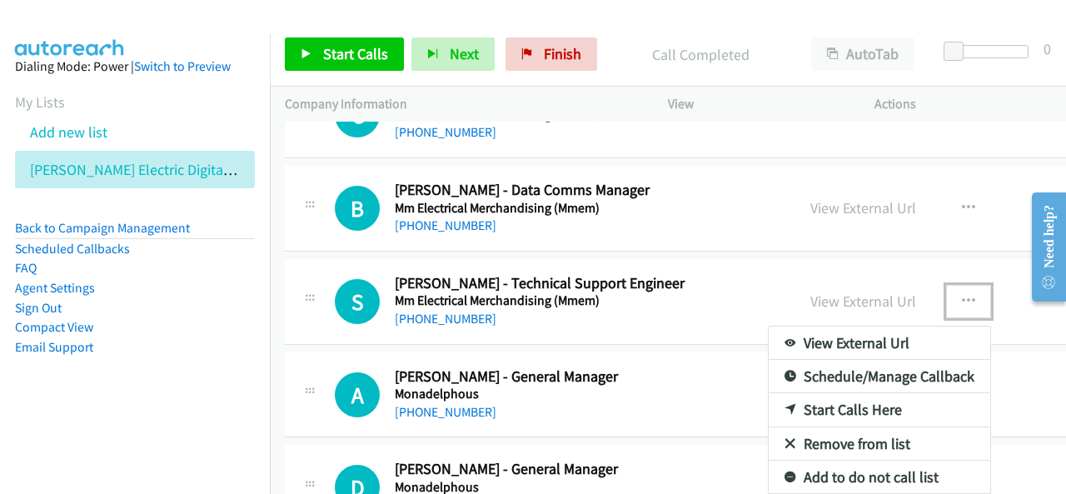
click at [834, 393] on link "Start Calls Here" at bounding box center [880, 409] width 222 height 33
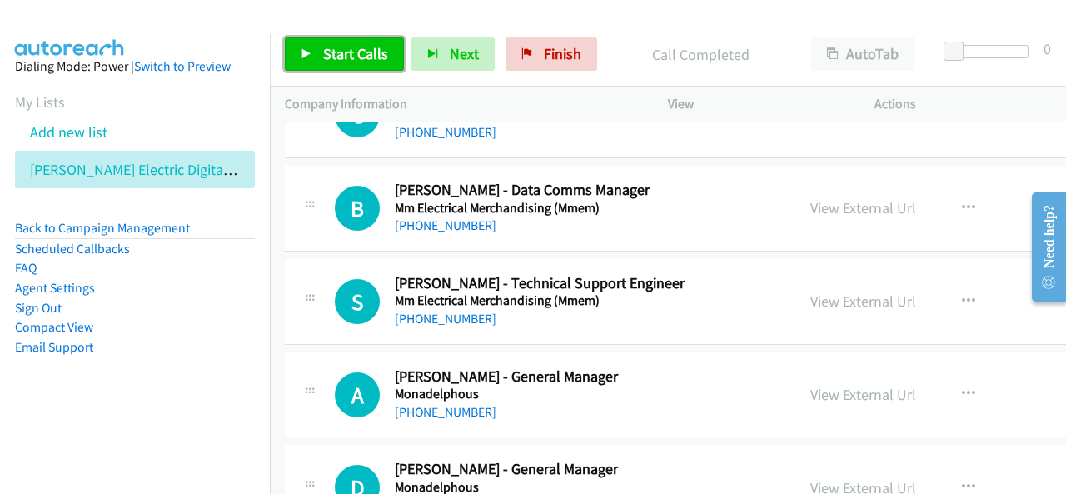
click at [354, 70] on link "Start Calls" at bounding box center [344, 53] width 119 height 33
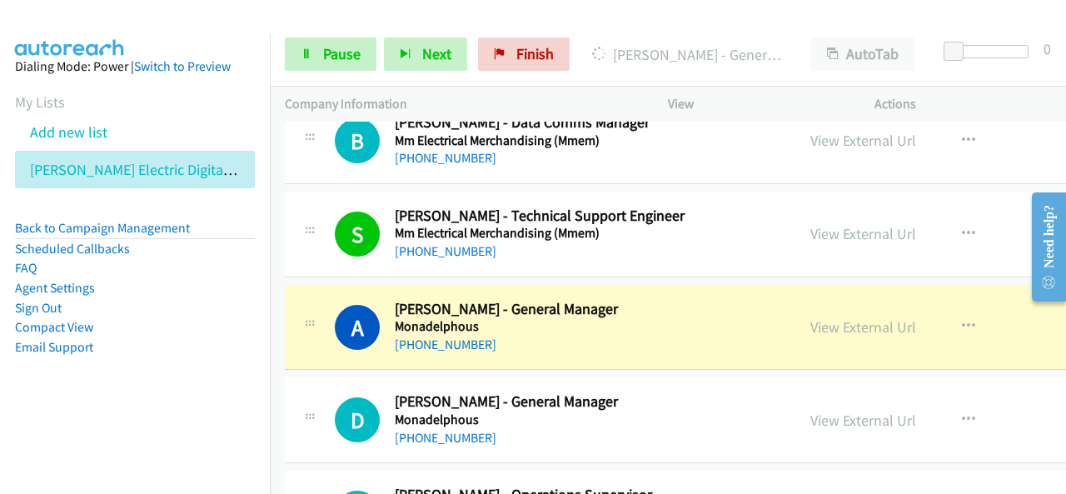
scroll to position [15746, 0]
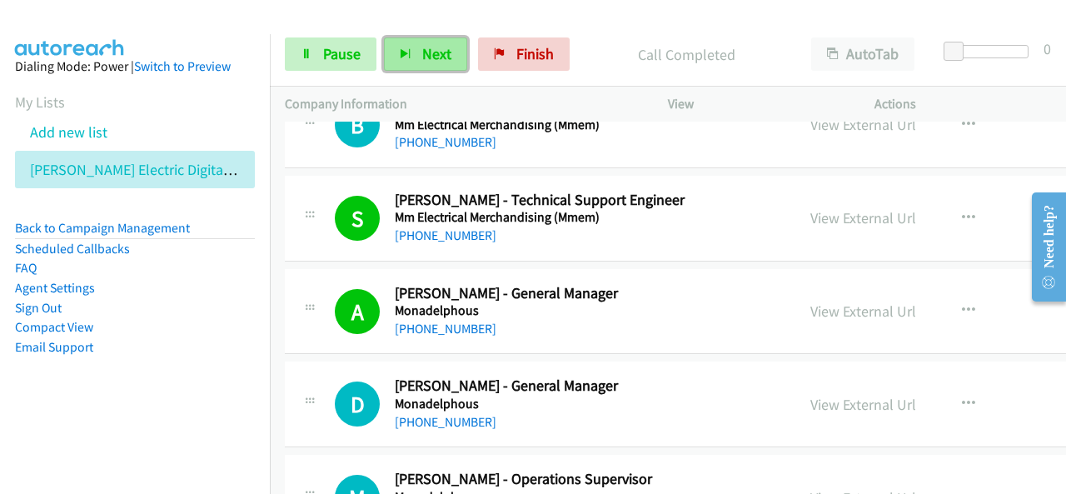
click at [417, 46] on button "Next" at bounding box center [425, 53] width 83 height 33
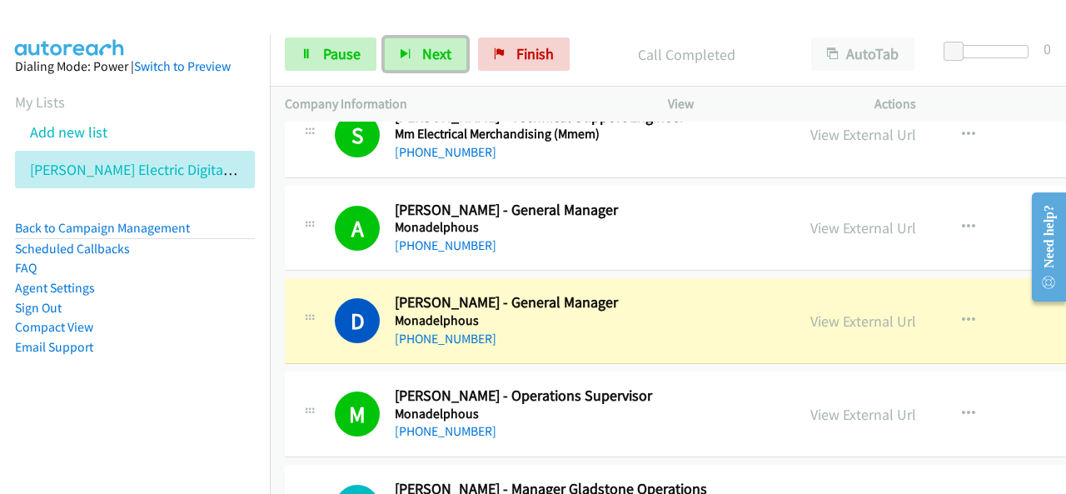
scroll to position [15912, 0]
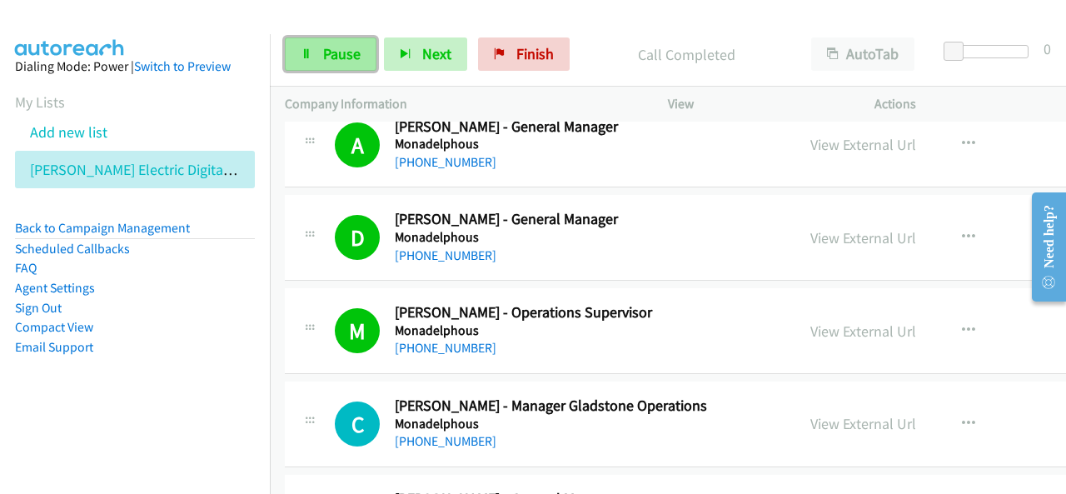
click at [325, 59] on span "Pause" at bounding box center [341, 53] width 37 height 19
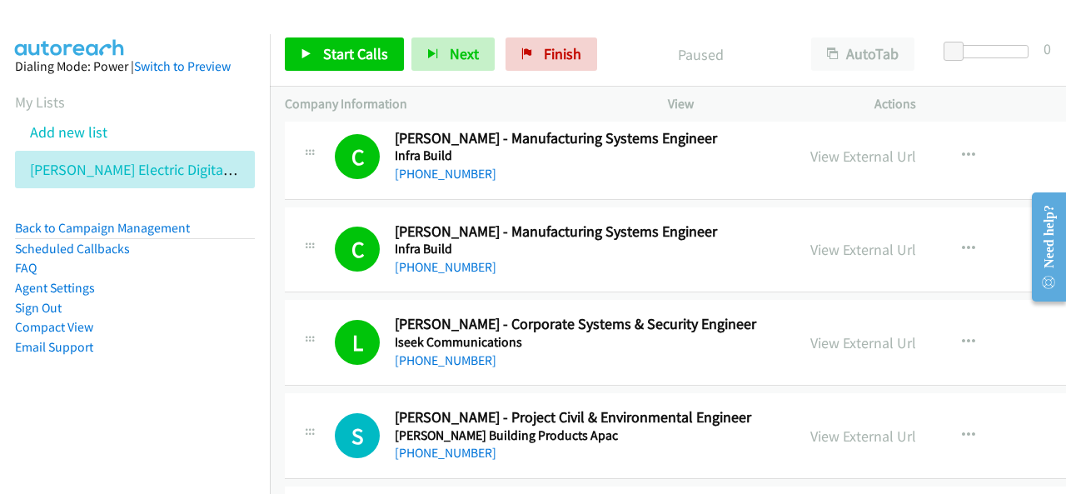
scroll to position [8831, 0]
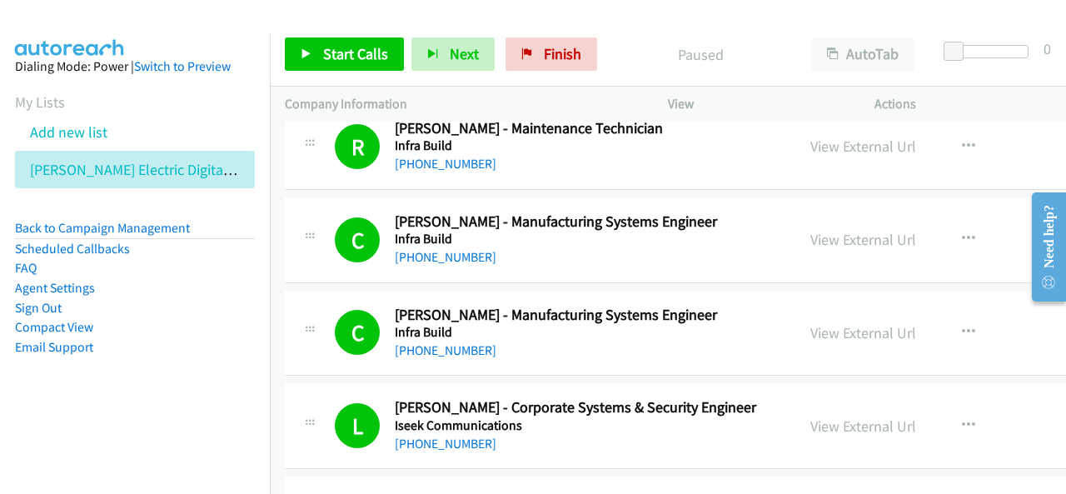
click at [631, 242] on div "C Callback Scheduled [PERSON_NAME] - Manufacturing Systems Engineer Infra Build…" at bounding box center [765, 240] width 961 height 86
click at [837, 230] on link "View External Url" at bounding box center [864, 239] width 106 height 19
click at [381, 57] on span "Start Calls" at bounding box center [355, 53] width 65 height 19
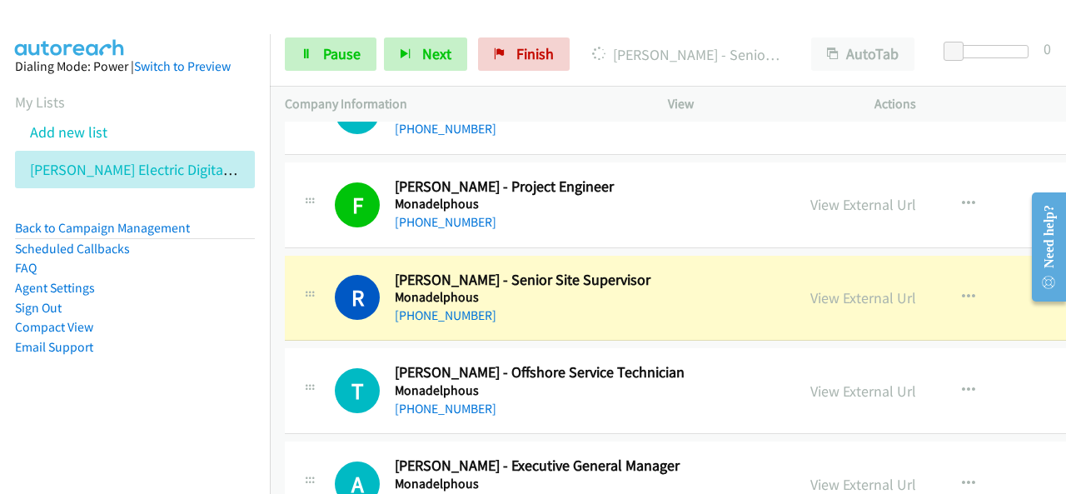
scroll to position [16392, 0]
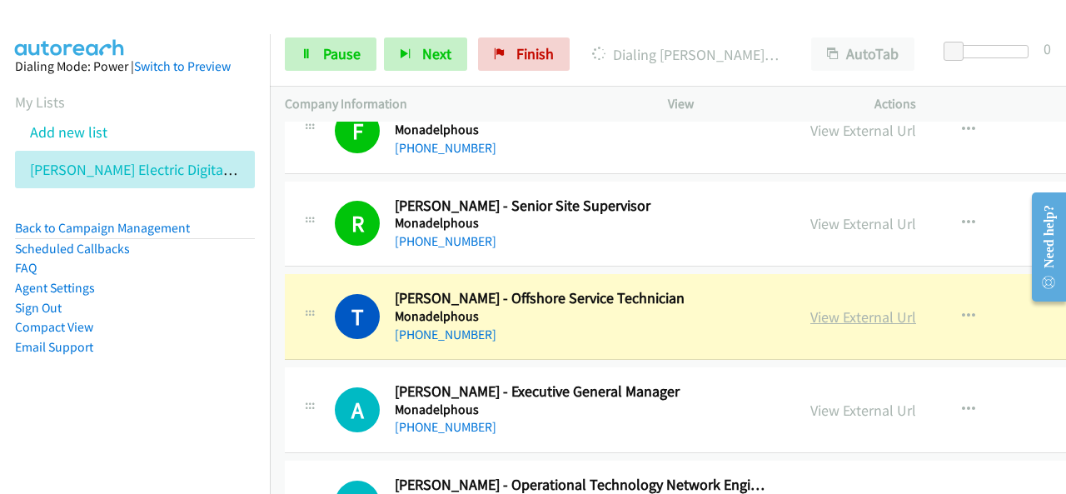
click at [845, 307] on link "View External Url" at bounding box center [864, 316] width 106 height 19
click at [352, 50] on span "Pause" at bounding box center [341, 53] width 37 height 19
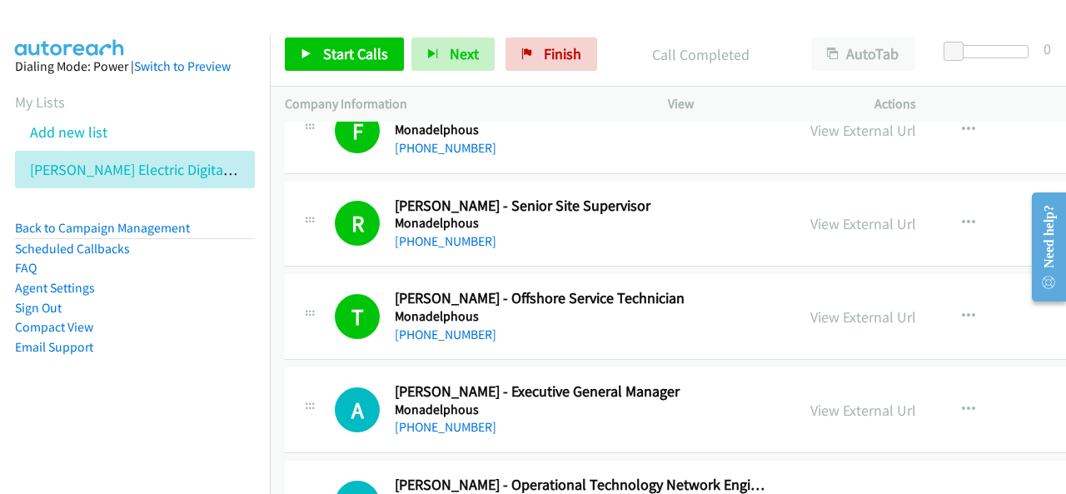
click at [796, 289] on div "View External Url View External Url Schedule/Manage Callback Start Calls Here R…" at bounding box center [931, 316] width 271 height 55
click at [811, 307] on link "View External Url" at bounding box center [864, 316] width 106 height 19
click at [584, 49] on link "Finish" at bounding box center [552, 53] width 92 height 33
